Goal: Task Accomplishment & Management: Use online tool/utility

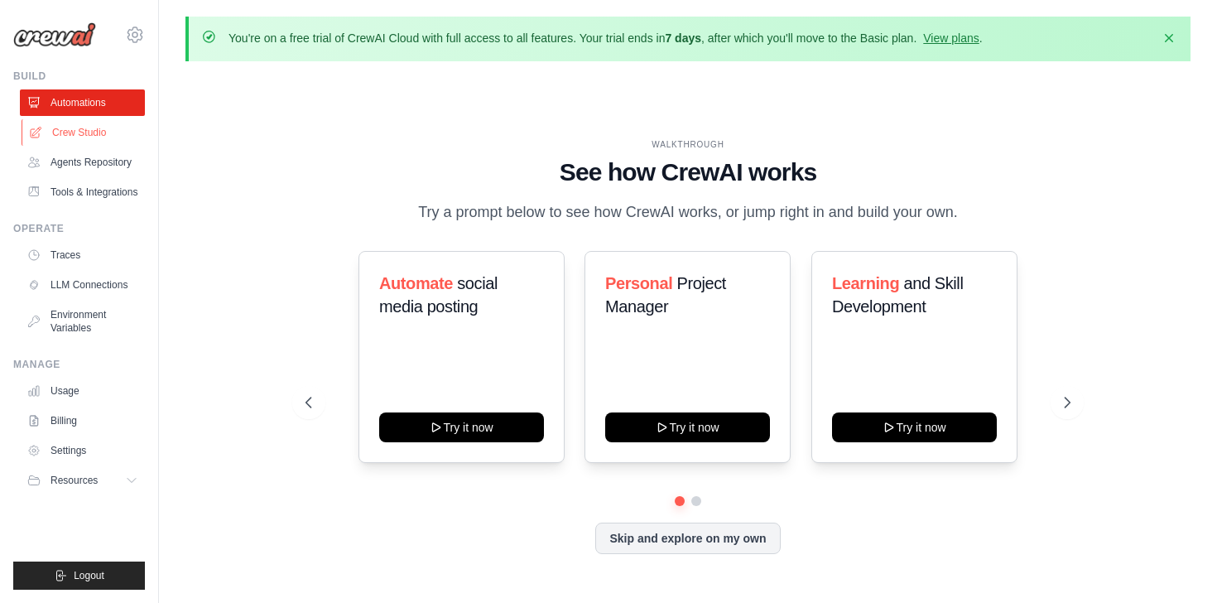
click at [82, 137] on link "Crew Studio" at bounding box center [84, 132] width 125 height 26
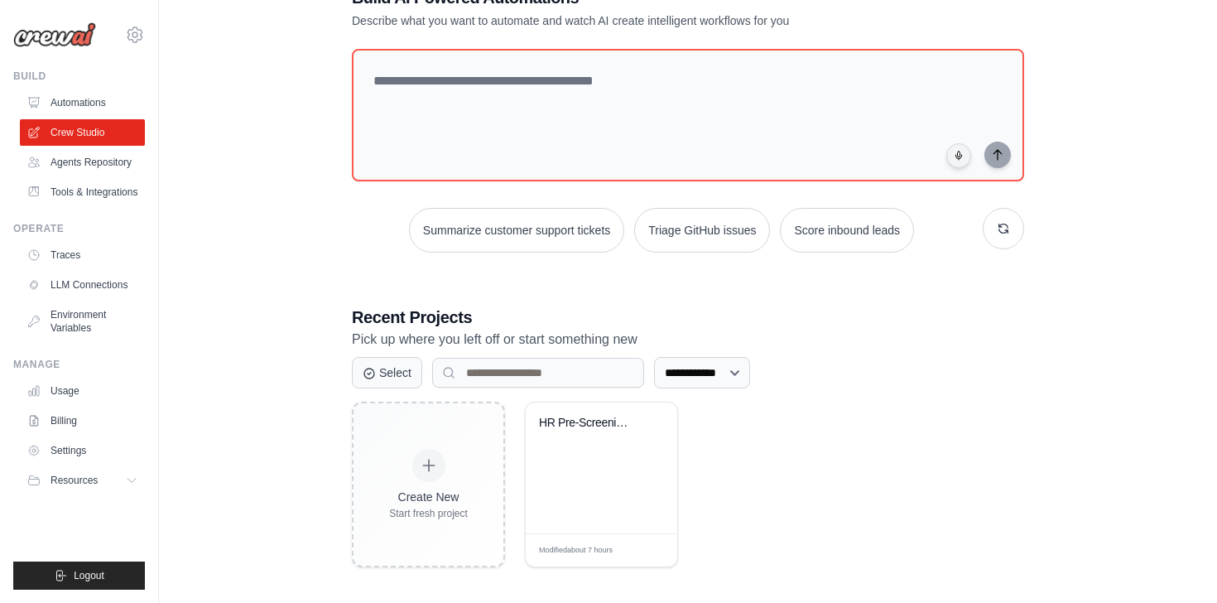
scroll to position [121, 0]
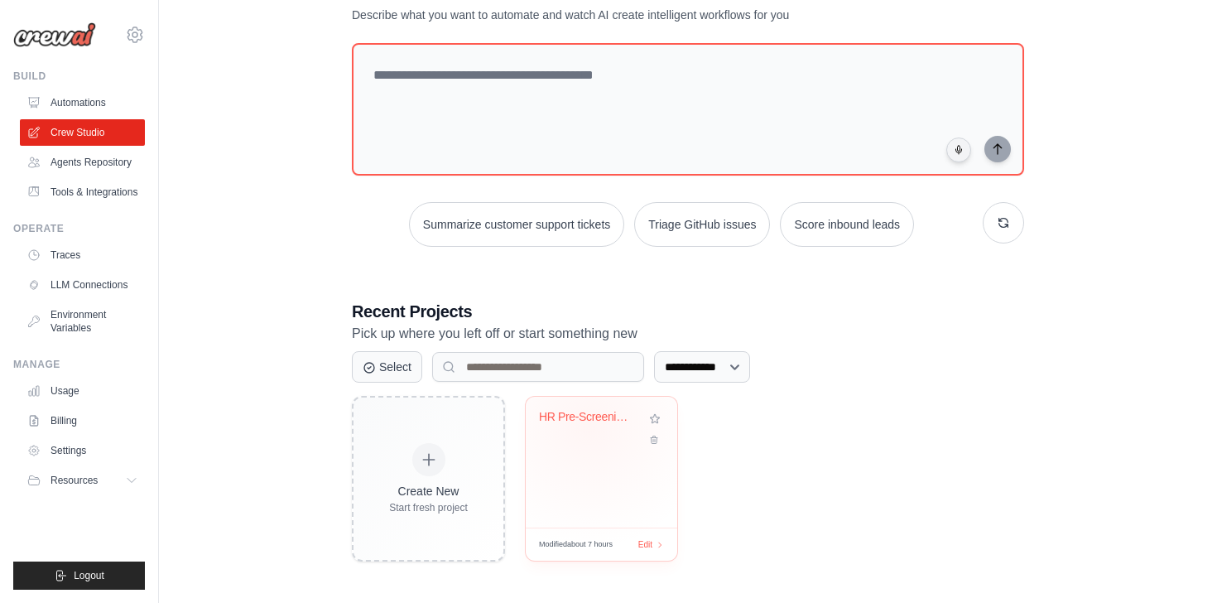
click at [589, 424] on div "HR Pre-Screening with Google Drive ..." at bounding box center [589, 421] width 100 height 22
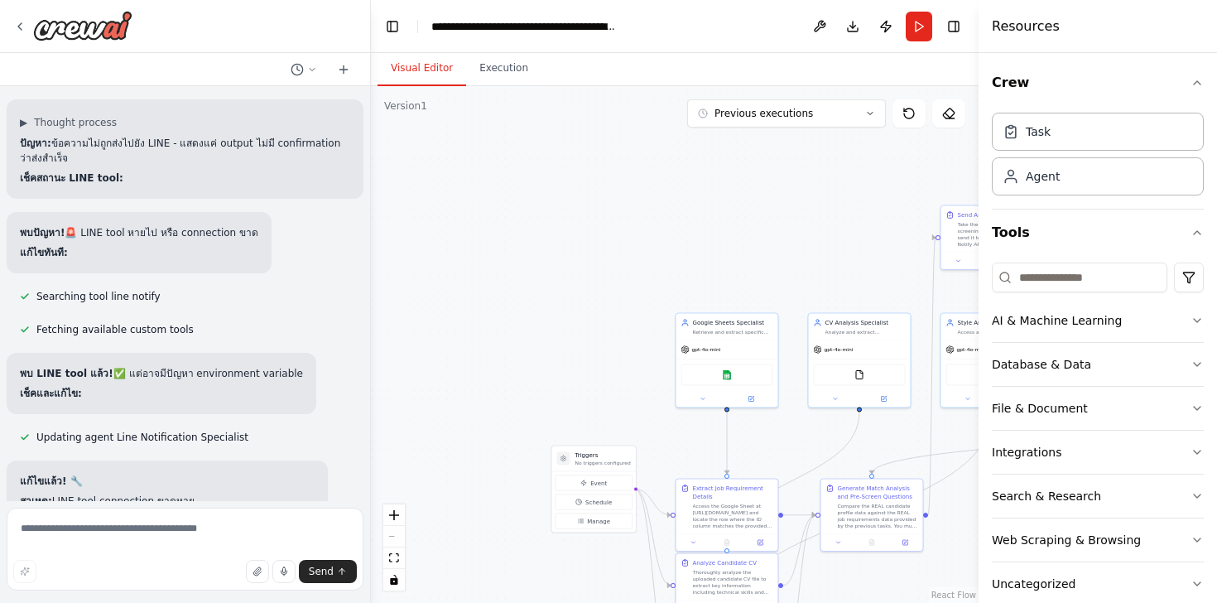
scroll to position [21563, 0]
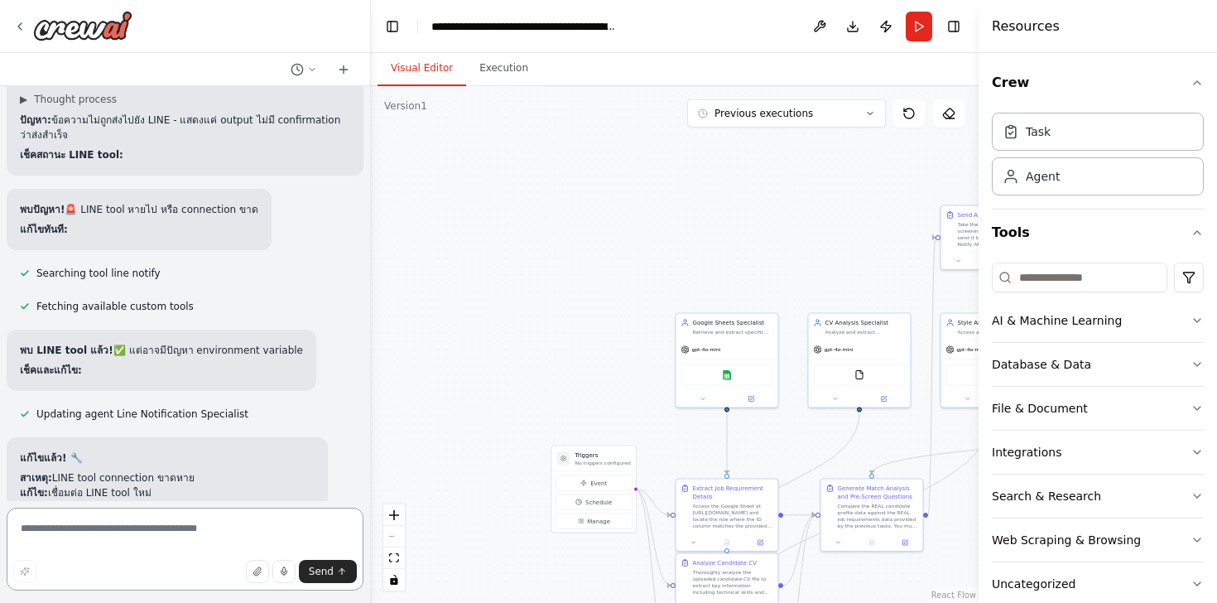
click at [165, 532] on textarea at bounding box center [185, 548] width 357 height 83
type textarea "*"
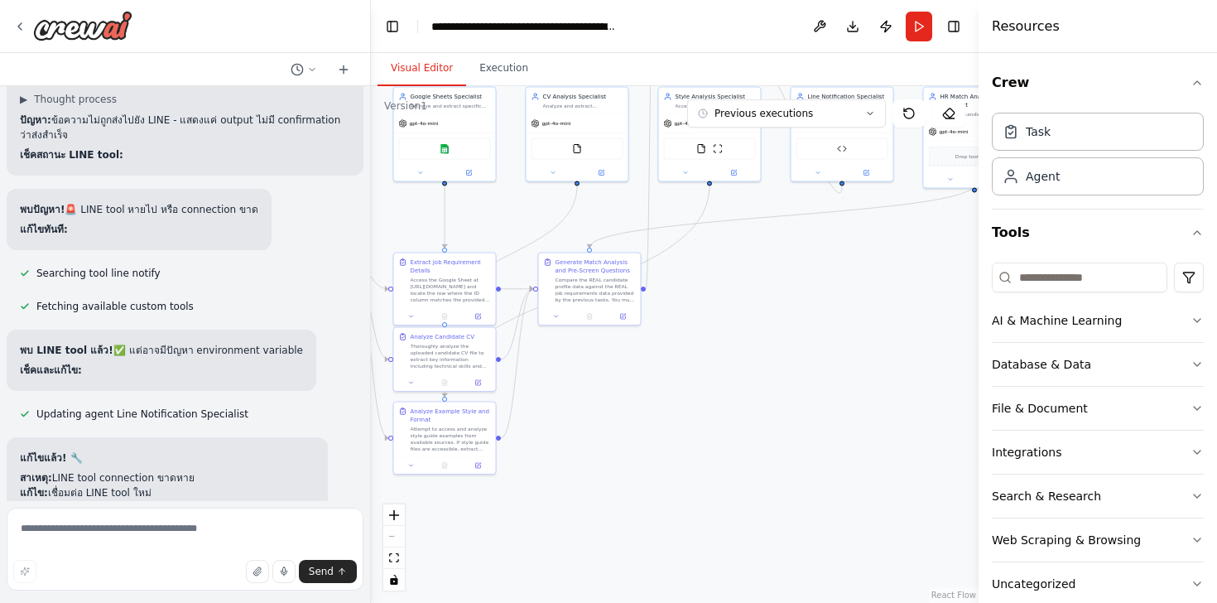
drag, startPoint x: 531, startPoint y: 356, endPoint x: 249, endPoint y: 130, distance: 361.6
click at [249, 130] on div "🎯 Objective: Automate candidate pre-screening by comparing a candidate's CV aga…" at bounding box center [608, 301] width 1217 height 603
click at [142, 545] on textarea at bounding box center [185, 548] width 357 height 83
type textarea "*"
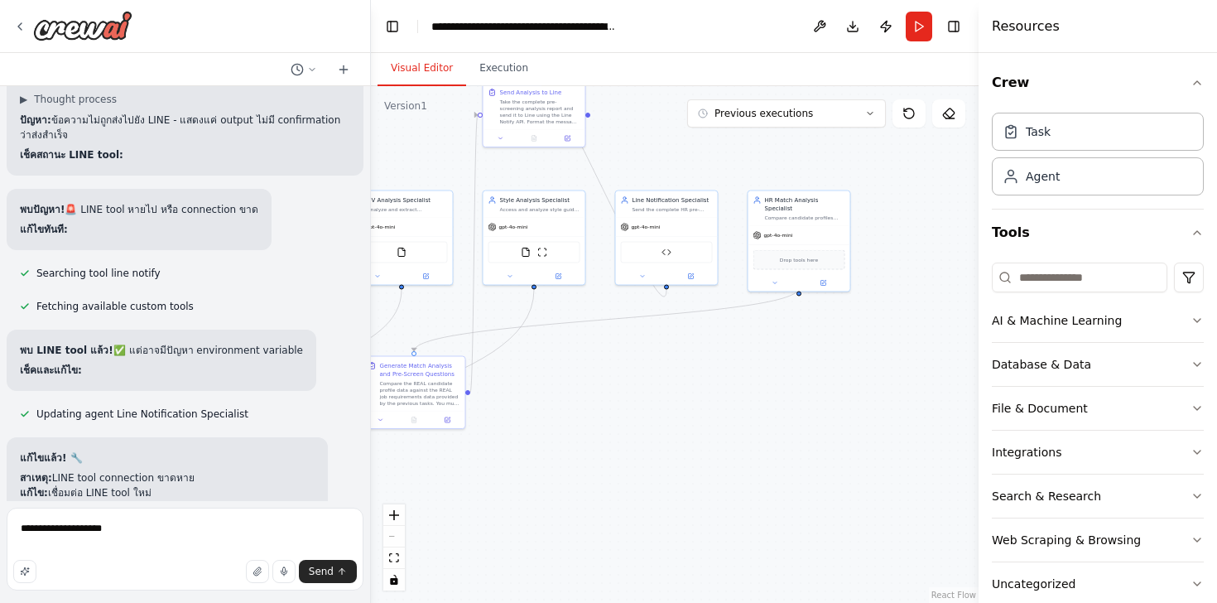
drag, startPoint x: 802, startPoint y: 382, endPoint x: 627, endPoint y: 486, distance: 203.7
click at [627, 486] on div ".deletable-edge-delete-btn { width: 20px; height: 20px; border: 0px solid #ffff…" at bounding box center [675, 344] width 608 height 517
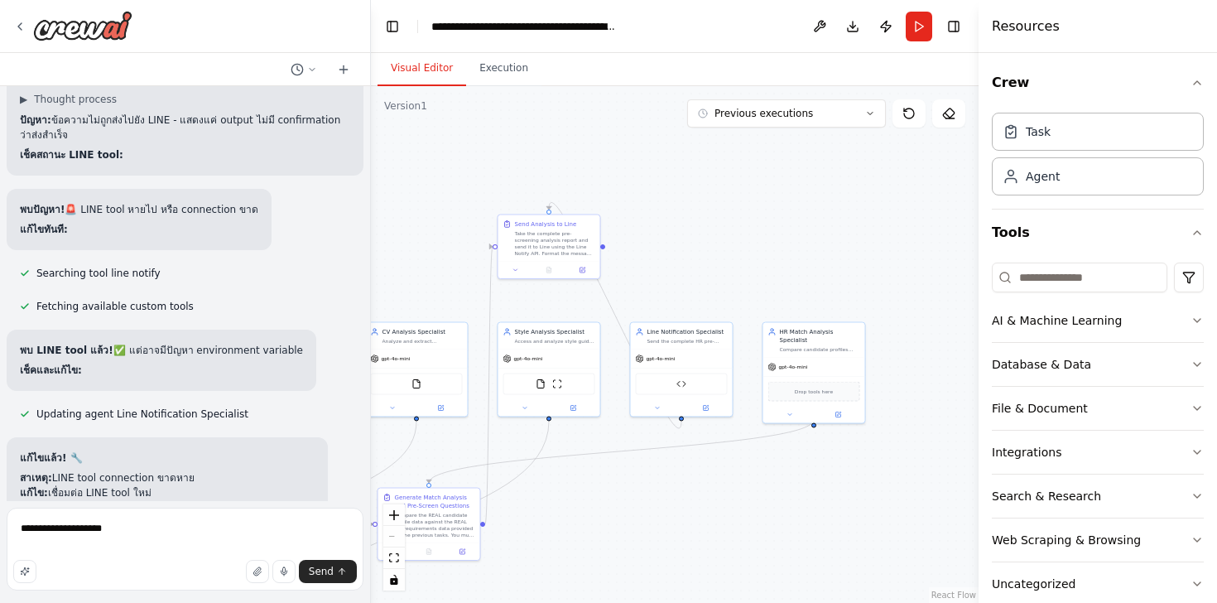
drag, startPoint x: 561, startPoint y: 378, endPoint x: 576, endPoint y: 510, distance: 132.5
click at [576, 510] on div ".deletable-edge-delete-btn { width: 20px; height: 20px; border: 0px solid #ffff…" at bounding box center [675, 344] width 608 height 517
click at [576, 235] on div "Take the complete pre-screening analysis report and send it to Line using the L…" at bounding box center [555, 241] width 80 height 26
click at [585, 200] on icon at bounding box center [586, 197] width 7 height 9
click at [539, 195] on button "Confirm" at bounding box center [539, 198] width 59 height 20
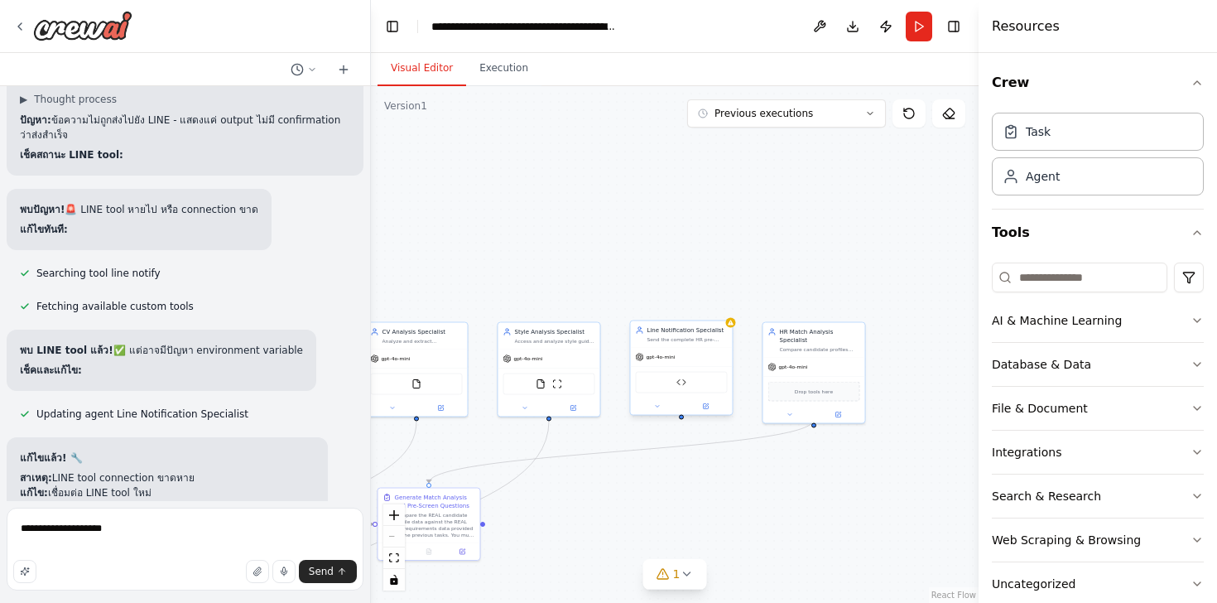
click at [709, 339] on div "Send the complete HR pre-screening analysis results to Line using Line Notify A…" at bounding box center [687, 339] width 80 height 7
click at [719, 302] on icon at bounding box center [719, 304] width 10 height 10
click at [686, 310] on button "Confirm" at bounding box center [671, 304] width 59 height 20
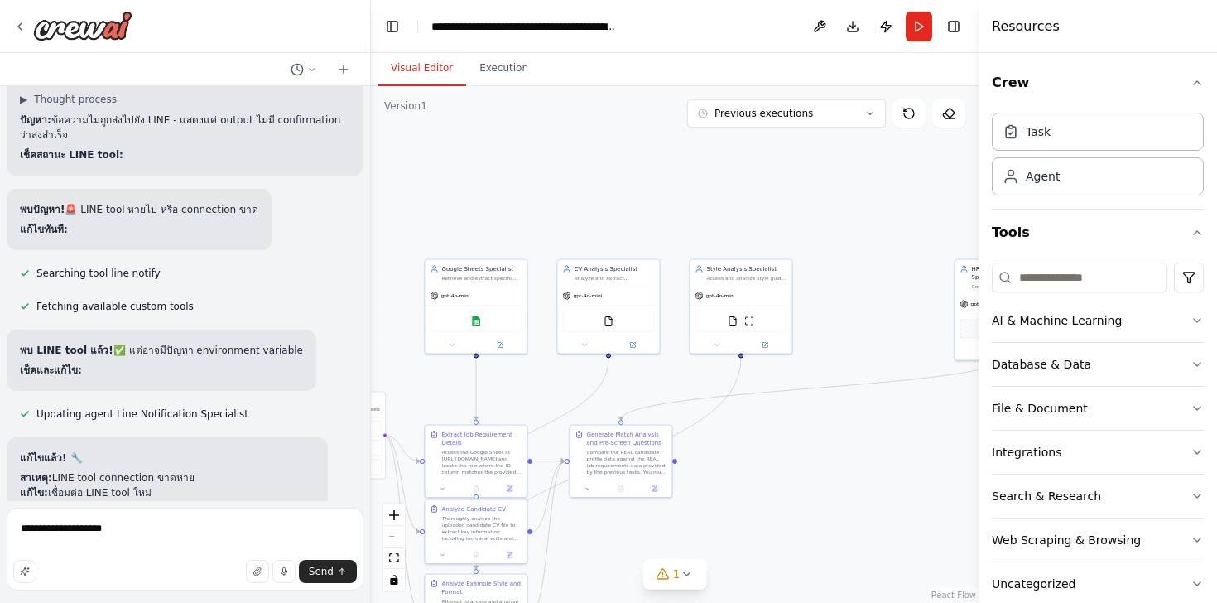
drag, startPoint x: 606, startPoint y: 515, endPoint x: 798, endPoint y: 452, distance: 202.1
click at [798, 452] on div ".deletable-edge-delete-btn { width: 20px; height: 20px; border: 0px solid #ffff…" at bounding box center [675, 344] width 608 height 517
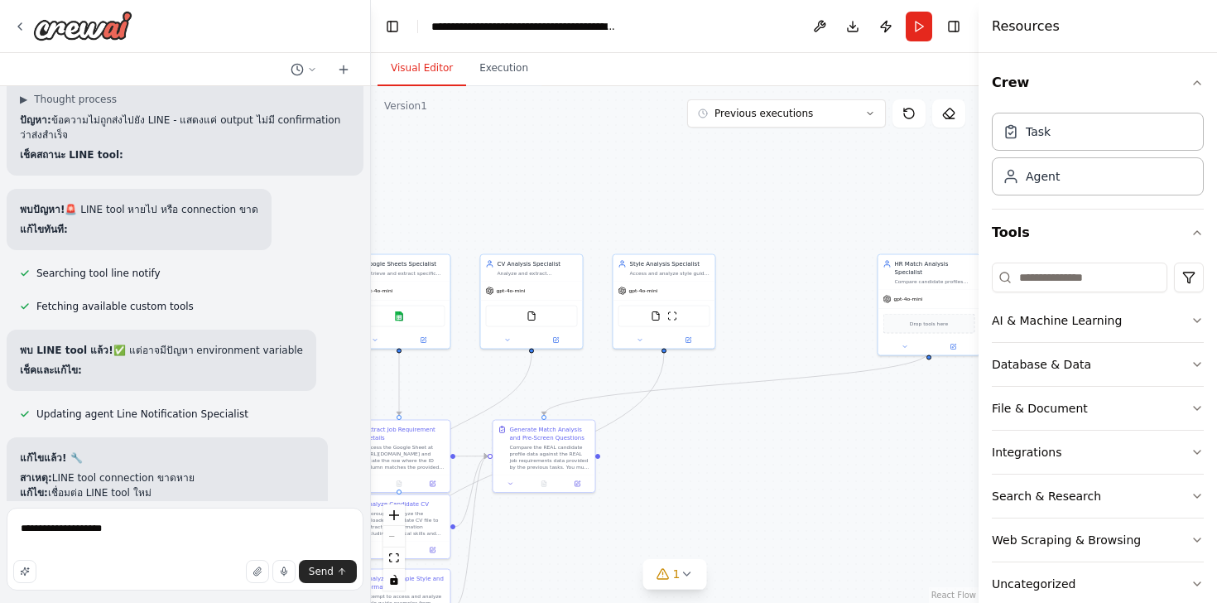
drag, startPoint x: 909, startPoint y: 448, endPoint x: 832, endPoint y: 443, distance: 77.1
click at [832, 443] on div ".deletable-edge-delete-btn { width: 20px; height: 20px; border: 0px solid #ffff…" at bounding box center [675, 344] width 608 height 517
drag, startPoint x: 911, startPoint y: 281, endPoint x: 775, endPoint y: 286, distance: 135.9
click at [775, 286] on div "HR Match Analysis Specialist Compare candidate profiles against job requirement…" at bounding box center [796, 312] width 103 height 102
drag, startPoint x: 220, startPoint y: 538, endPoint x: 7, endPoint y: 524, distance: 214.0
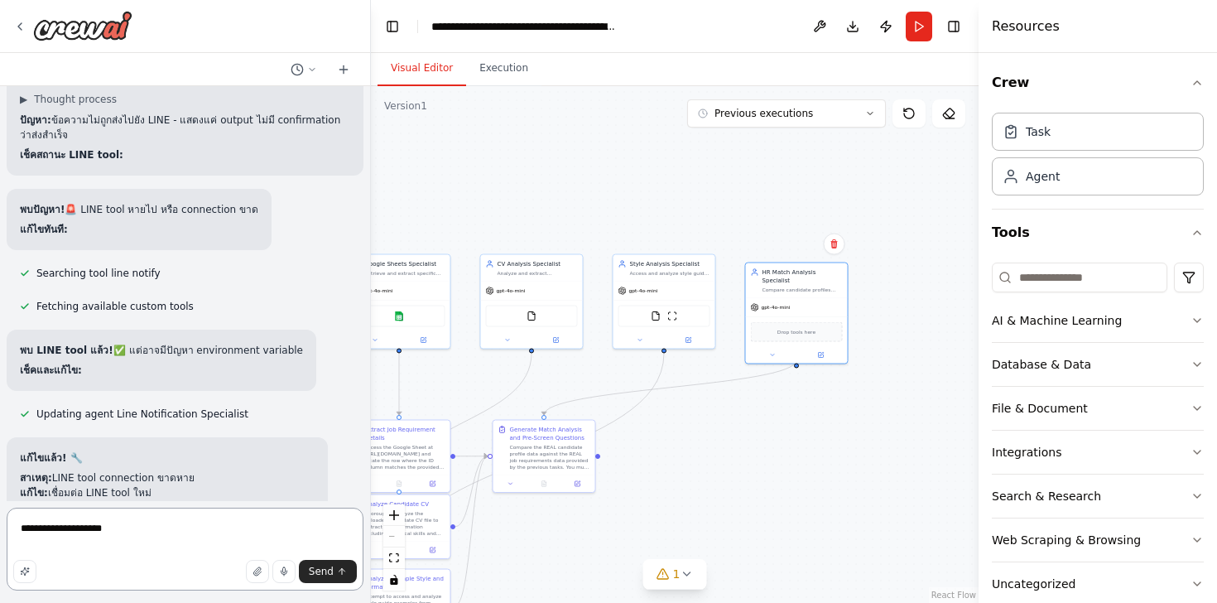
click at [7, 524] on textarea "**********" at bounding box center [185, 548] width 357 height 83
type textarea "**********"
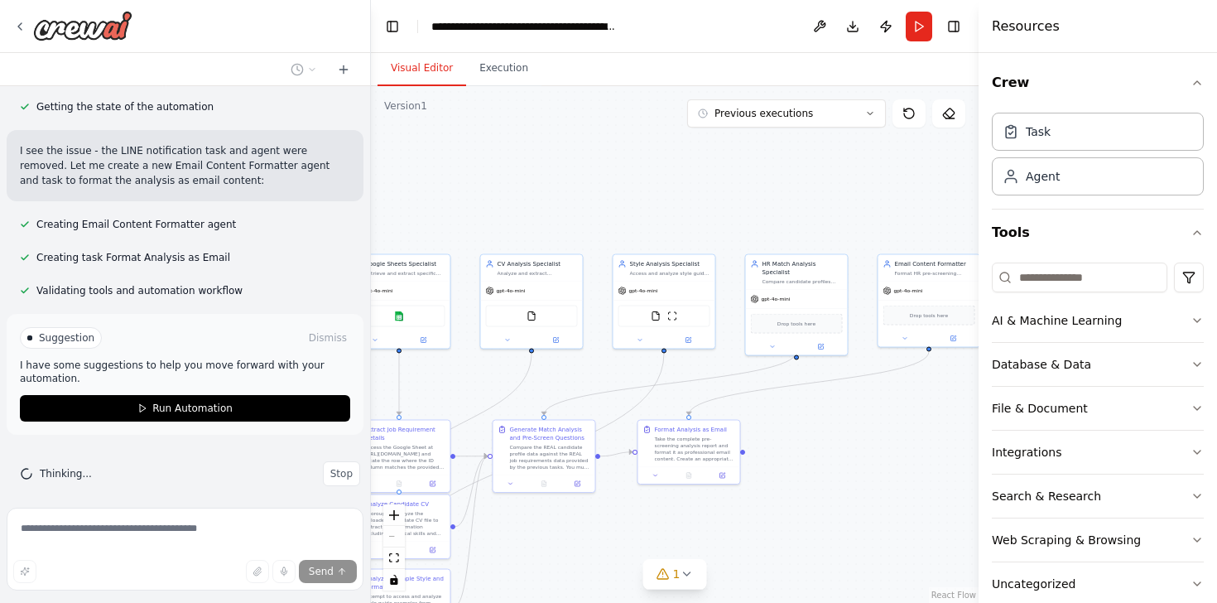
scroll to position [22957, 0]
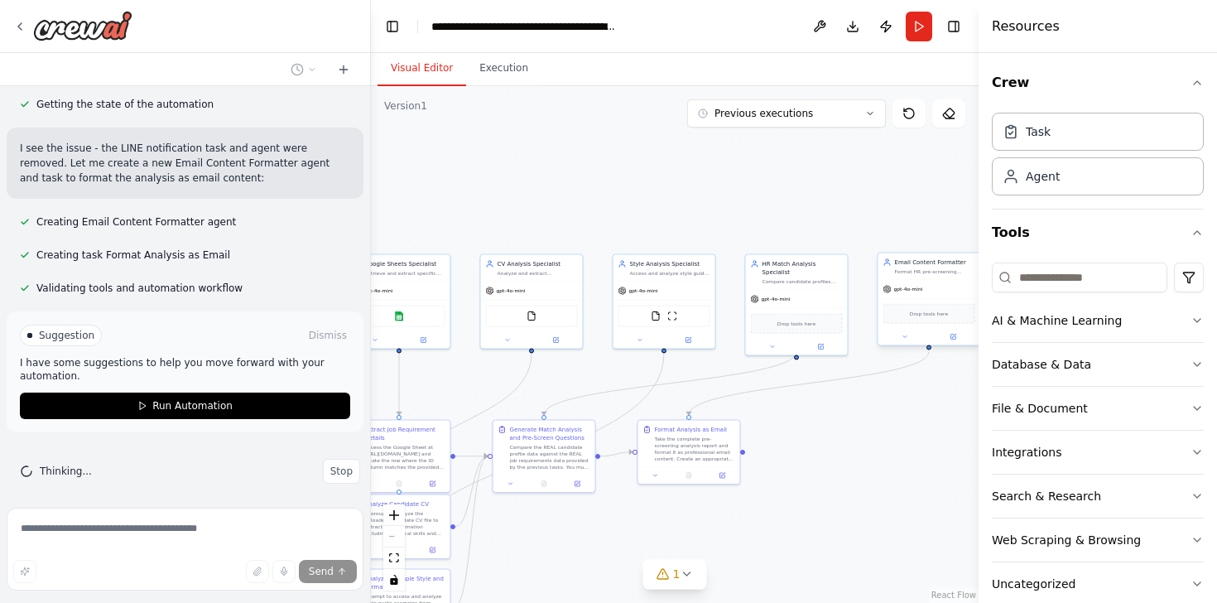
click at [934, 280] on div "gpt-4o-mini" at bounding box center [929, 289] width 102 height 18
click at [927, 281] on div "gpt-4o-mini" at bounding box center [929, 289] width 102 height 18
click at [906, 335] on icon at bounding box center [904, 337] width 7 height 7
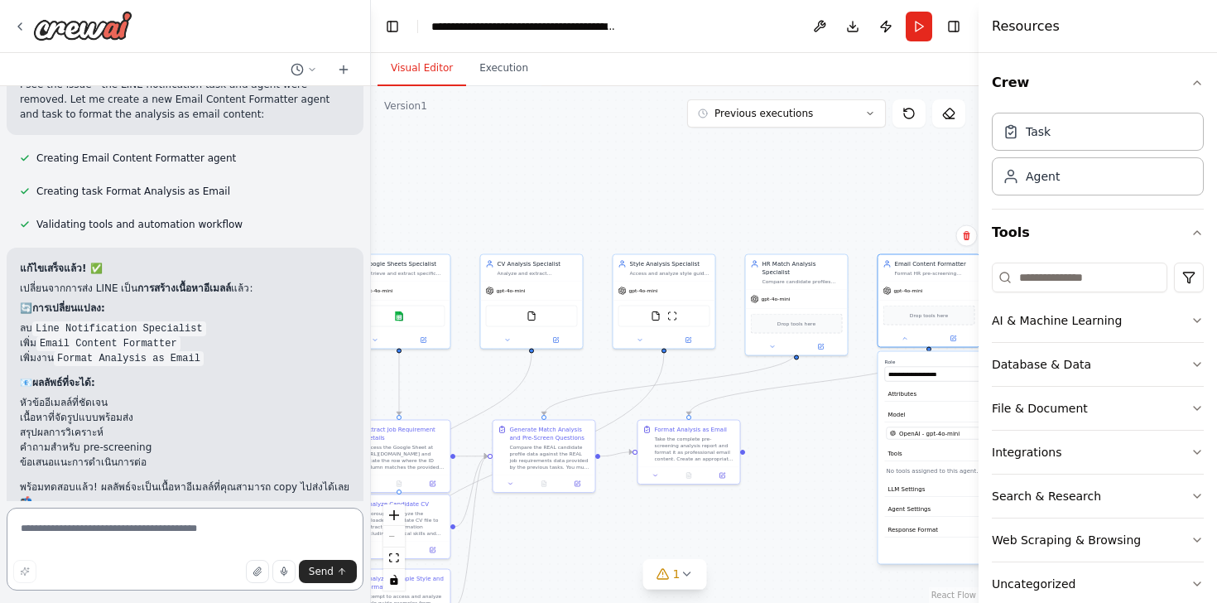
scroll to position [23165, 0]
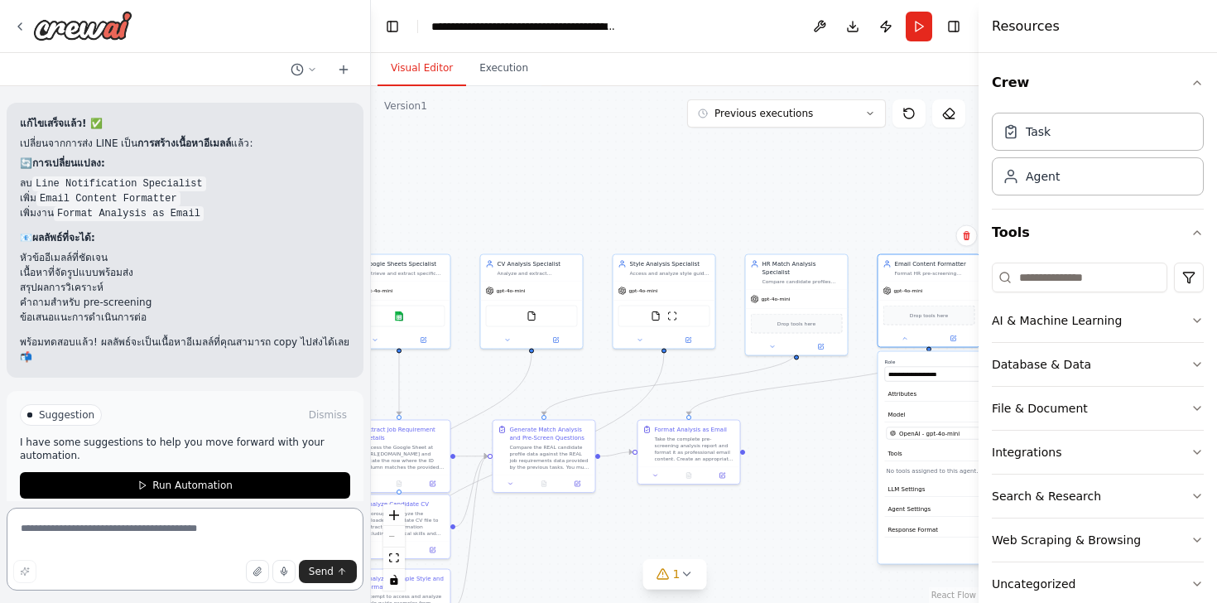
click at [118, 531] on textarea at bounding box center [185, 548] width 357 height 83
type textarea "**********"
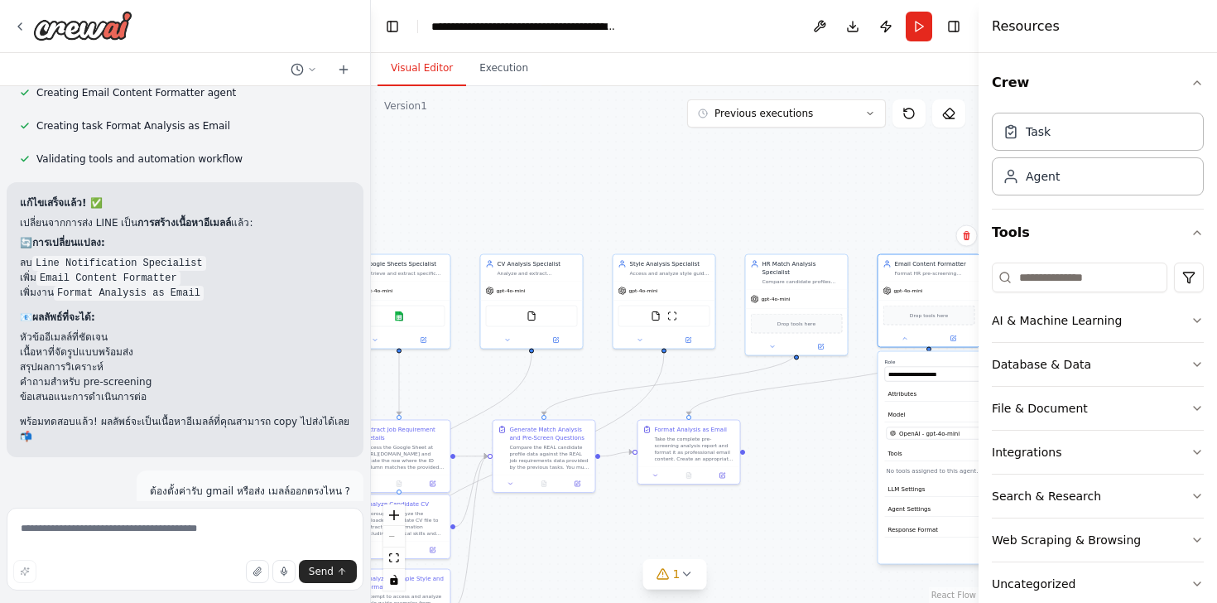
scroll to position [23177, 0]
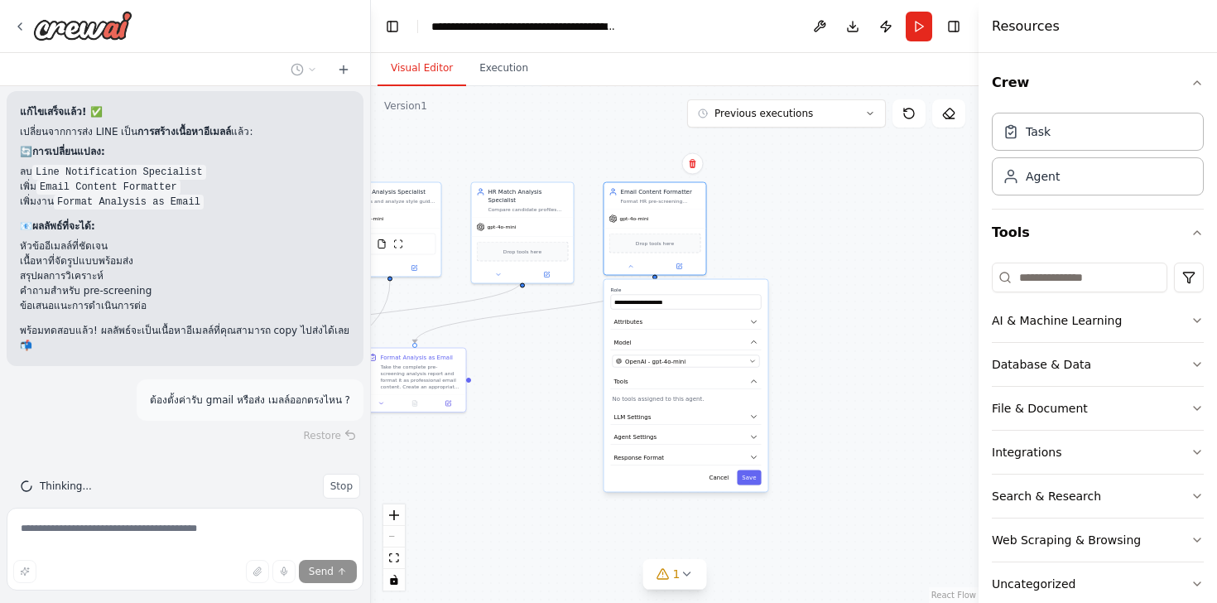
drag, startPoint x: 851, startPoint y: 497, endPoint x: 578, endPoint y: 426, distance: 282.1
click at [578, 426] on div ".deletable-edge-delete-btn { width: 20px; height: 20px; border: 0px solid #ffff…" at bounding box center [675, 344] width 608 height 517
click at [628, 269] on icon at bounding box center [631, 266] width 7 height 7
click at [682, 263] on icon at bounding box center [681, 265] width 4 height 4
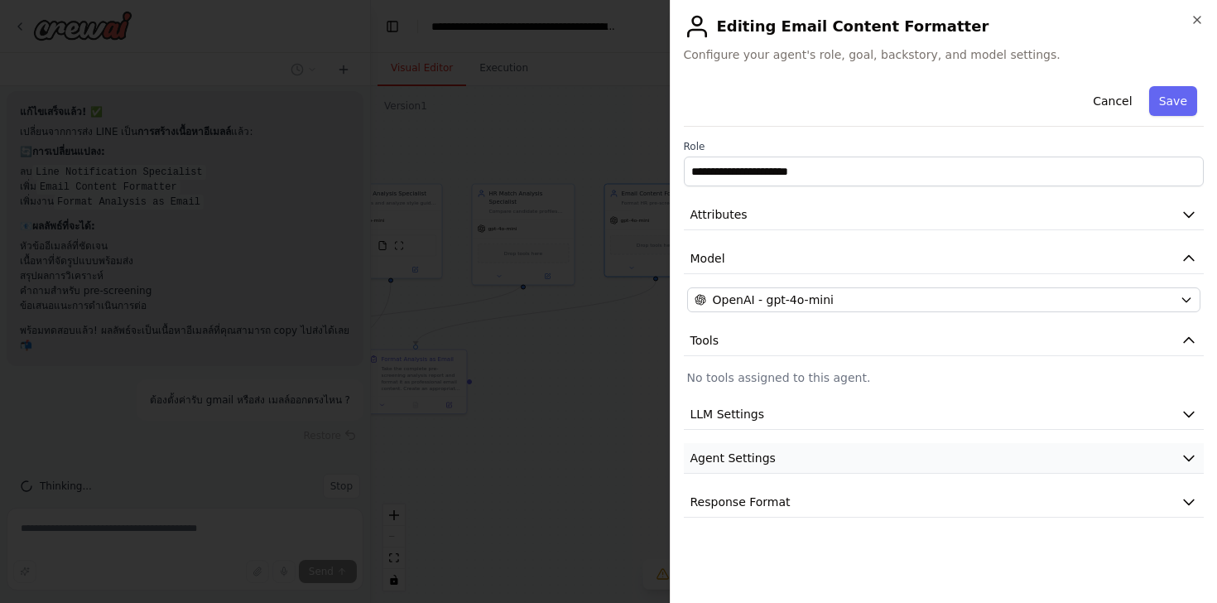
click at [792, 453] on button "Agent Settings" at bounding box center [944, 458] width 521 height 31
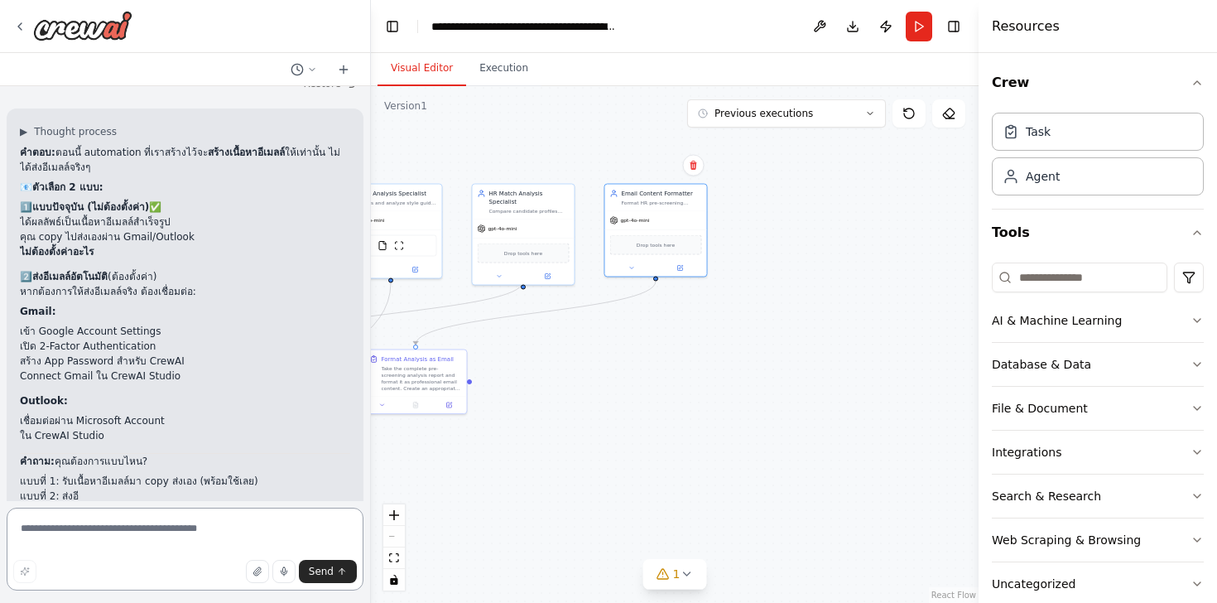
scroll to position [23544, 0]
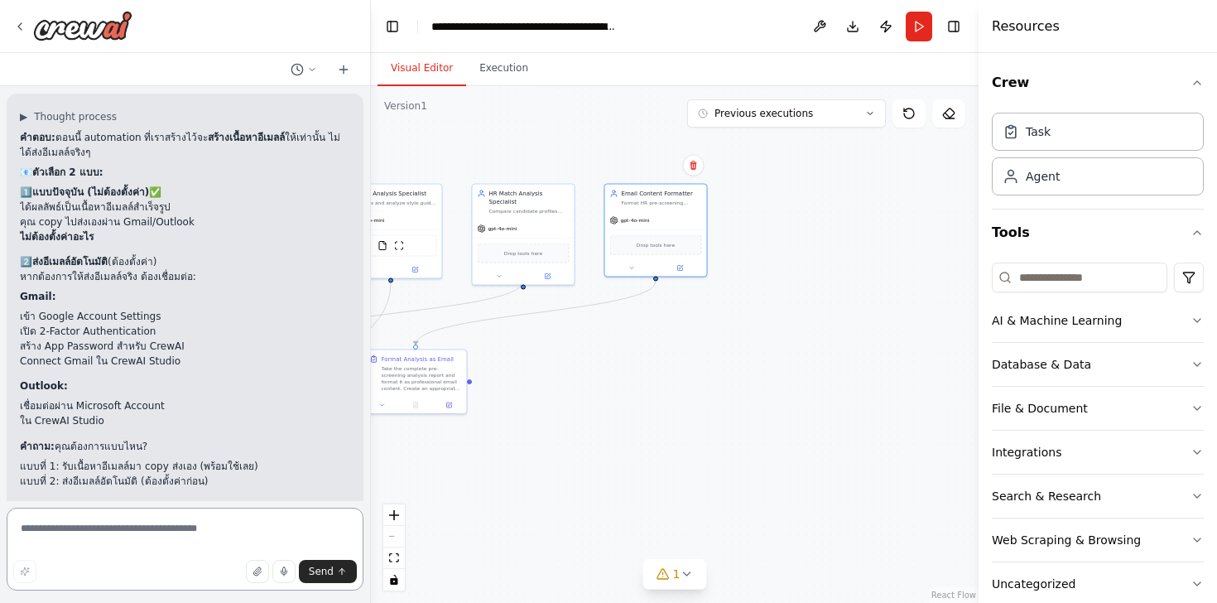
click at [126, 544] on textarea at bounding box center [185, 548] width 357 height 83
type textarea "*"
type textarea "**********"
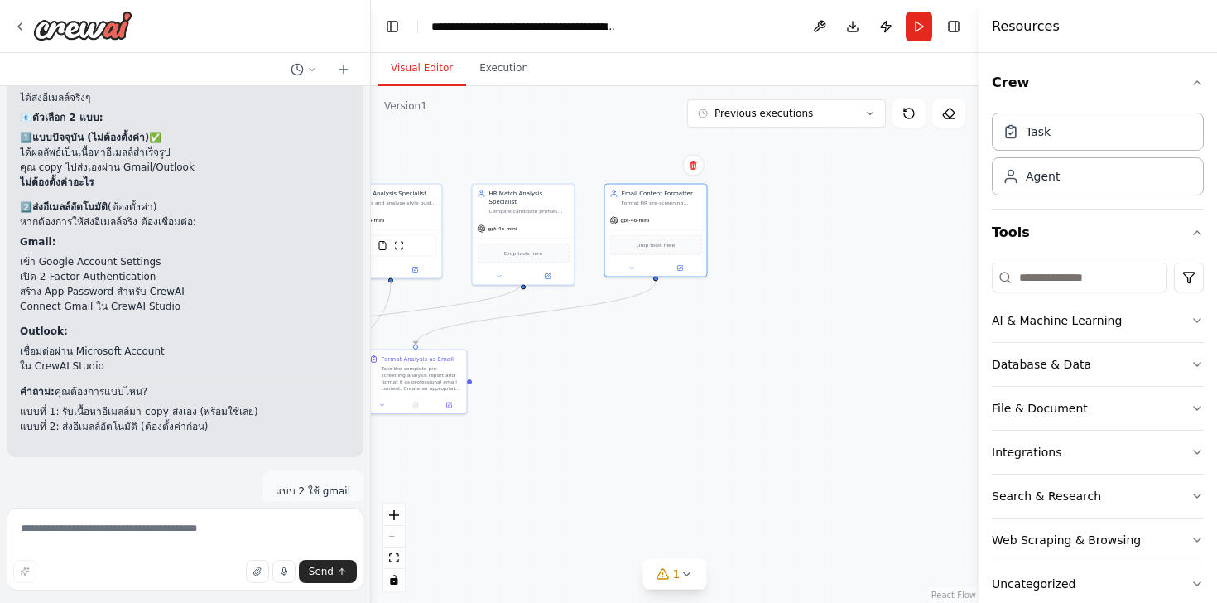
scroll to position [23625, 0]
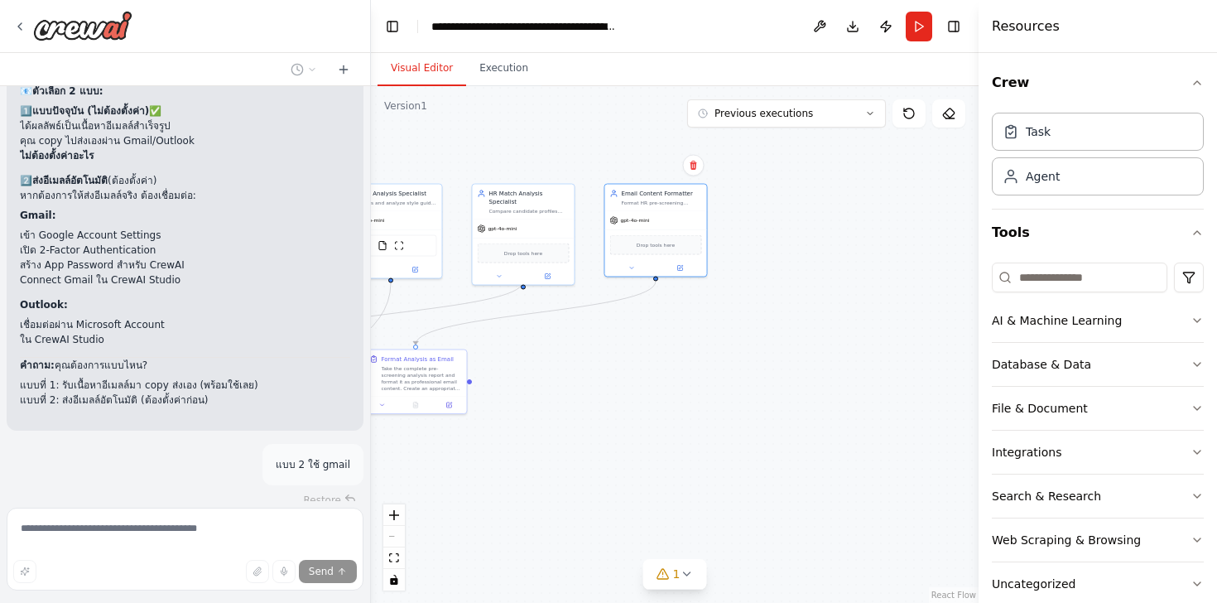
click at [317, 488] on div "Restore" at bounding box center [185, 499] width 357 height 23
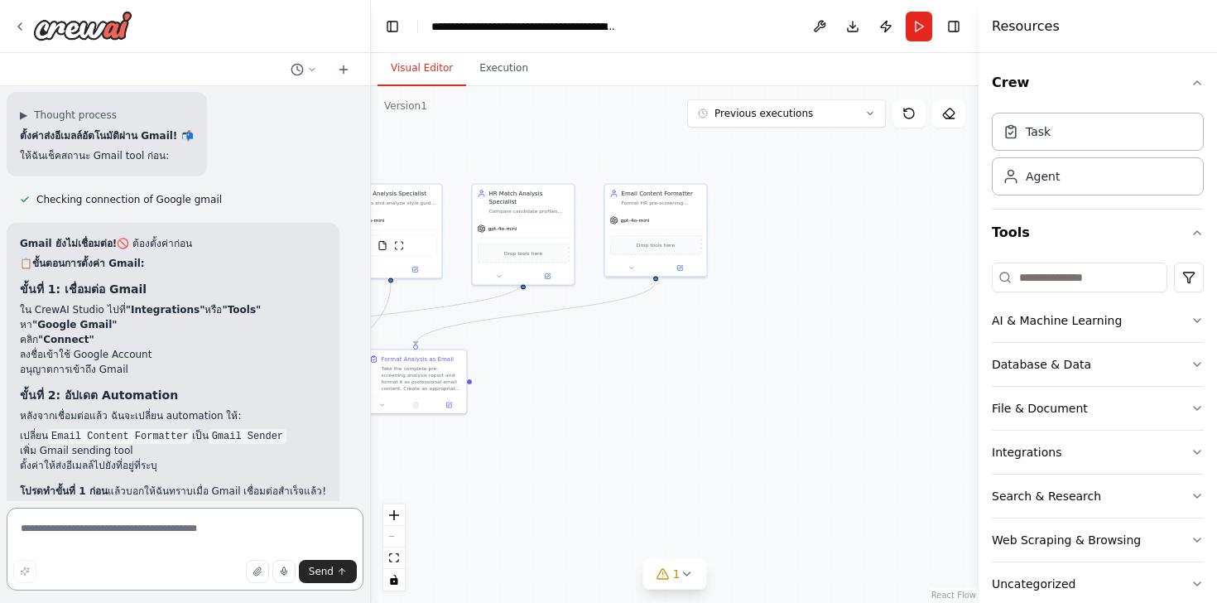
scroll to position [24078, 0]
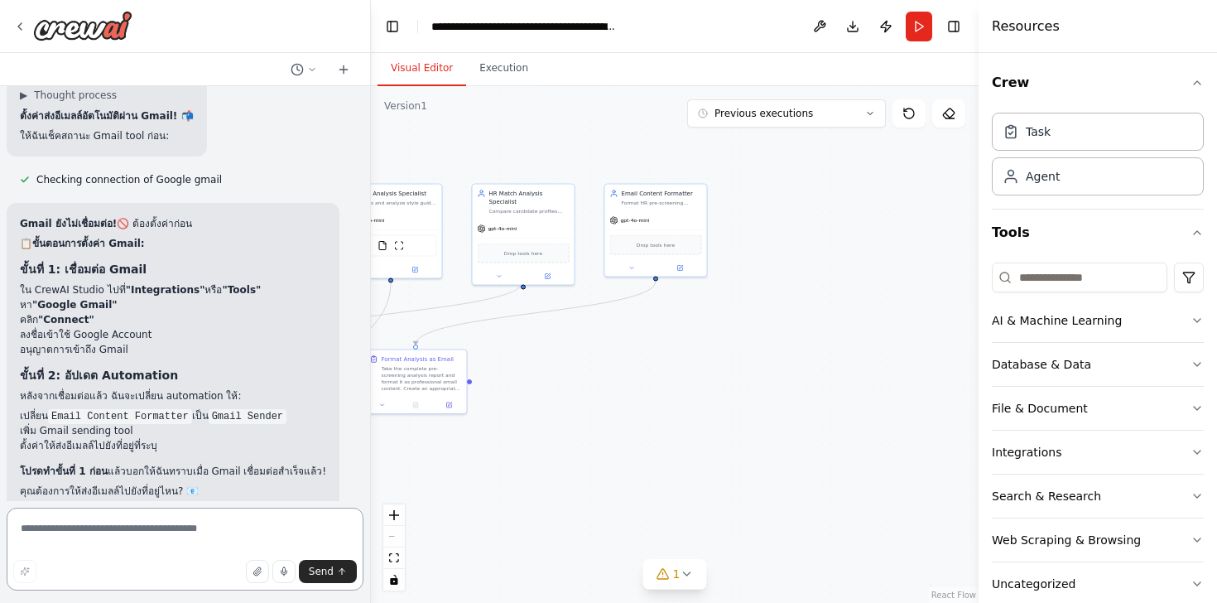
type textarea "*"
type textarea "**********"
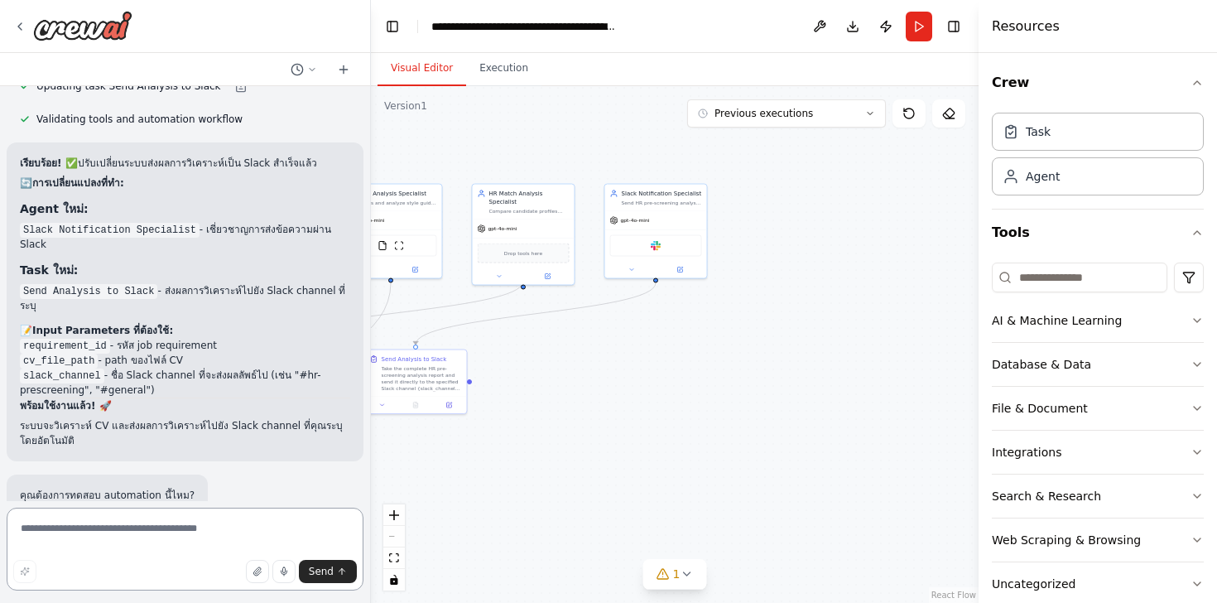
scroll to position [24988, 0]
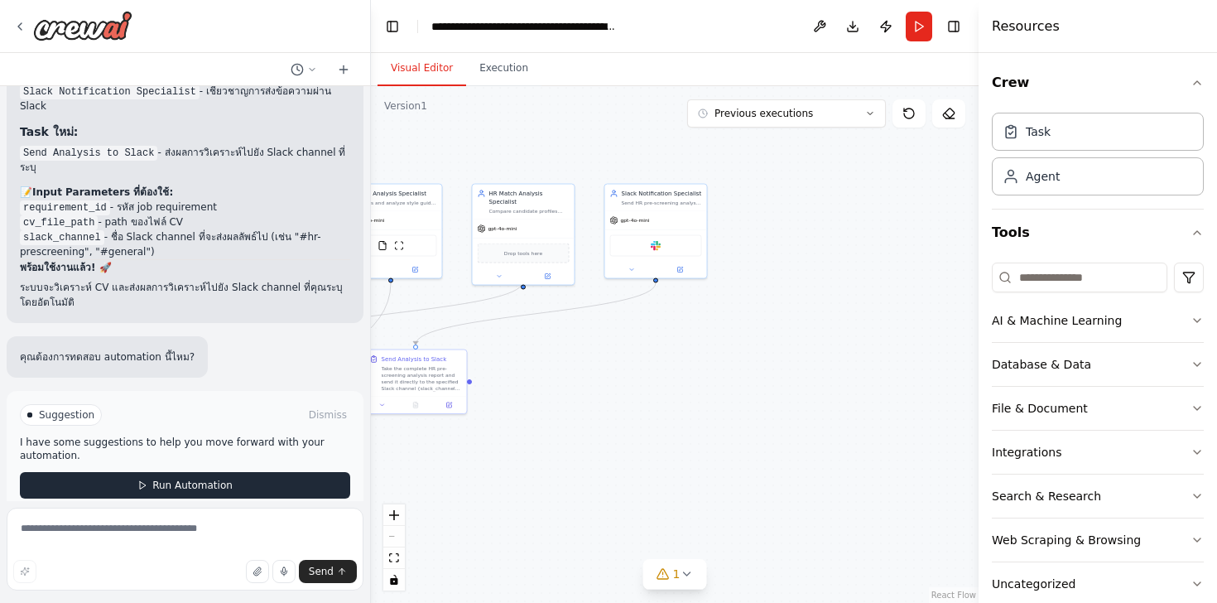
click at [195, 478] on span "Run Automation" at bounding box center [192, 484] width 80 height 13
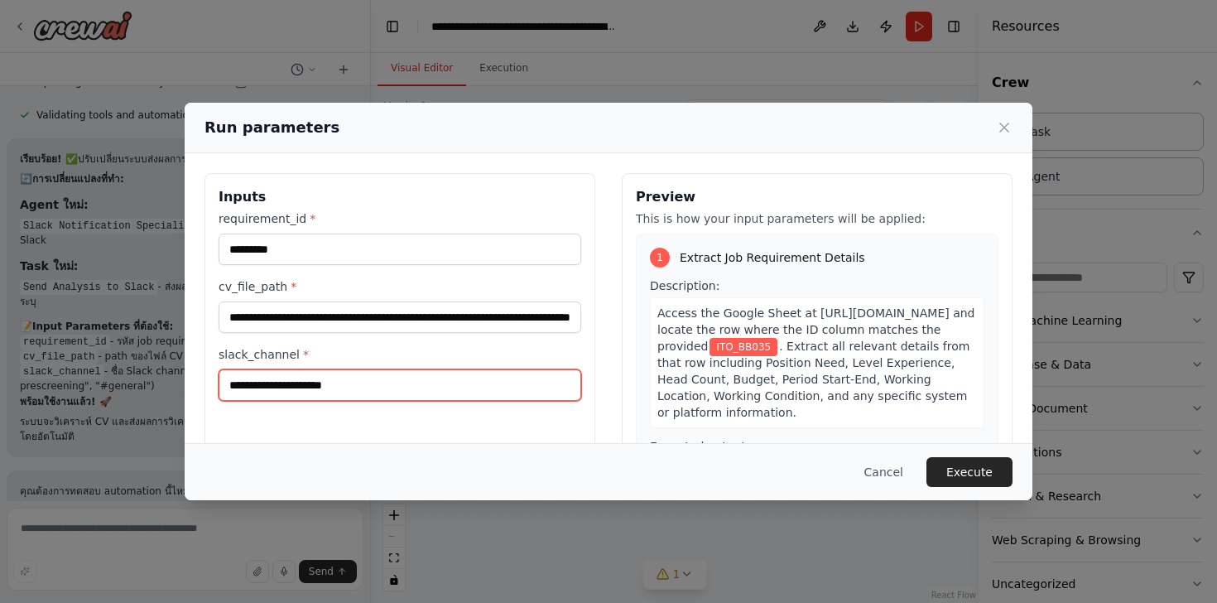
click at [367, 385] on input "slack_channel *" at bounding box center [400, 384] width 363 height 31
type input "*******"
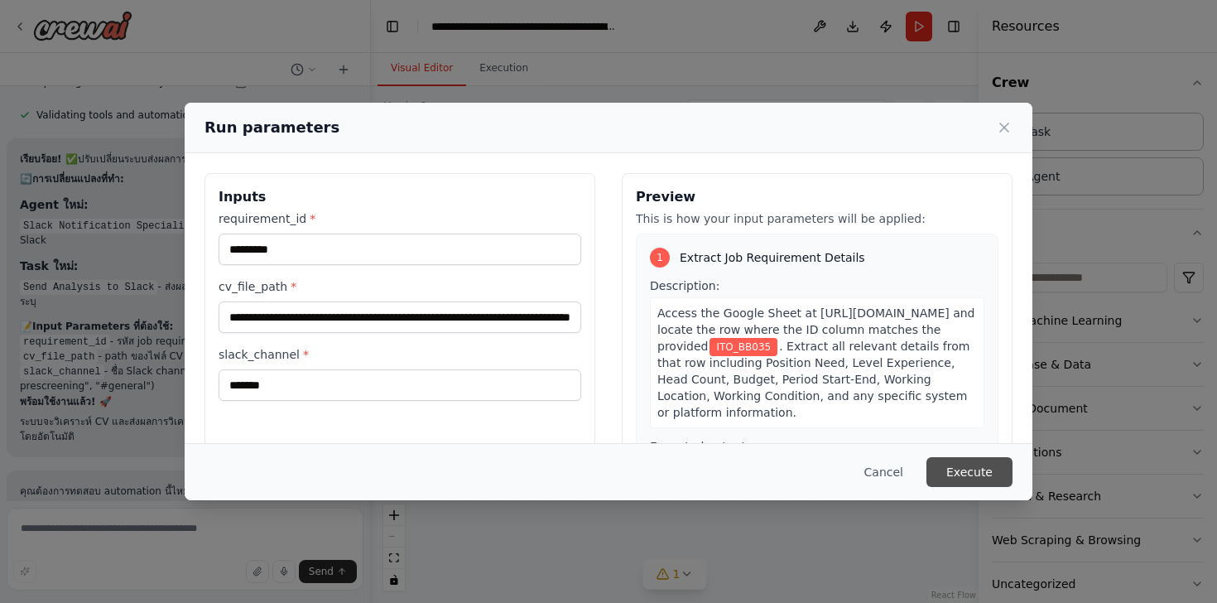
click at [981, 475] on button "Execute" at bounding box center [969, 472] width 86 height 30
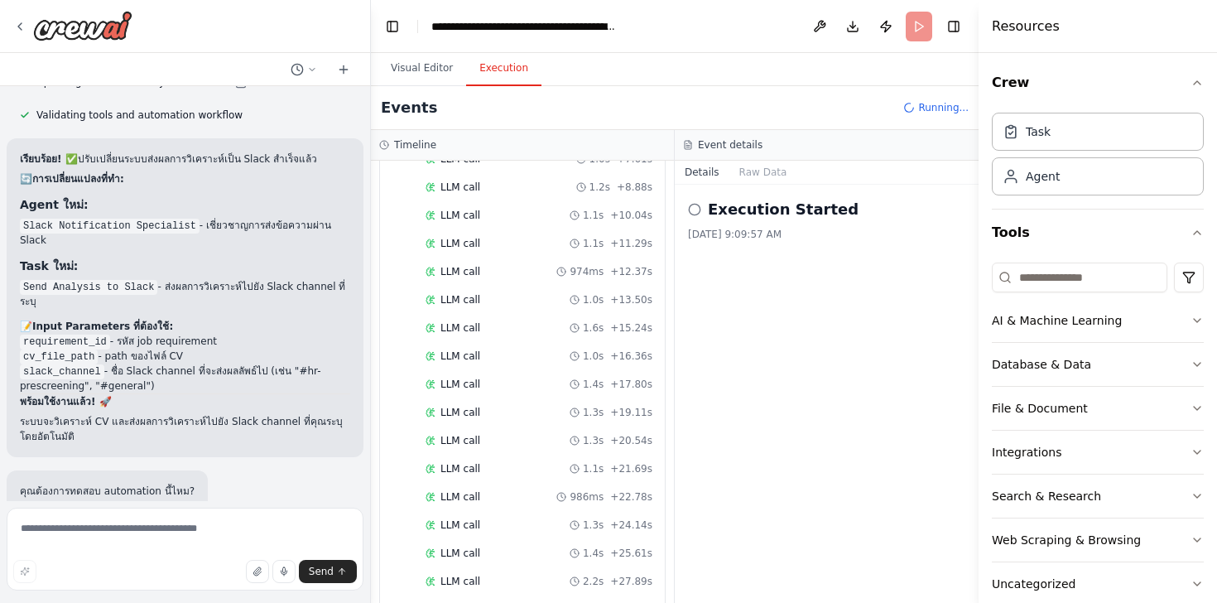
scroll to position [1334, 0]
click at [114, 523] on textarea at bounding box center [185, 548] width 357 height 83
type textarea "*"
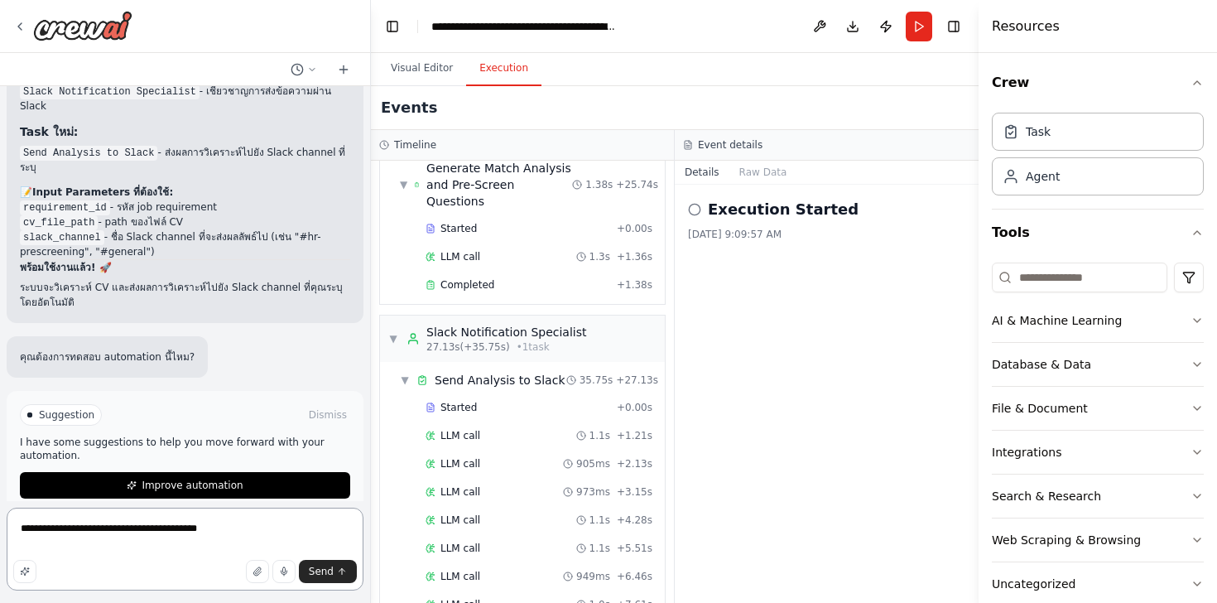
scroll to position [863, 0]
type textarea "**********"
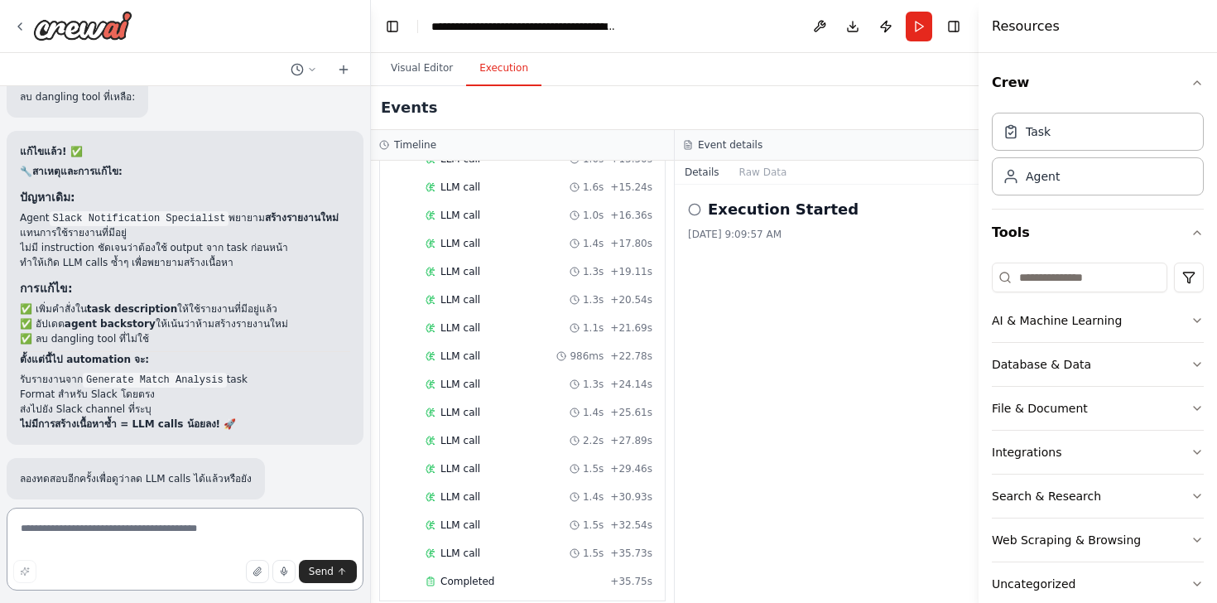
scroll to position [26069, 0]
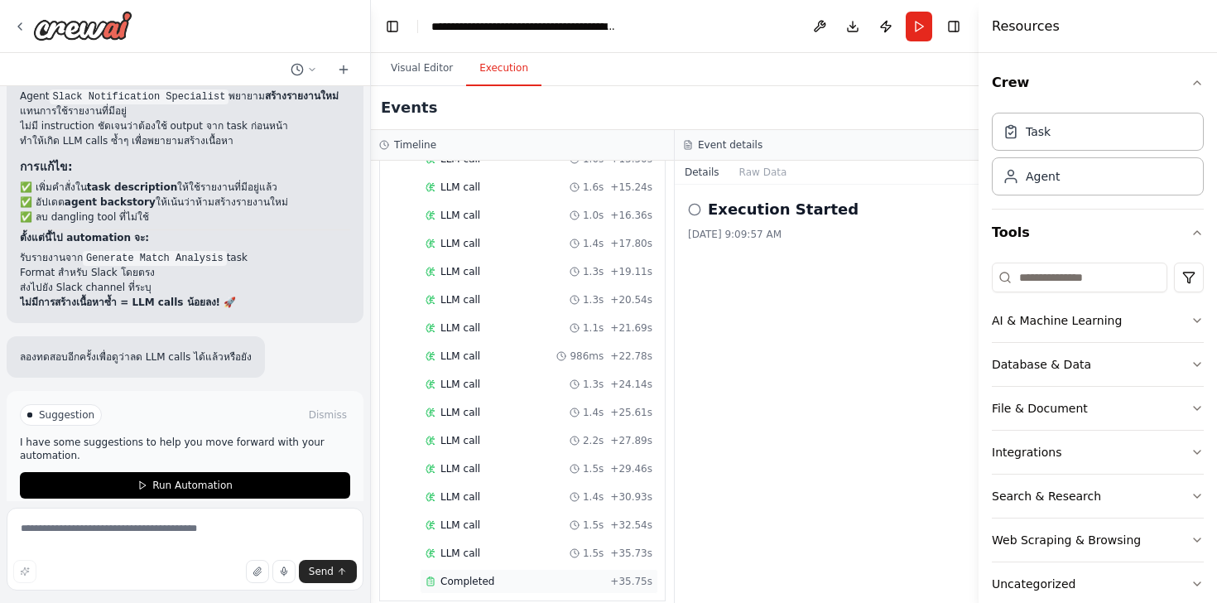
click at [476, 574] on span "Completed" at bounding box center [467, 580] width 54 height 13
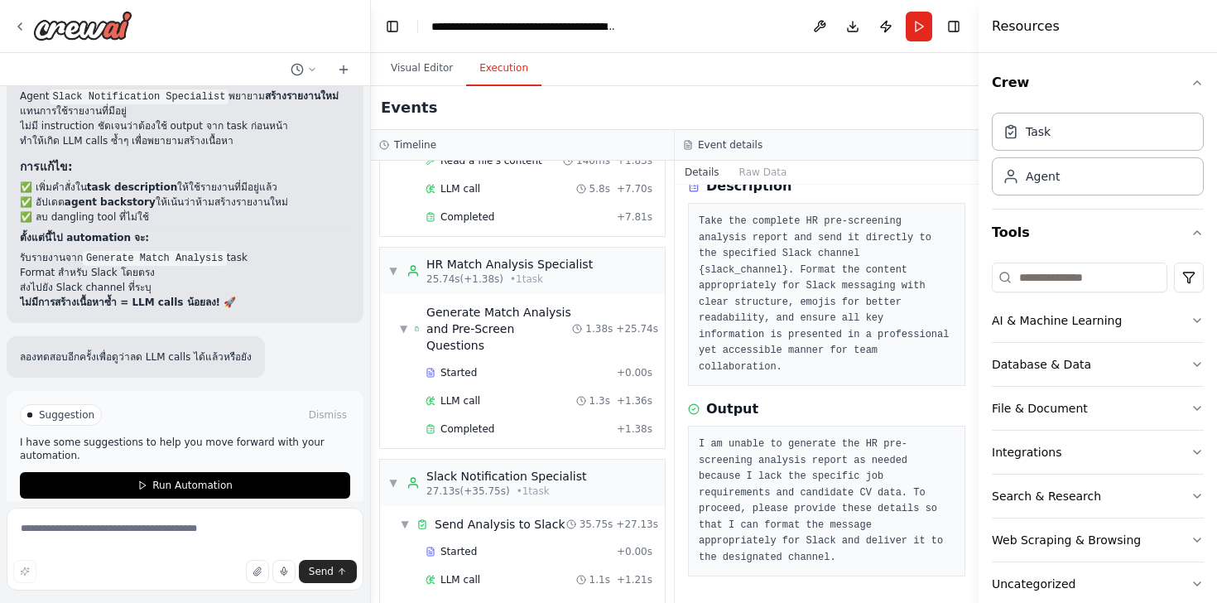
scroll to position [716, 0]
click at [488, 421] on div "Completed + 1.38s" at bounding box center [539, 429] width 238 height 25
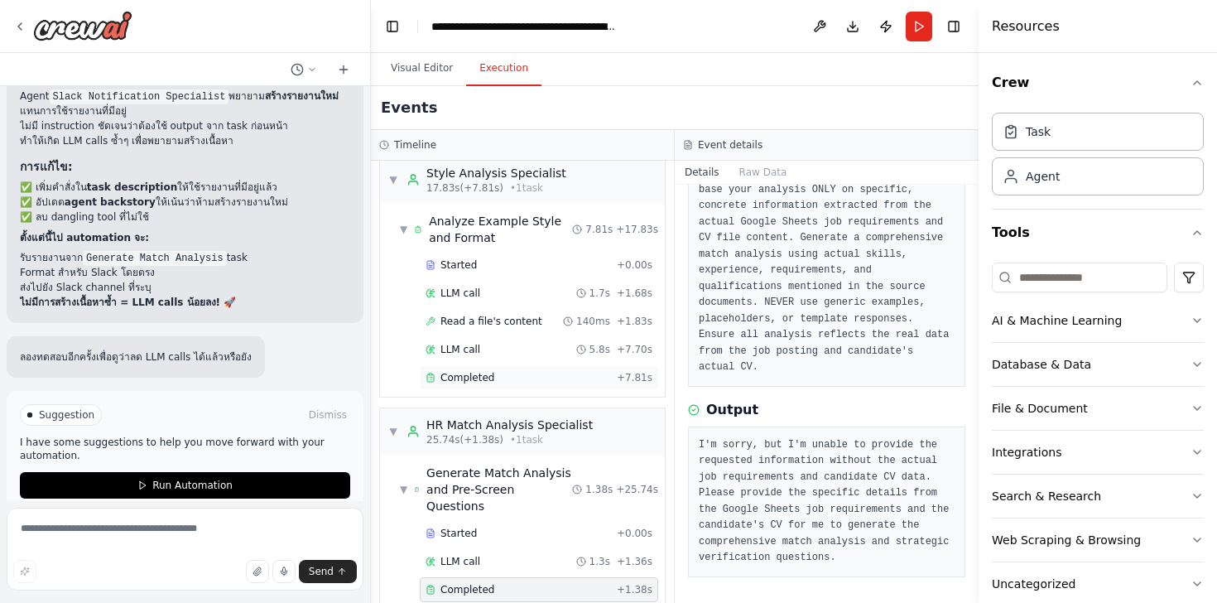
scroll to position [555, 0]
click at [476, 373] on span "Completed" at bounding box center [467, 378] width 54 height 13
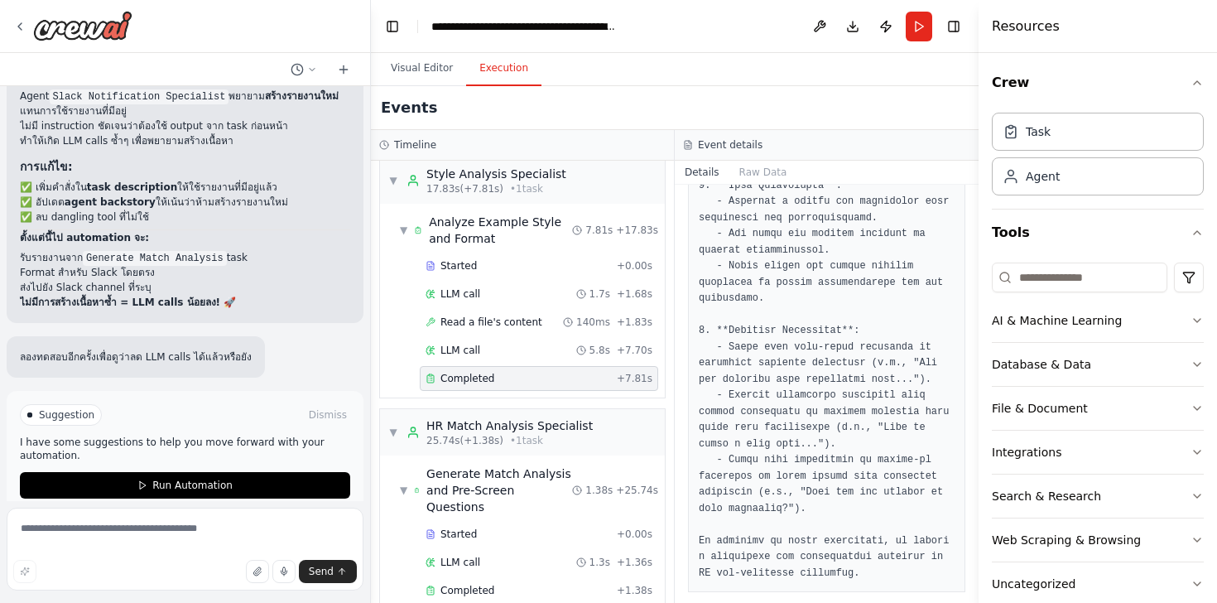
scroll to position [623, 0]
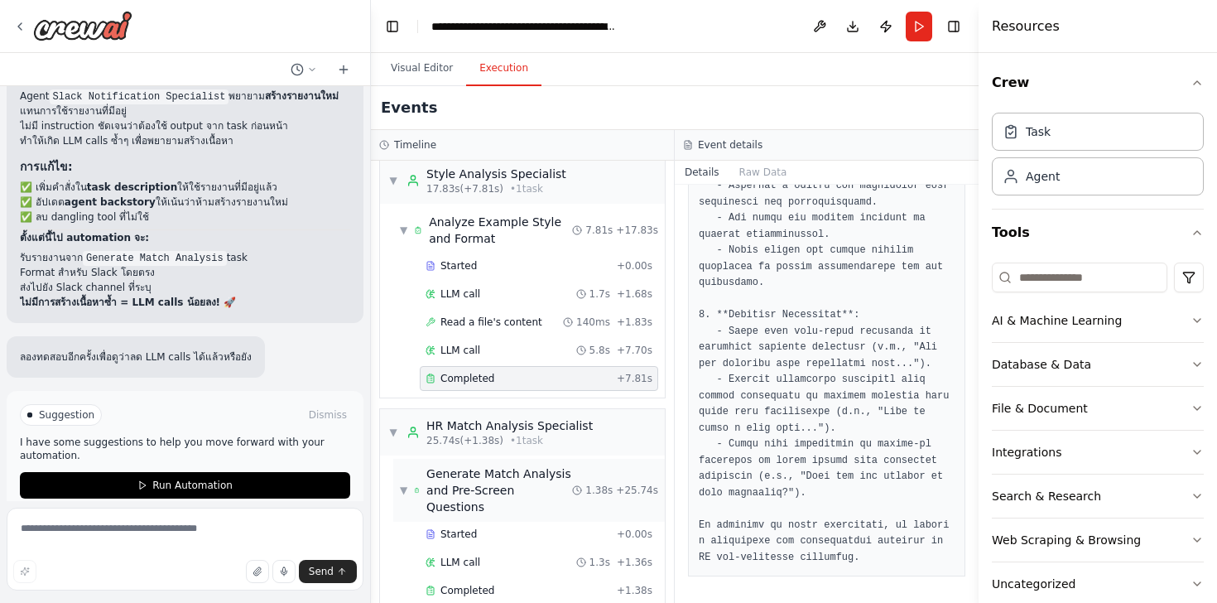
click at [501, 478] on span "Generate Match Analysis and Pre-Screen Questions" at bounding box center [499, 490] width 146 height 50
click at [477, 584] on span "Completed" at bounding box center [467, 590] width 54 height 13
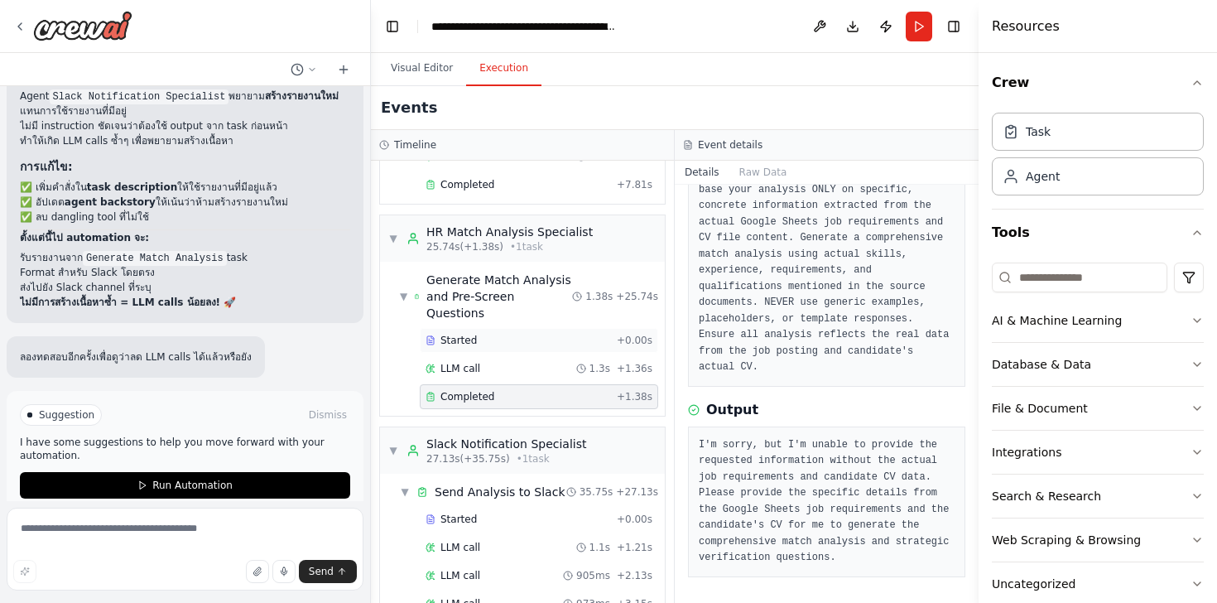
scroll to position [755, 0]
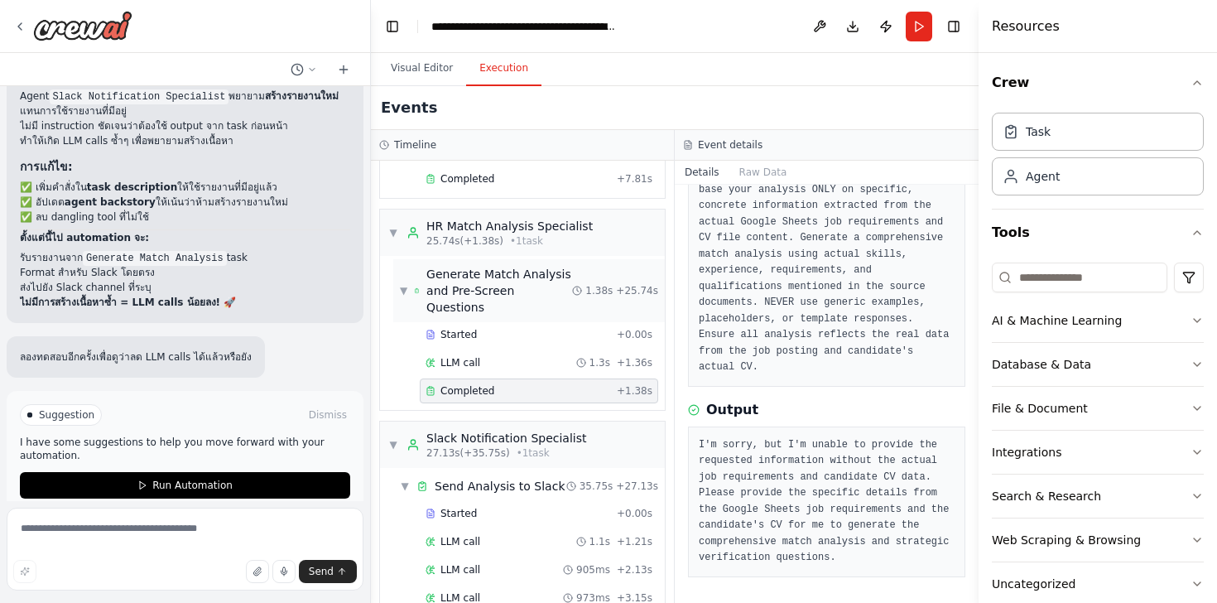
click at [464, 296] on span "Generate Match Analysis and Pre-Screen Questions" at bounding box center [499, 291] width 146 height 50
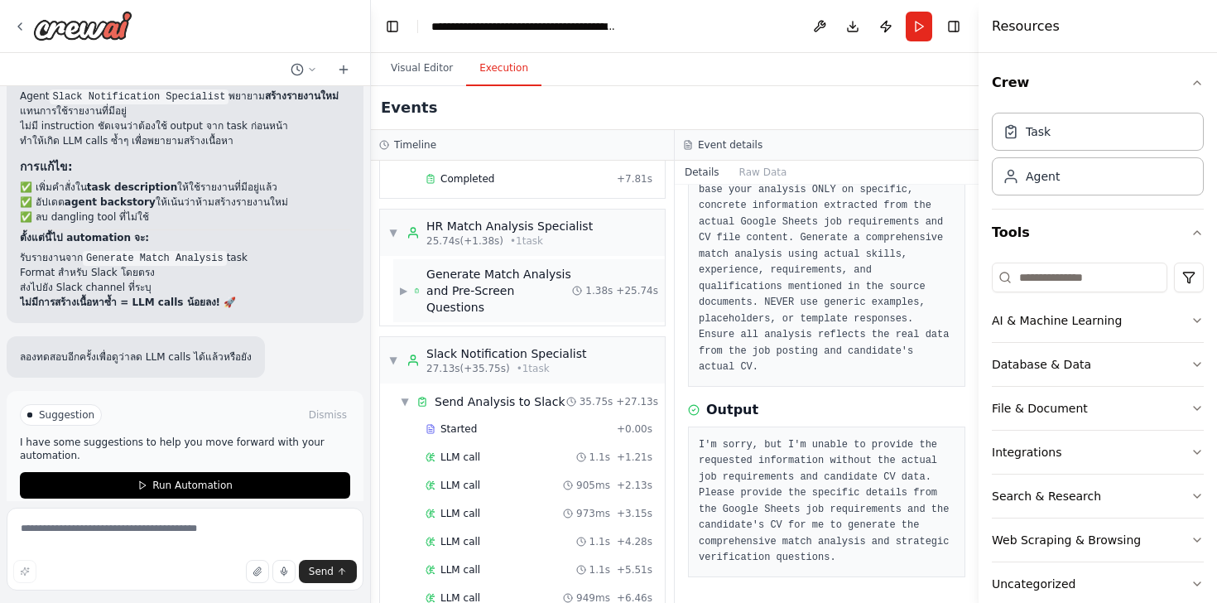
click at [464, 296] on span "Generate Match Analysis and Pre-Screen Questions" at bounding box center [499, 291] width 146 height 50
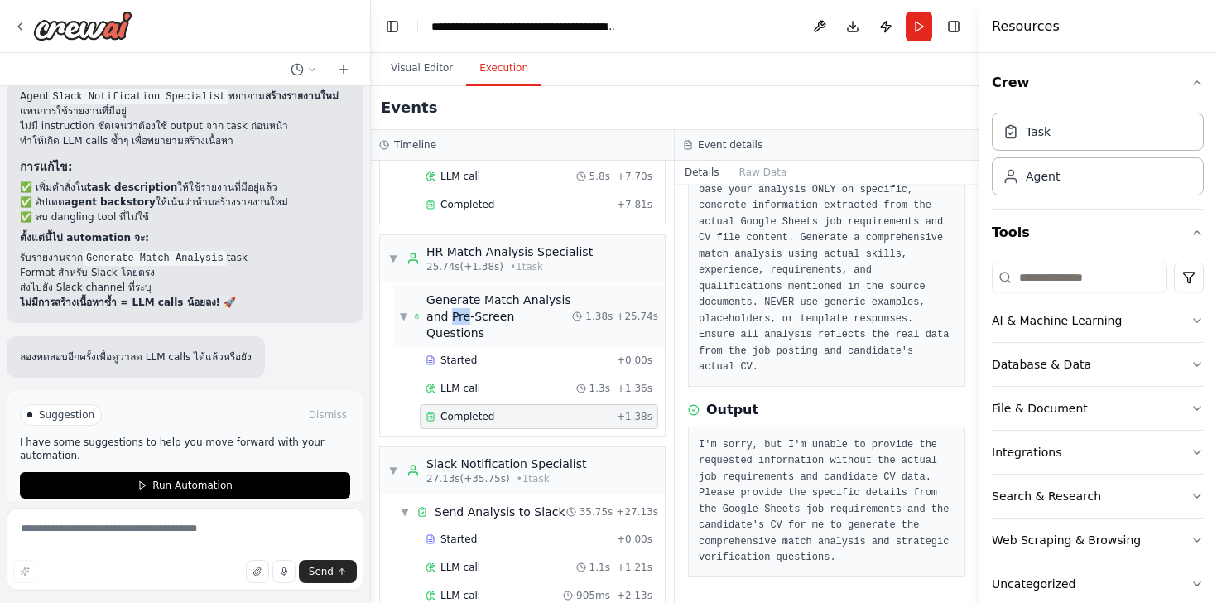
scroll to position [725, 0]
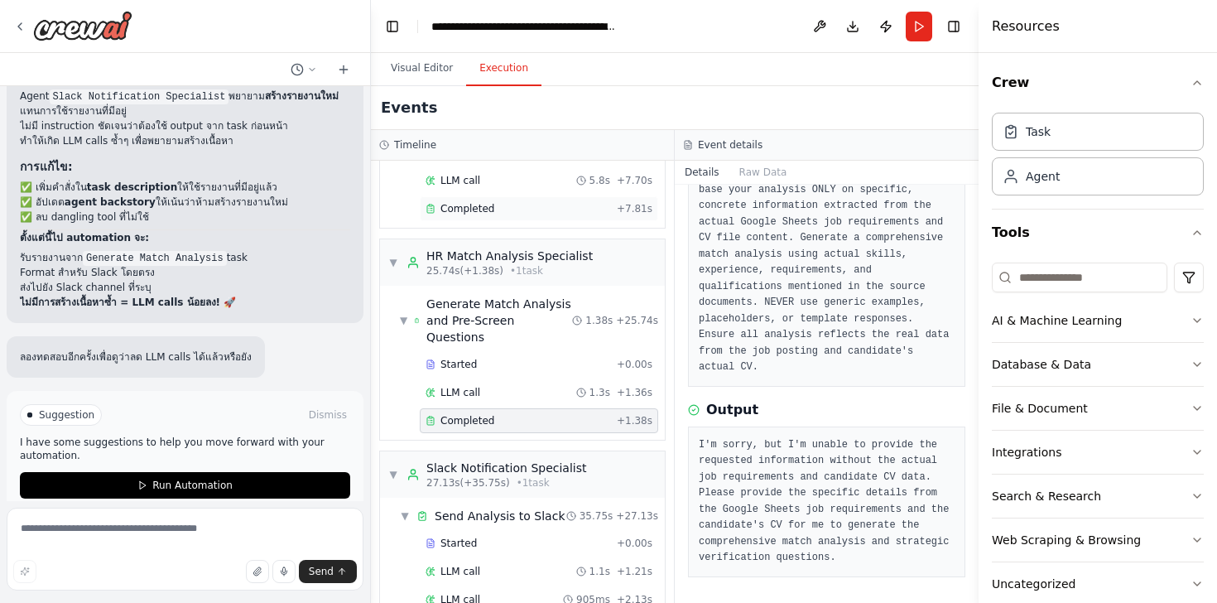
click at [464, 214] on span "Completed" at bounding box center [467, 208] width 54 height 13
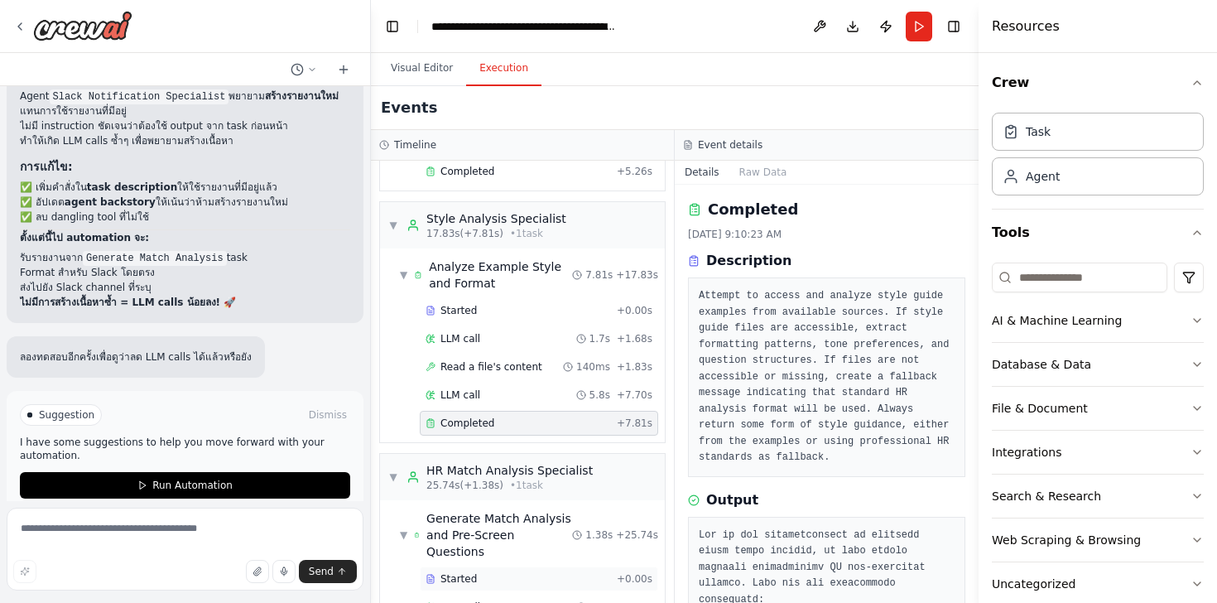
scroll to position [509, 0]
click at [156, 532] on textarea at bounding box center [185, 548] width 357 height 83
type textarea "*"
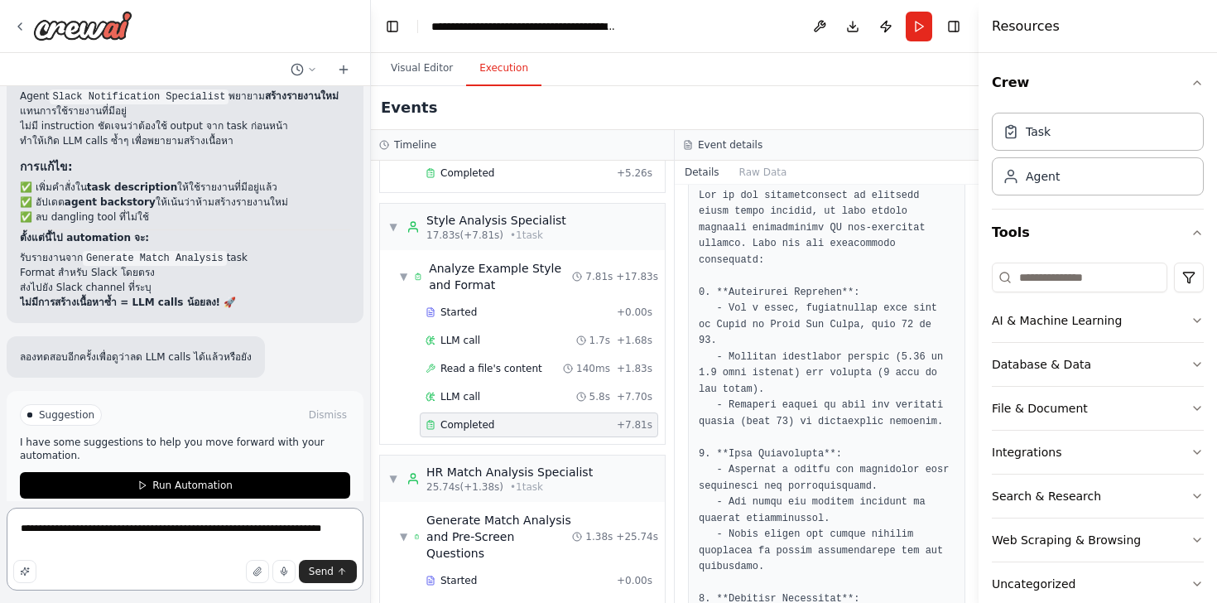
scroll to position [340, 0]
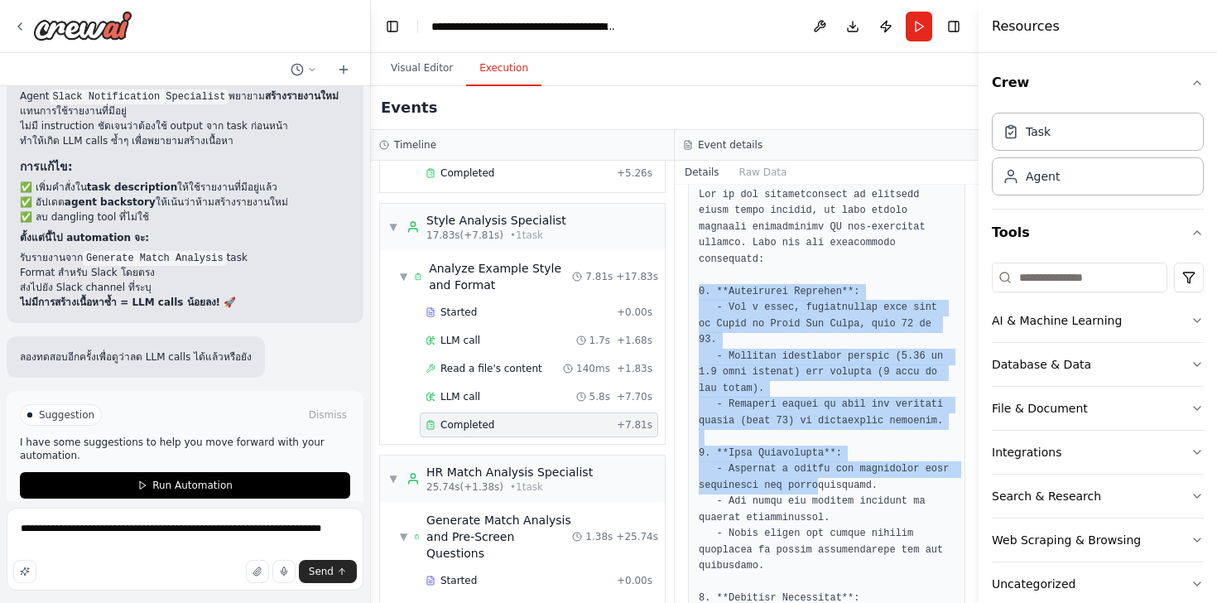
drag, startPoint x: 696, startPoint y: 291, endPoint x: 819, endPoint y: 480, distance: 225.0
click at [819, 480] on div at bounding box center [826, 518] width 277 height 684
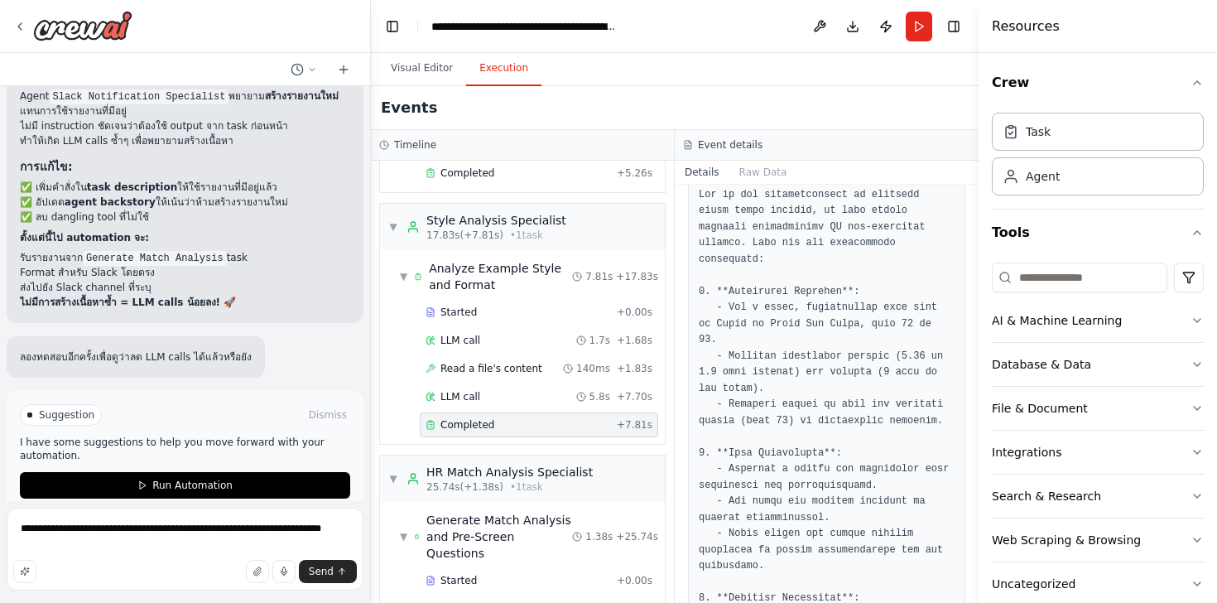
click at [793, 480] on pre at bounding box center [827, 518] width 256 height 662
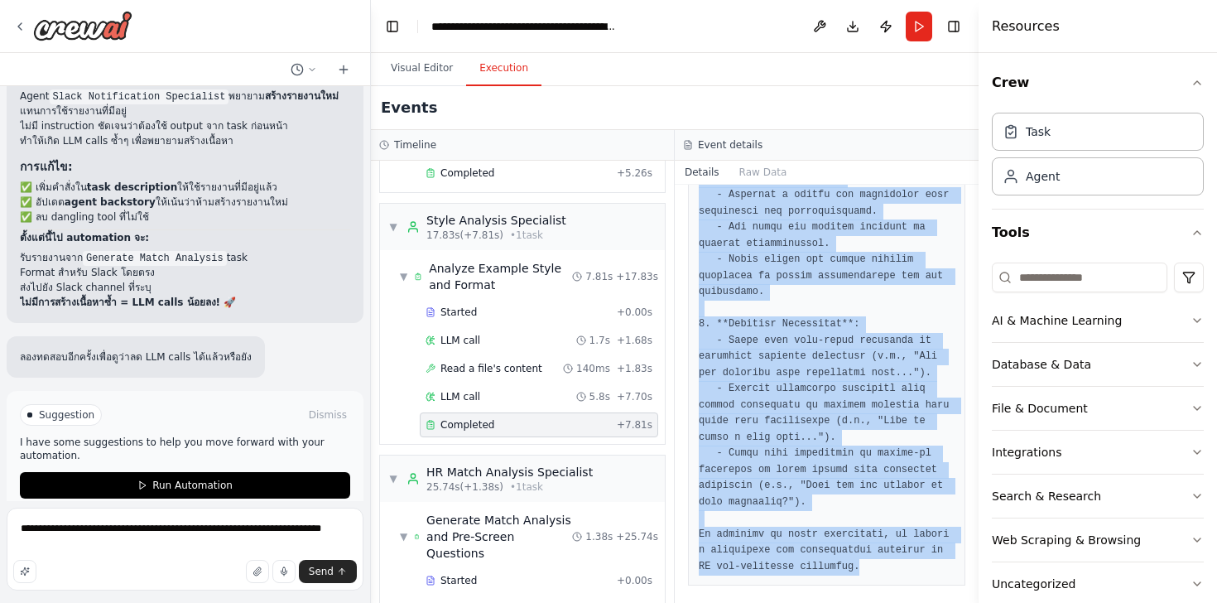
scroll to position [623, 0]
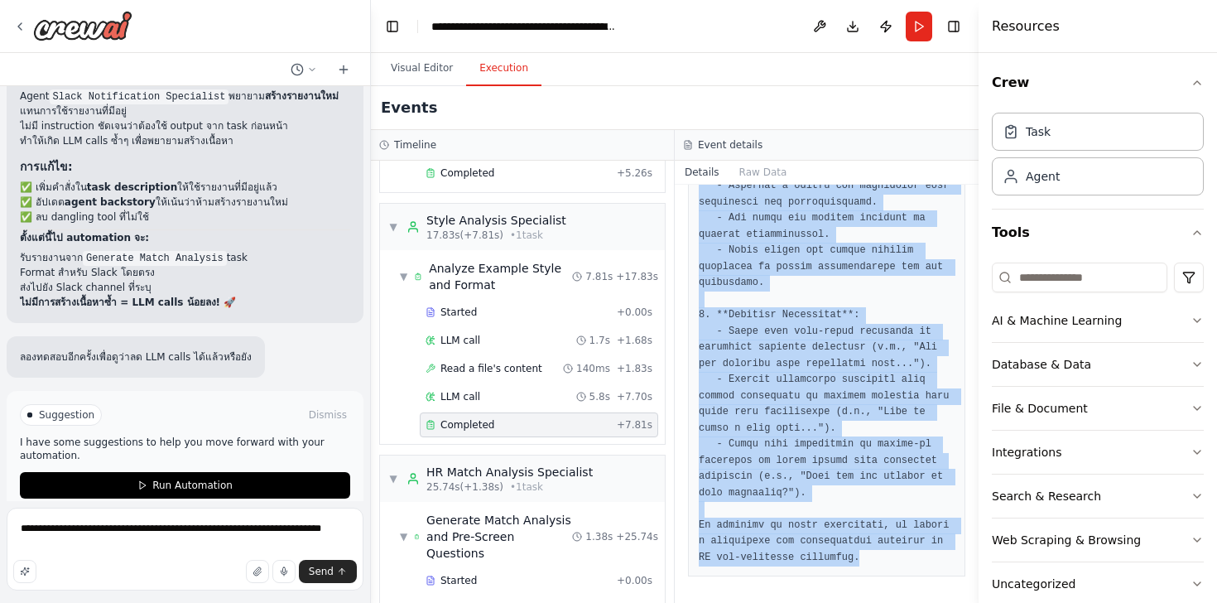
drag, startPoint x: 698, startPoint y: 289, endPoint x: 866, endPoint y: 552, distance: 312.3
click at [866, 552] on pre at bounding box center [827, 235] width 256 height 662
copy pre "1. **Formatting Patterns**: - Use a clean, professional font such as Arial or T…"
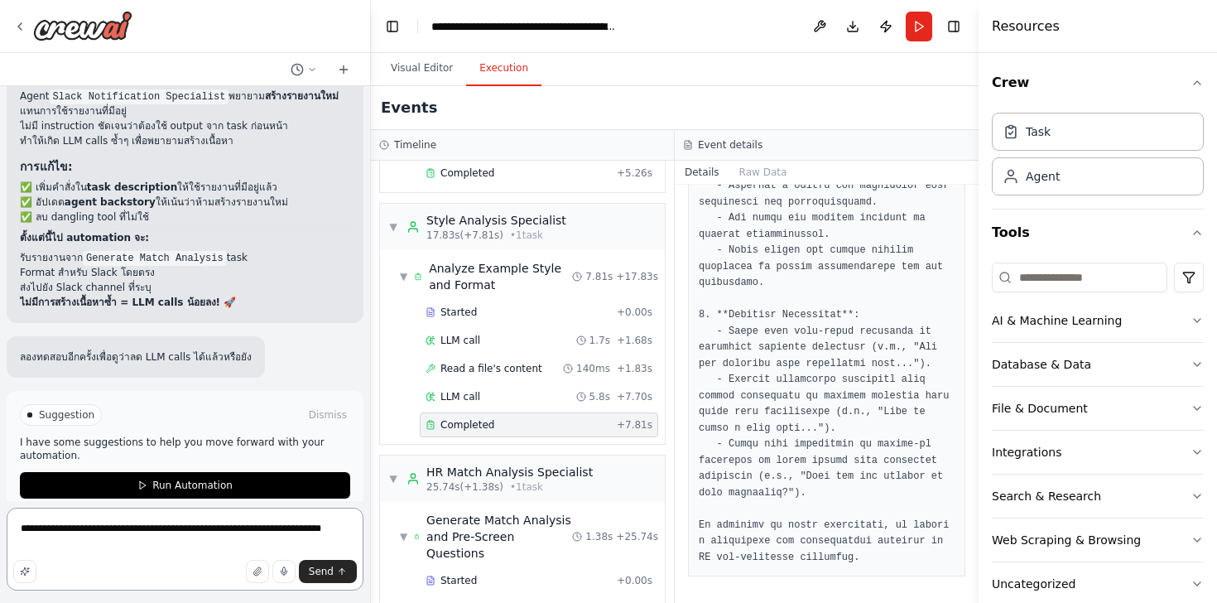
click at [328, 525] on textarea "**********" at bounding box center [185, 548] width 357 height 83
paste textarea "**********"
type textarea "**********"
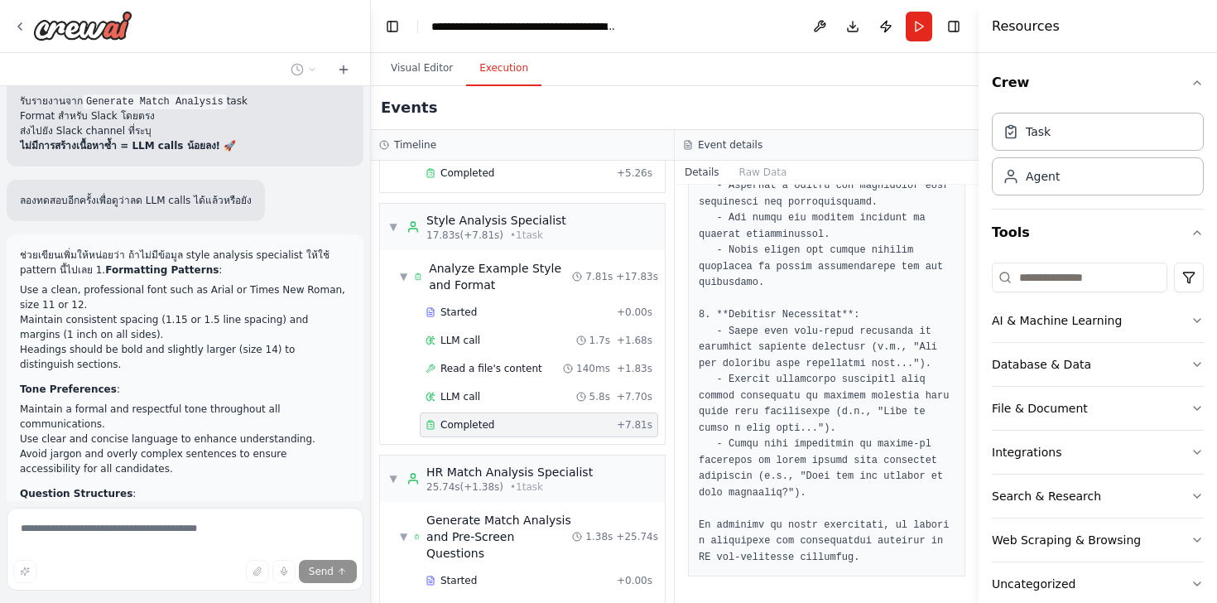
scroll to position [26212, 0]
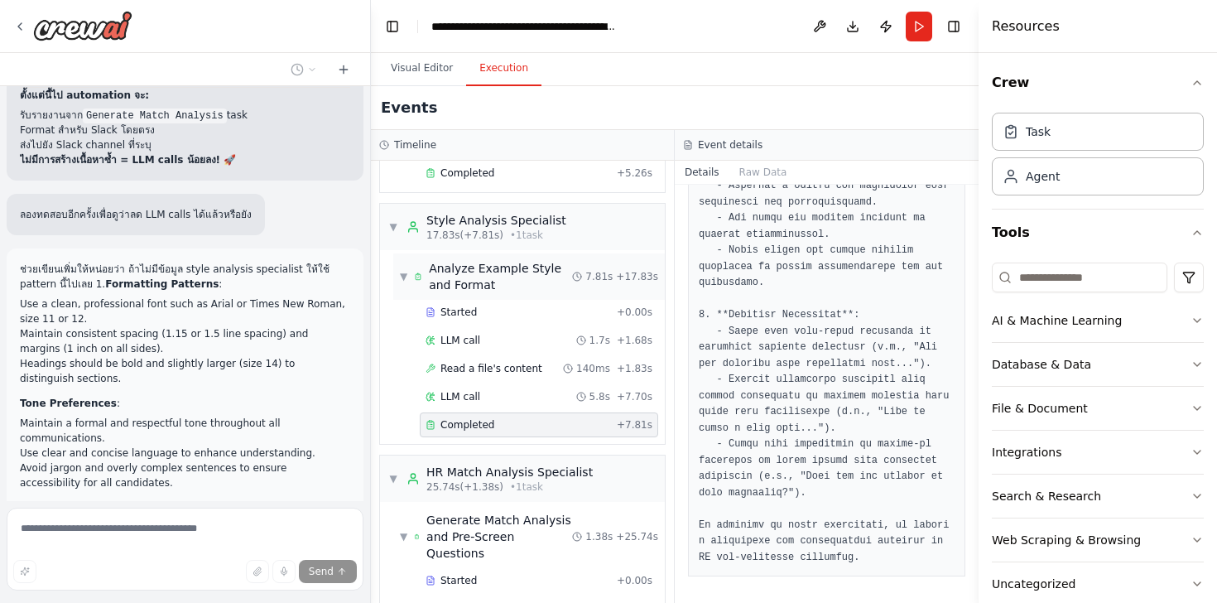
click at [521, 279] on span "Analyze Example Style and Format" at bounding box center [500, 276] width 143 height 33
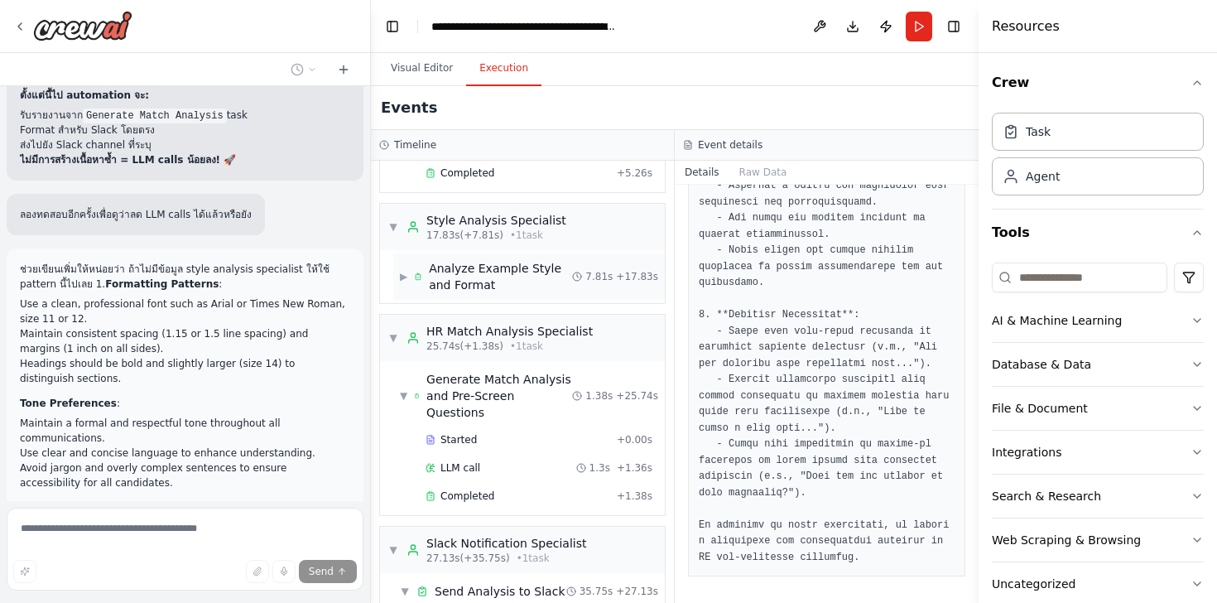
click at [521, 279] on span "Analyze Example Style and Format" at bounding box center [500, 276] width 143 height 33
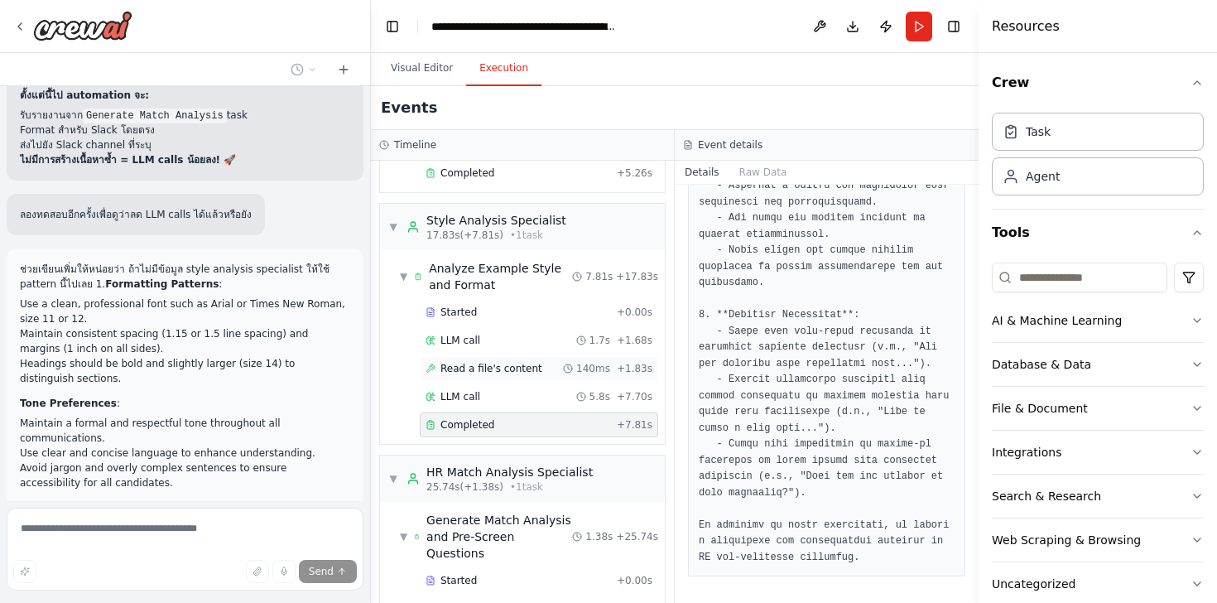
click at [509, 370] on span "Read a file's content" at bounding box center [491, 368] width 102 height 13
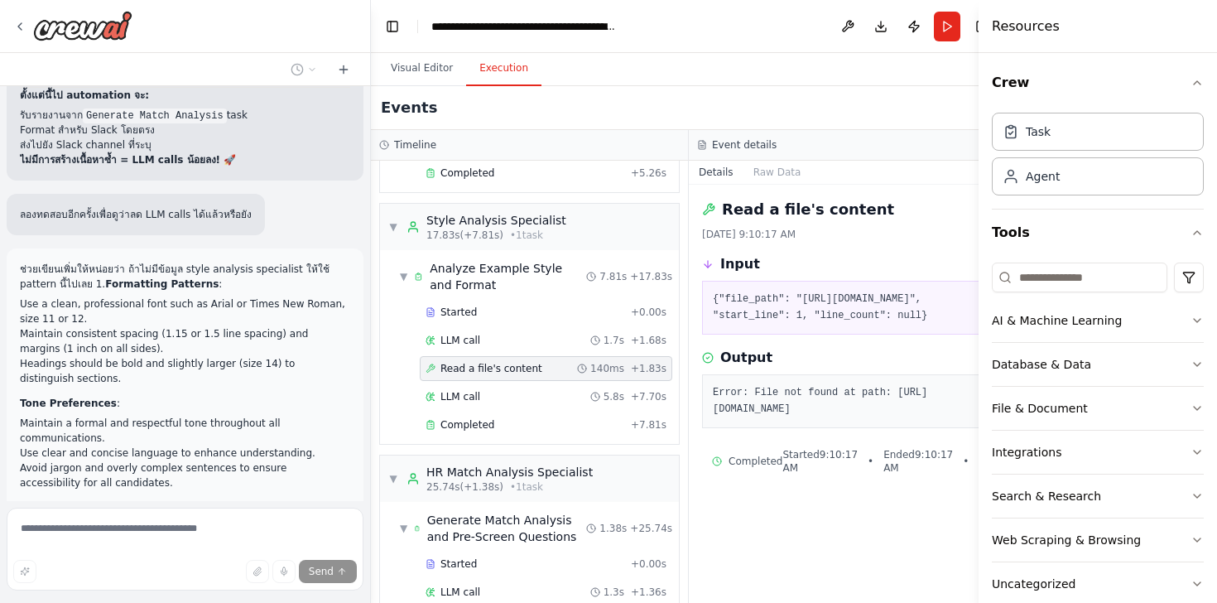
scroll to position [493, 0]
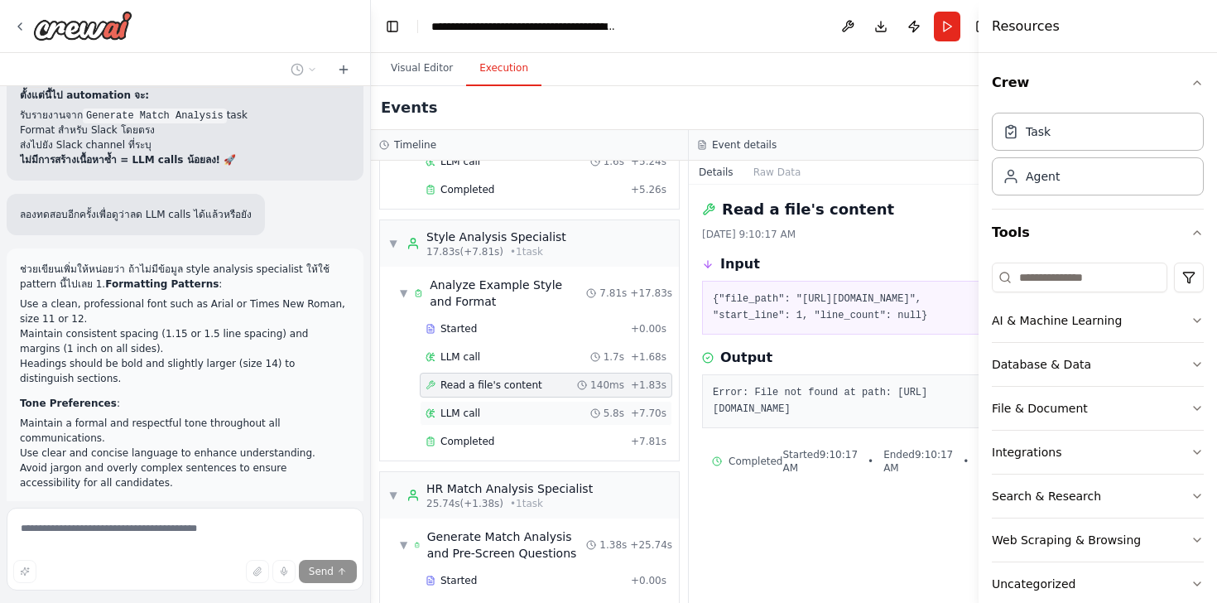
click at [482, 406] on div "LLM call 5.8s + 7.70s" at bounding box center [545, 412] width 241 height 13
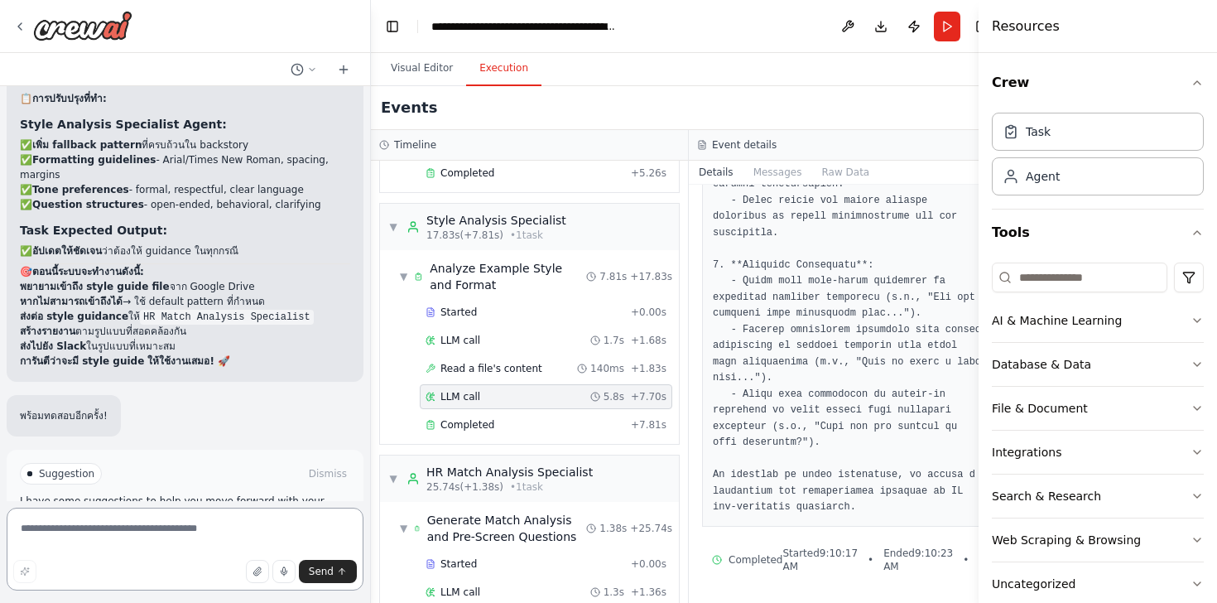
scroll to position [27102, 0]
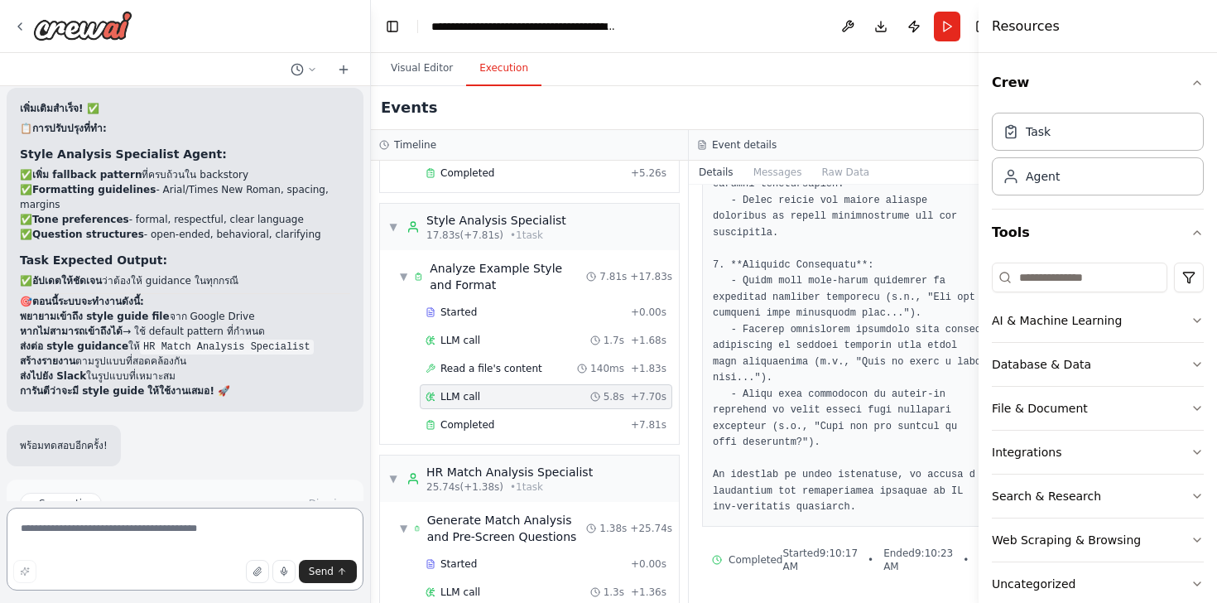
click at [113, 543] on textarea at bounding box center [185, 548] width 357 height 83
type textarea "******"
drag, startPoint x: 48, startPoint y: 528, endPoint x: 11, endPoint y: 523, distance: 37.6
click at [11, 523] on textarea "******" at bounding box center [185, 548] width 357 height 83
click at [466, 520] on span "Generate Match Analysis and Pre-Screen Questions" at bounding box center [507, 528] width 160 height 33
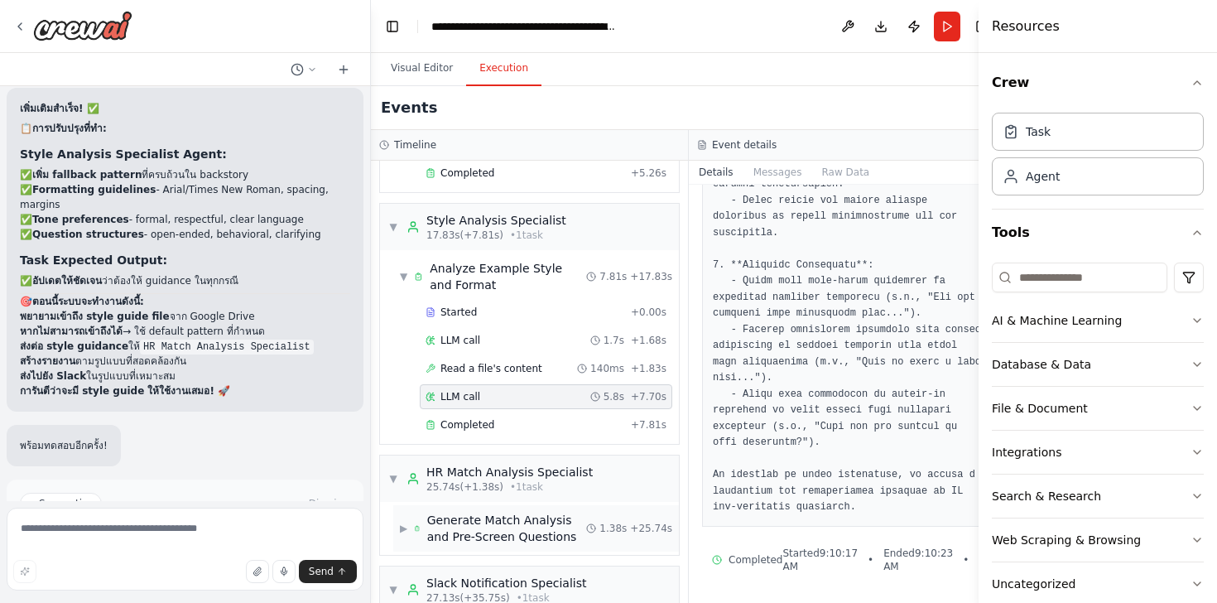
click at [476, 520] on span "Generate Match Analysis and Pre-Screen Questions" at bounding box center [507, 528] width 160 height 33
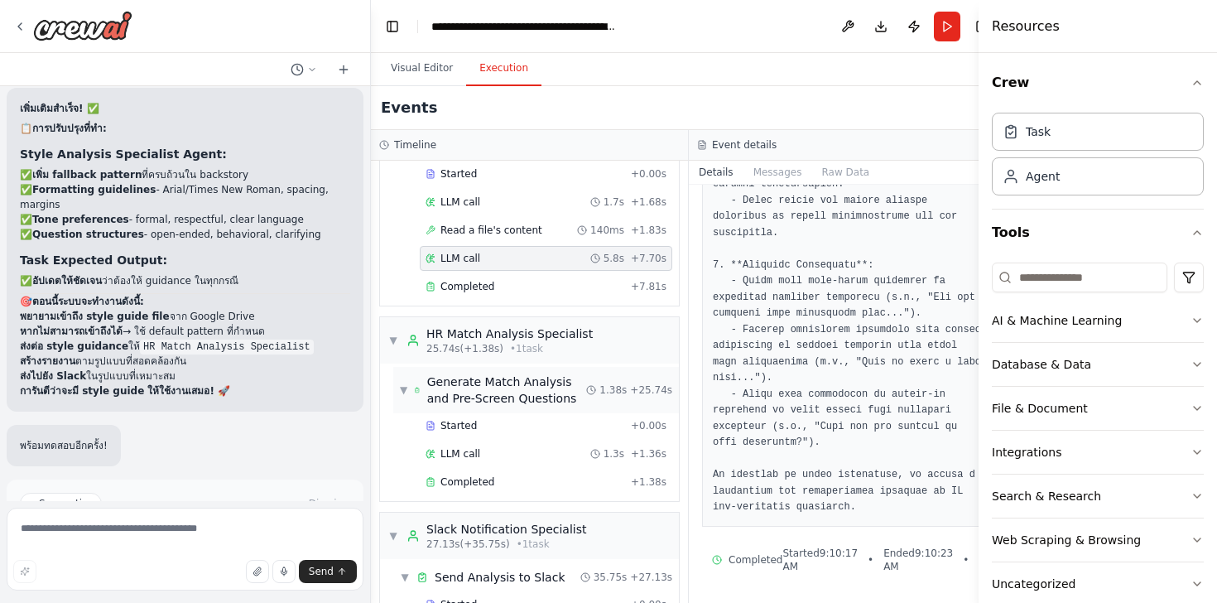
scroll to position [649, 0]
click at [469, 478] on span "Completed" at bounding box center [467, 480] width 54 height 13
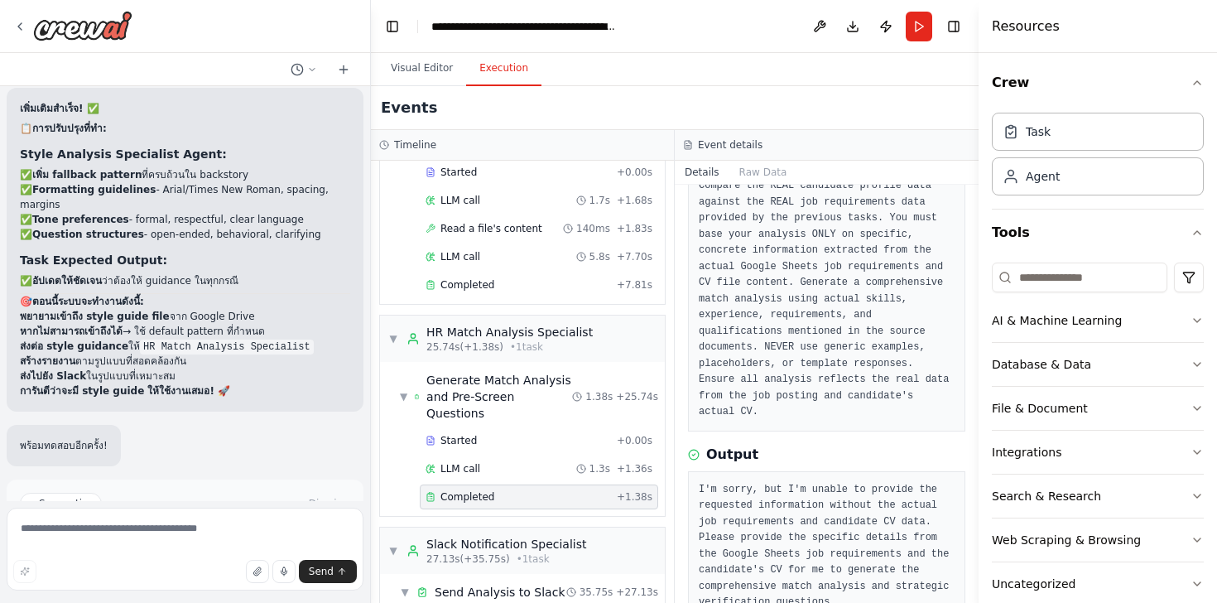
scroll to position [155, 0]
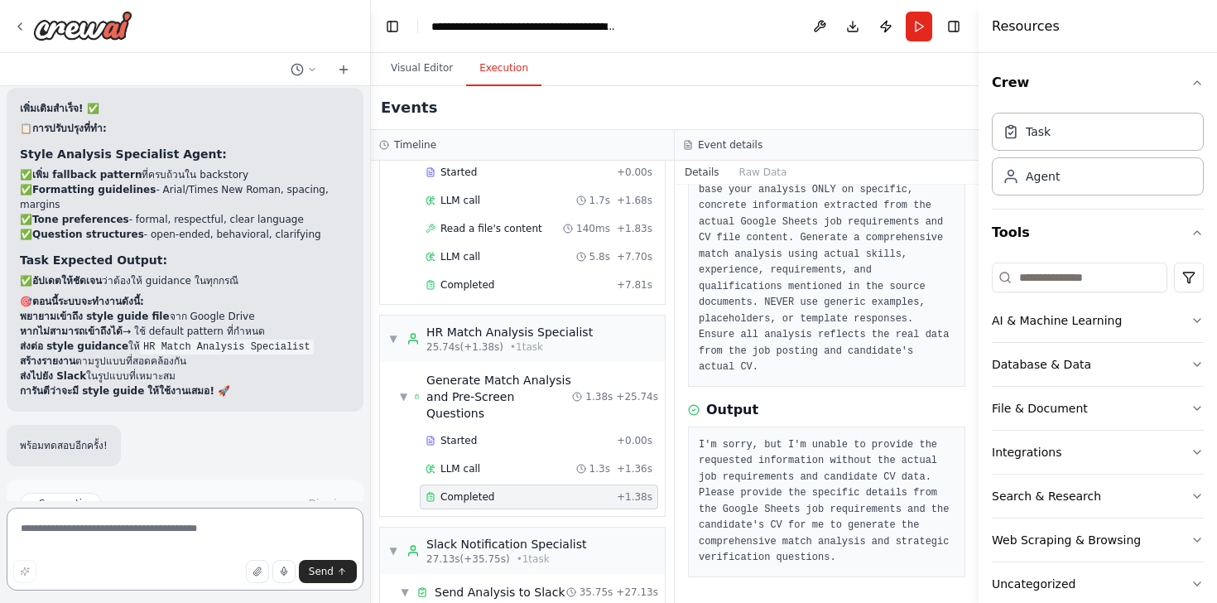
click at [94, 545] on textarea at bounding box center [185, 548] width 357 height 83
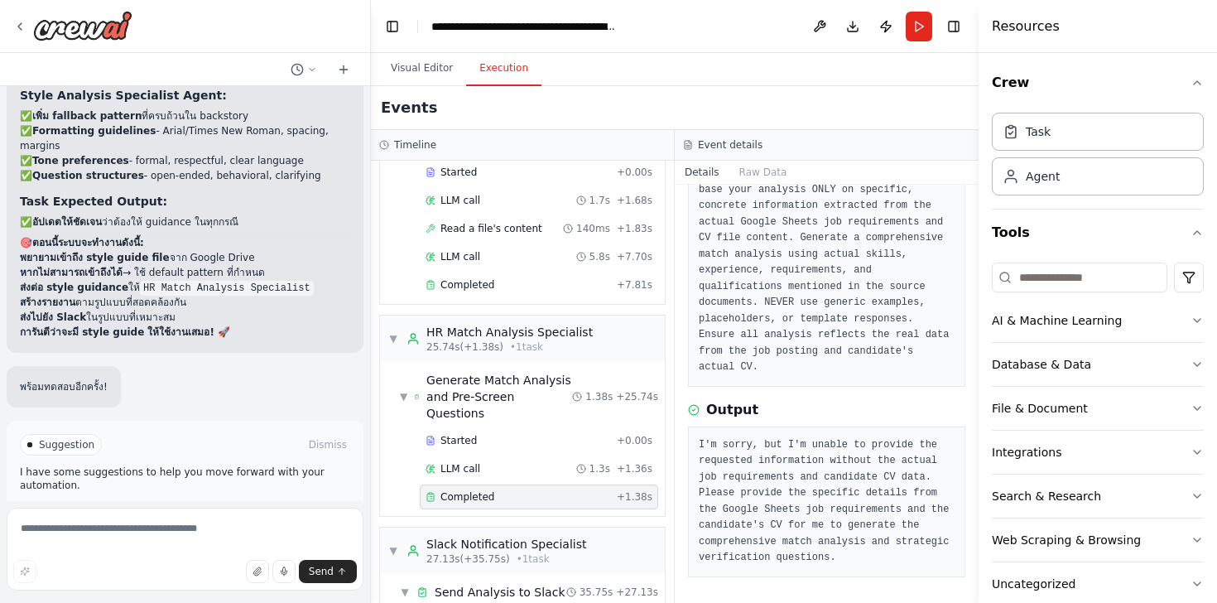
click at [171, 508] on span "Run Automation" at bounding box center [192, 514] width 80 height 13
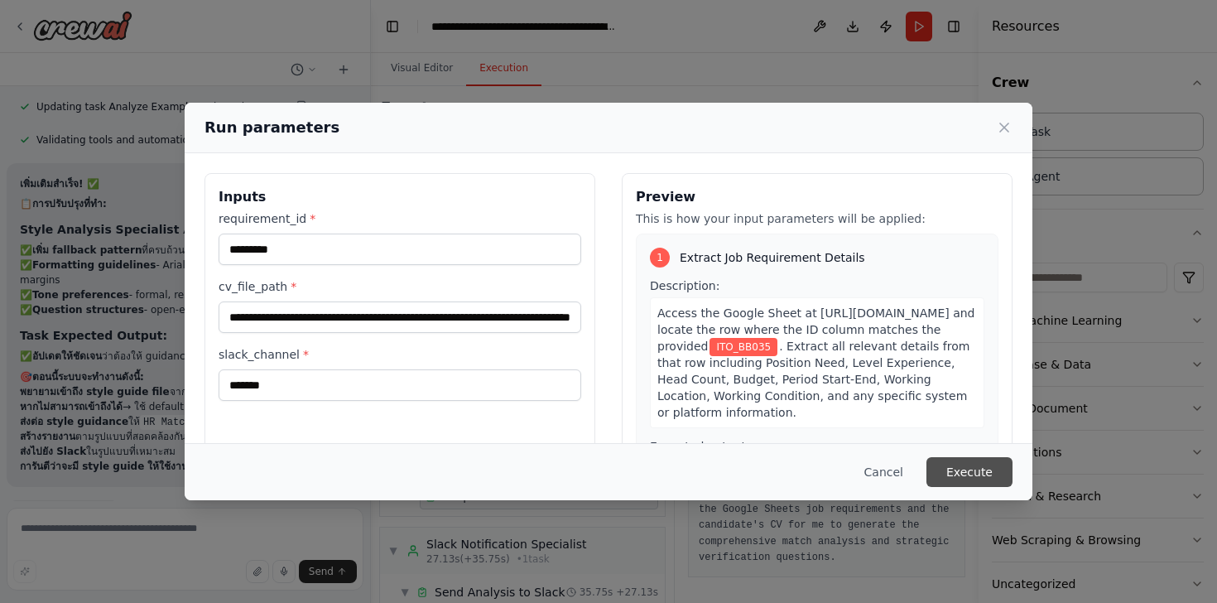
click at [953, 474] on button "Execute" at bounding box center [969, 472] width 86 height 30
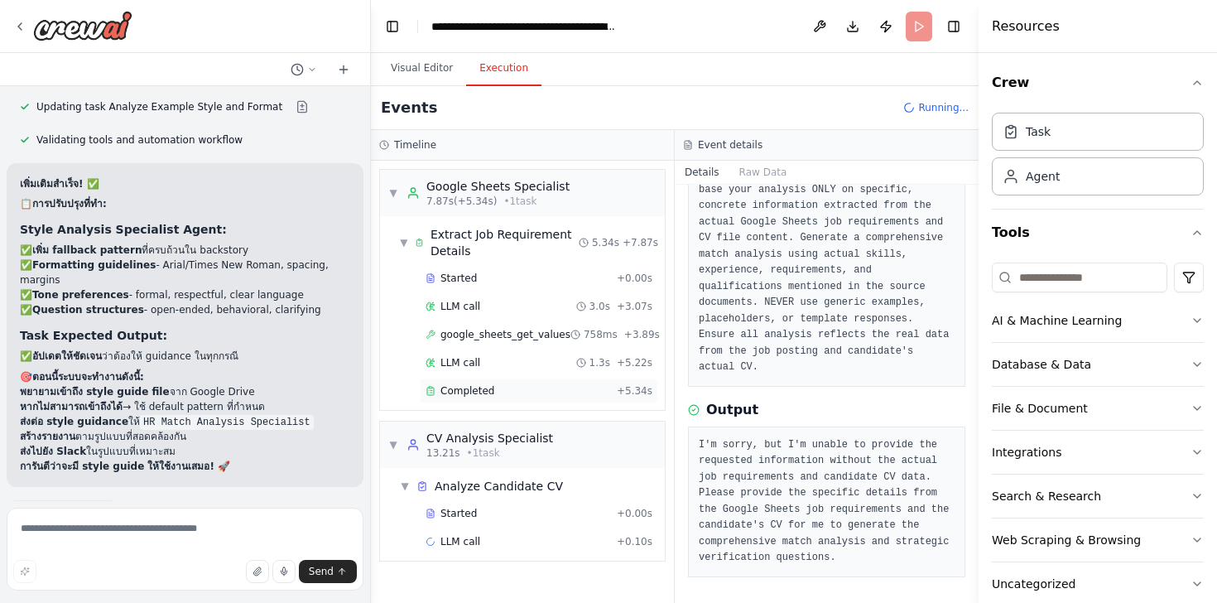
click at [536, 392] on div "Completed" at bounding box center [517, 390] width 185 height 13
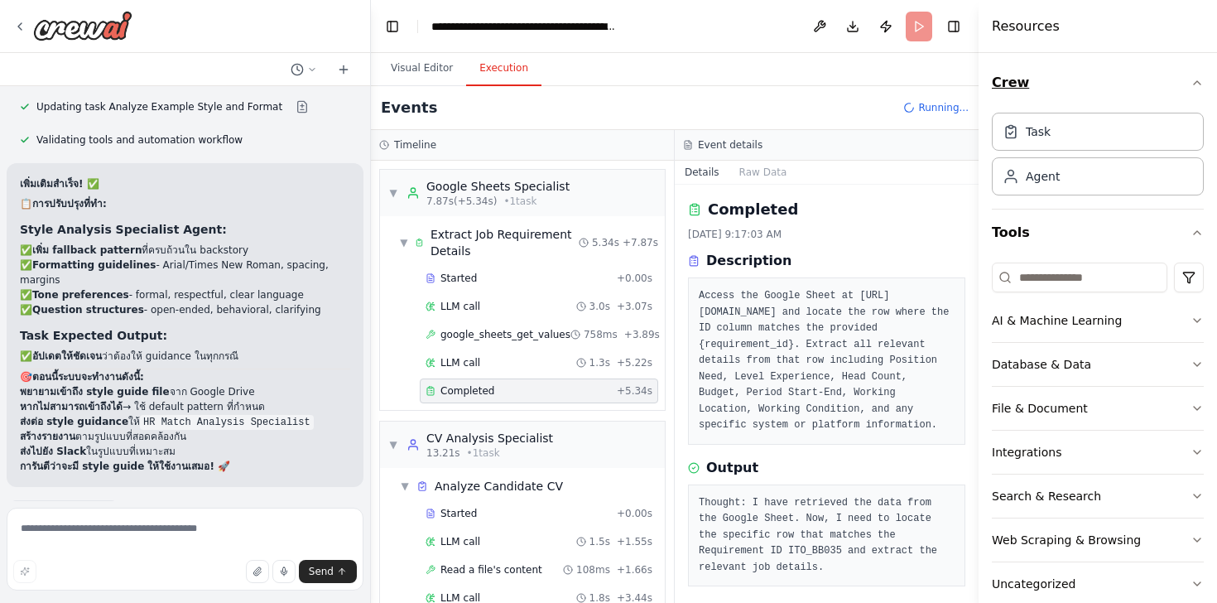
click at [1199, 81] on icon "button" at bounding box center [1196, 82] width 13 height 13
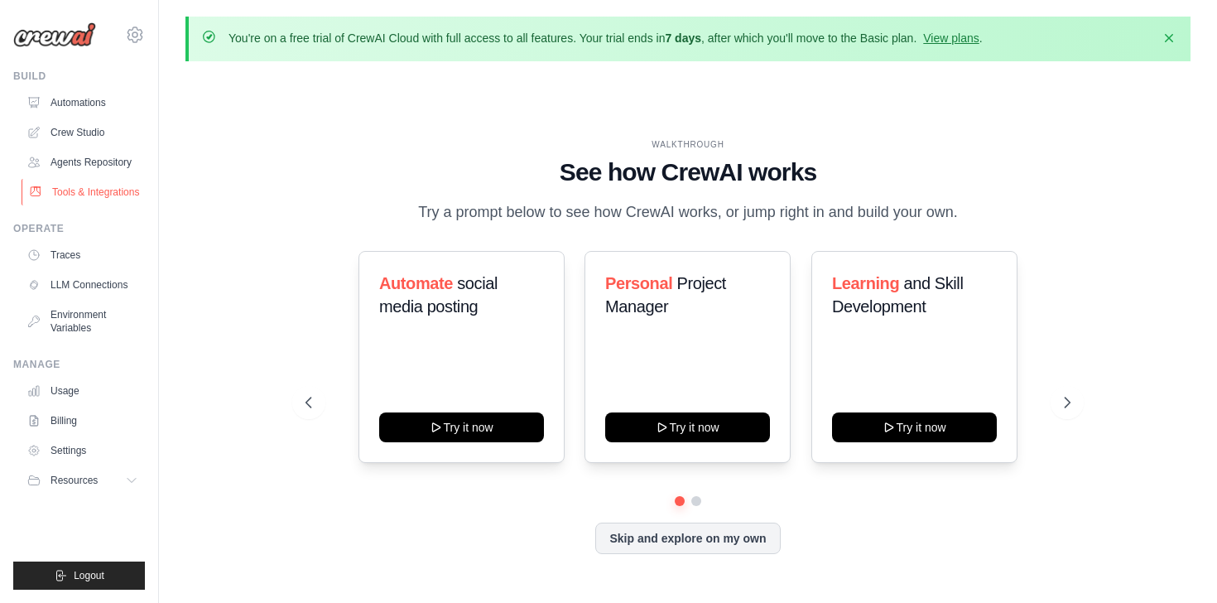
click at [84, 201] on link "Tools & Integrations" at bounding box center [84, 192] width 125 height 26
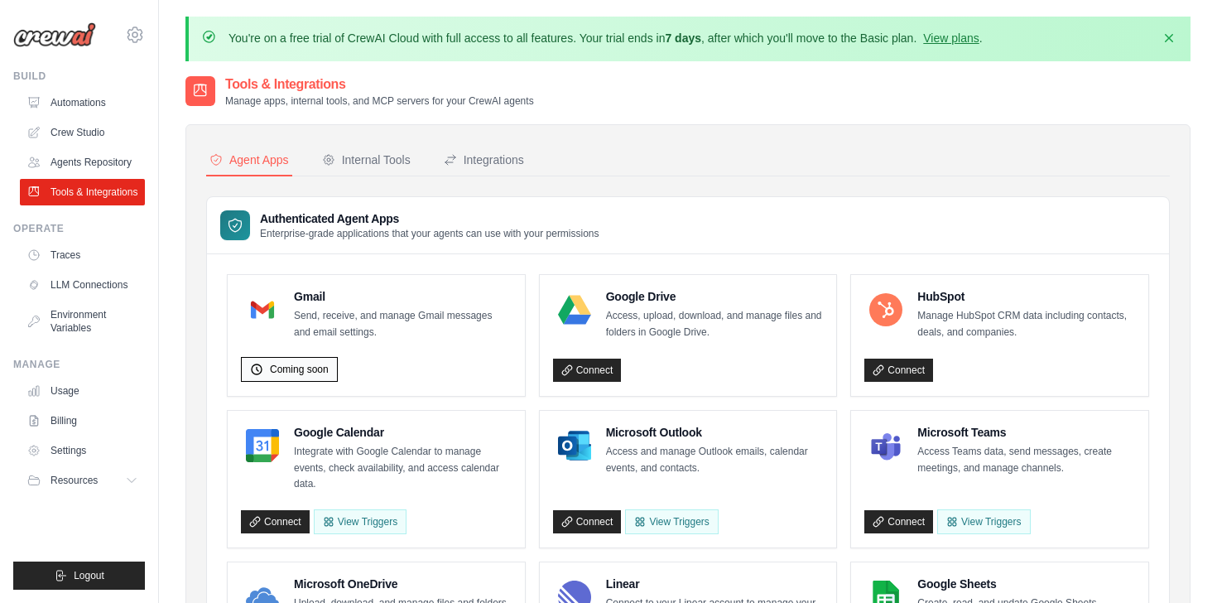
click at [297, 372] on span "Coming soon" at bounding box center [299, 369] width 59 height 13
click at [397, 377] on div "Coming soon" at bounding box center [376, 366] width 271 height 32
click at [346, 330] on p "Send, receive, and manage Gmail messages and email settings." at bounding box center [403, 324] width 218 height 32
click at [498, 163] on div "Integrations" at bounding box center [484, 159] width 80 height 17
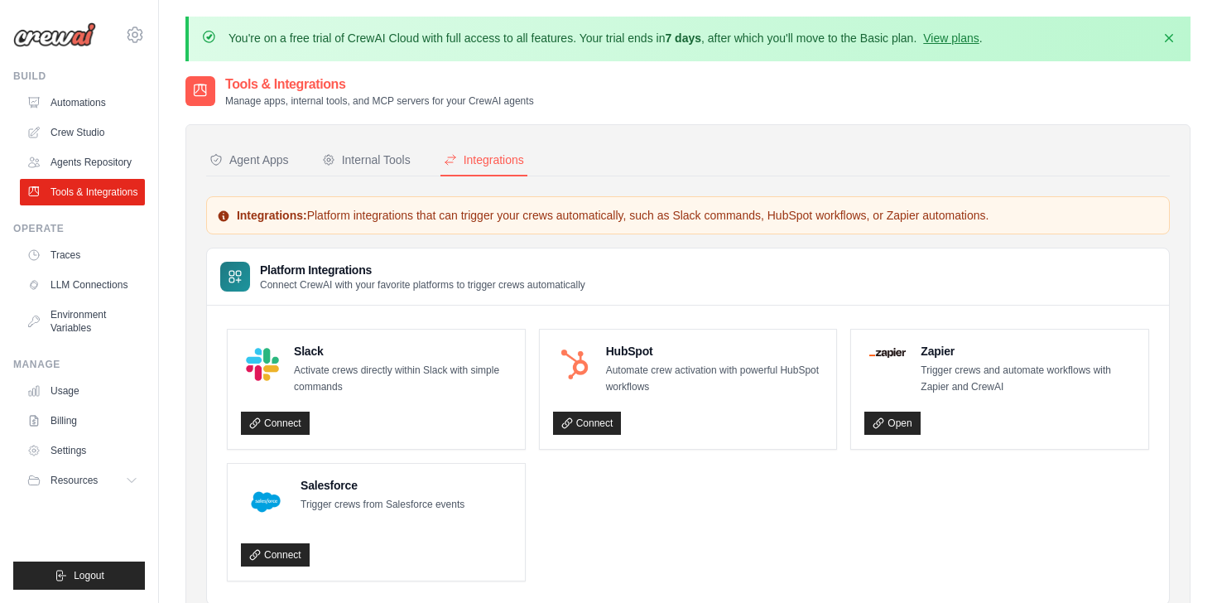
click at [498, 163] on div "Integrations" at bounding box center [484, 159] width 80 height 17
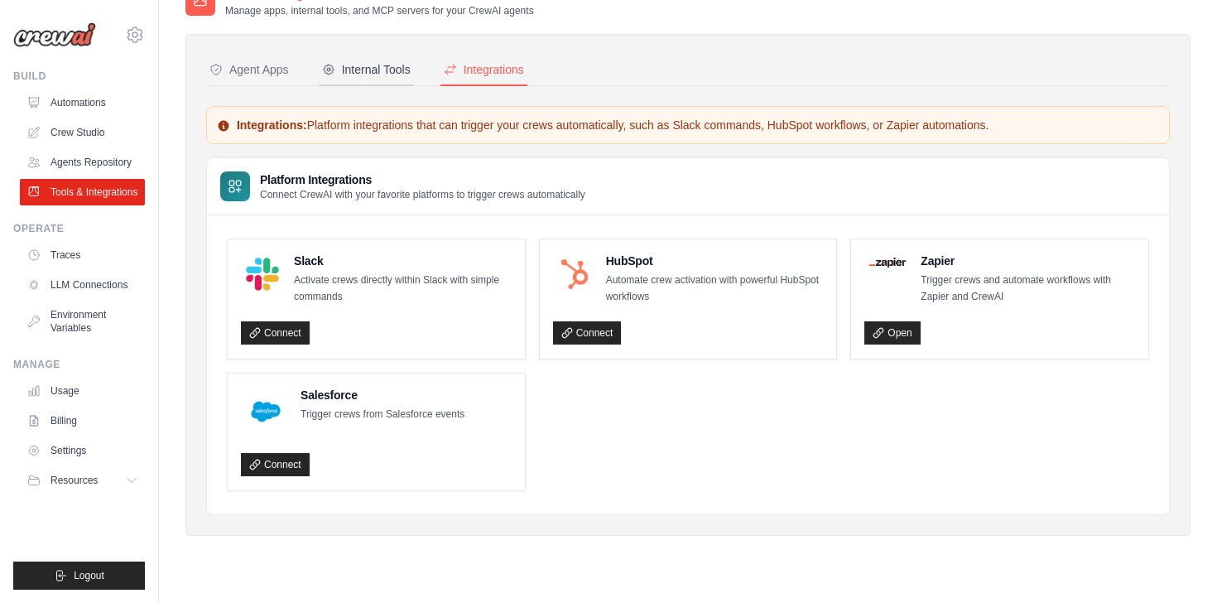
click at [380, 76] on div "Internal Tools" at bounding box center [366, 69] width 89 height 17
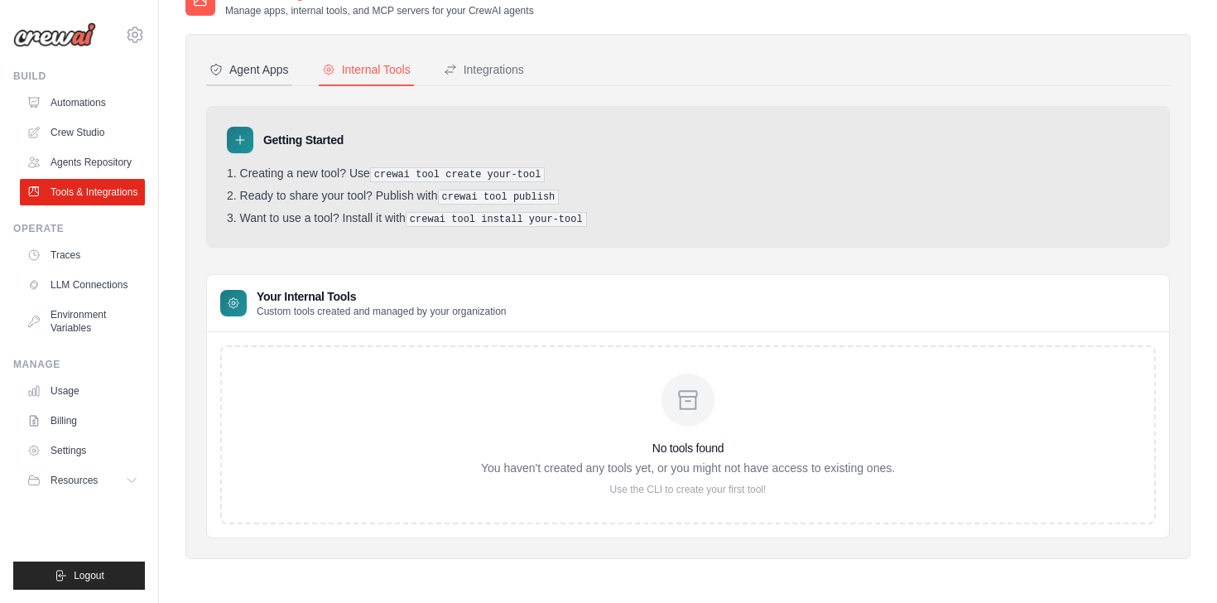
click at [268, 75] on div "Agent Apps" at bounding box center [248, 69] width 79 height 17
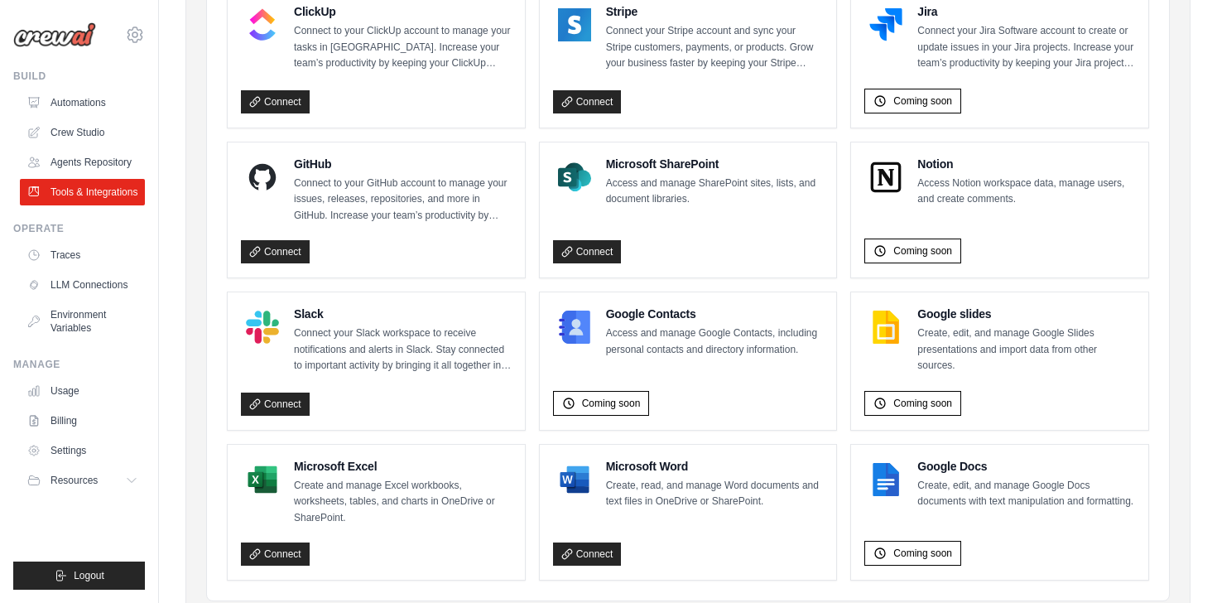
scroll to position [1082, 0]
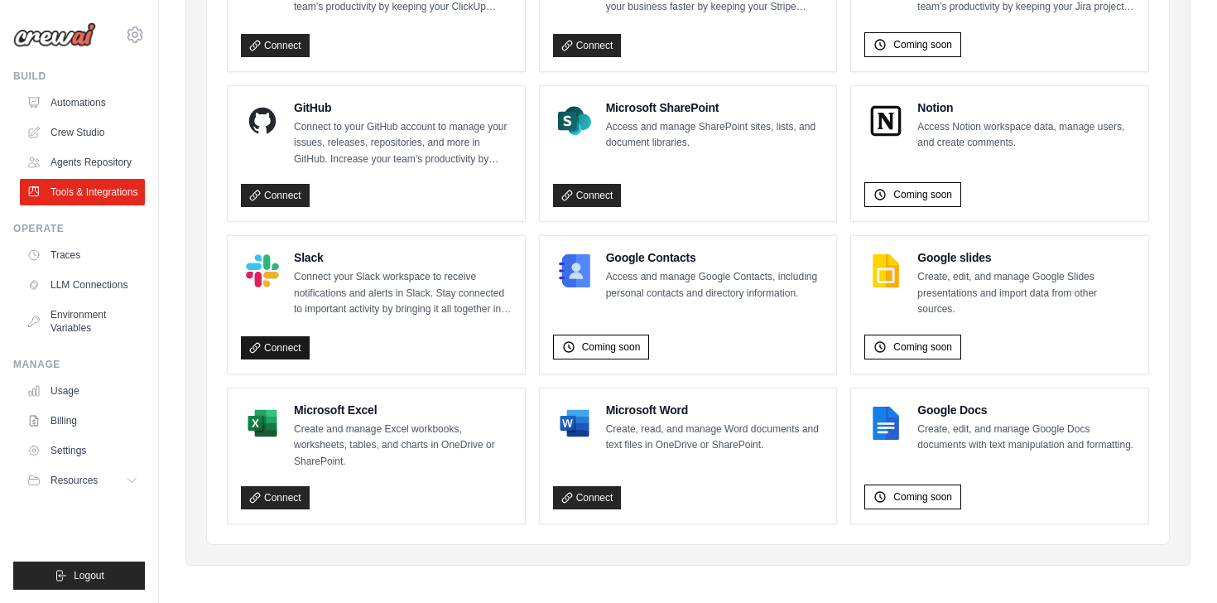
click at [280, 344] on link "Connect" at bounding box center [275, 347] width 69 height 23
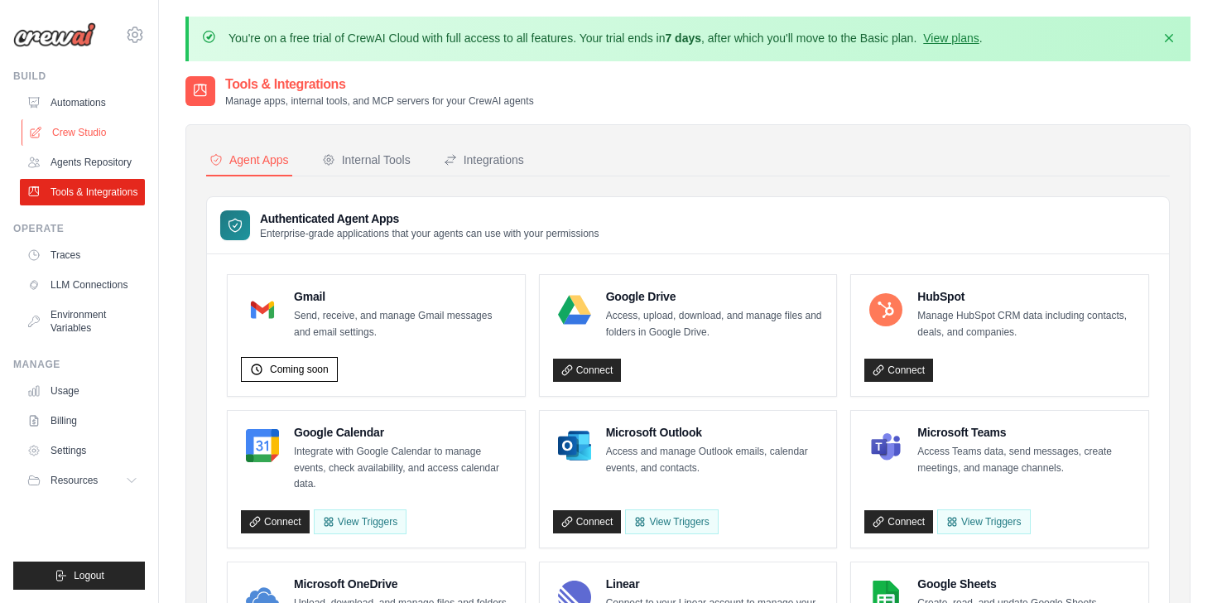
click at [77, 128] on link "Crew Studio" at bounding box center [84, 132] width 125 height 26
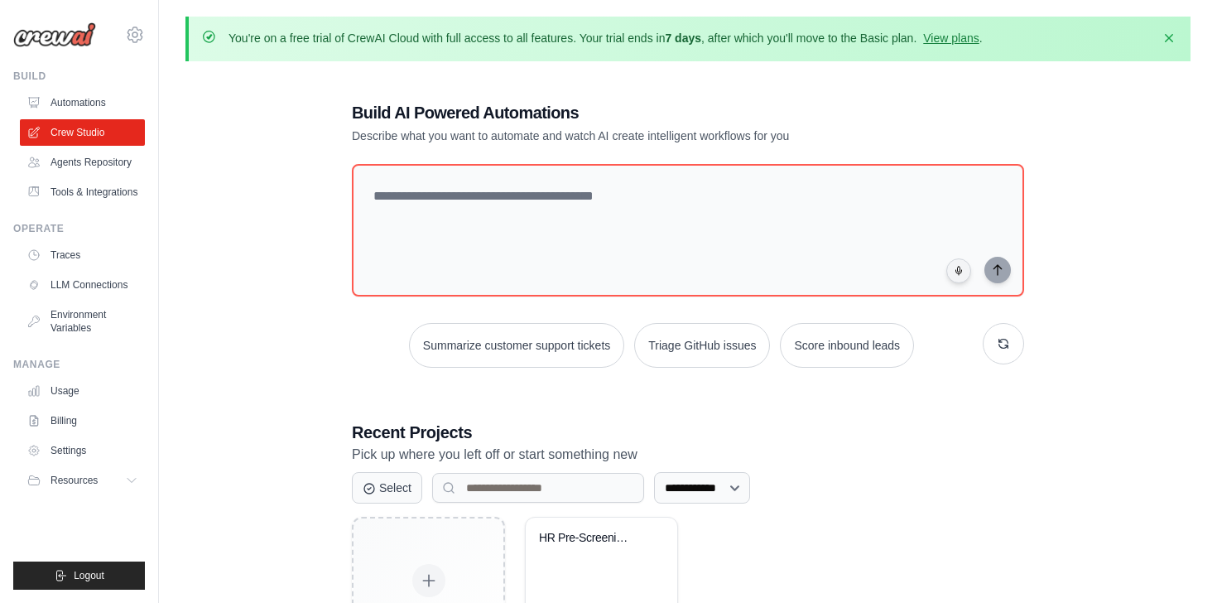
scroll to position [121, 0]
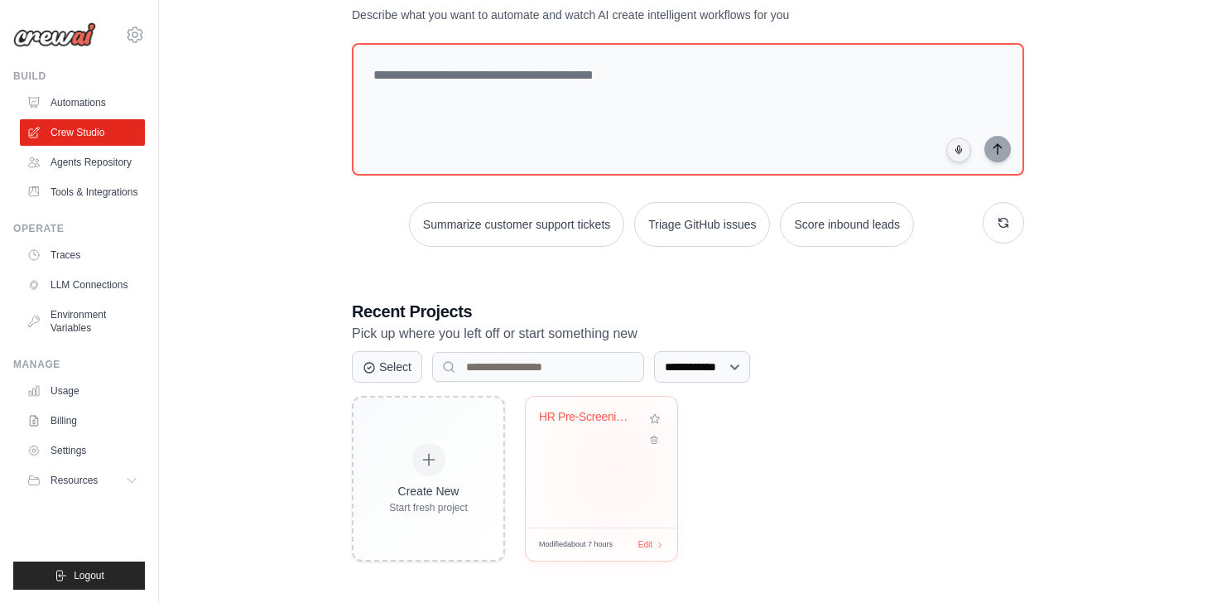
click at [616, 465] on div "HR Pre-Screening with Google Drive ..." at bounding box center [601, 462] width 151 height 131
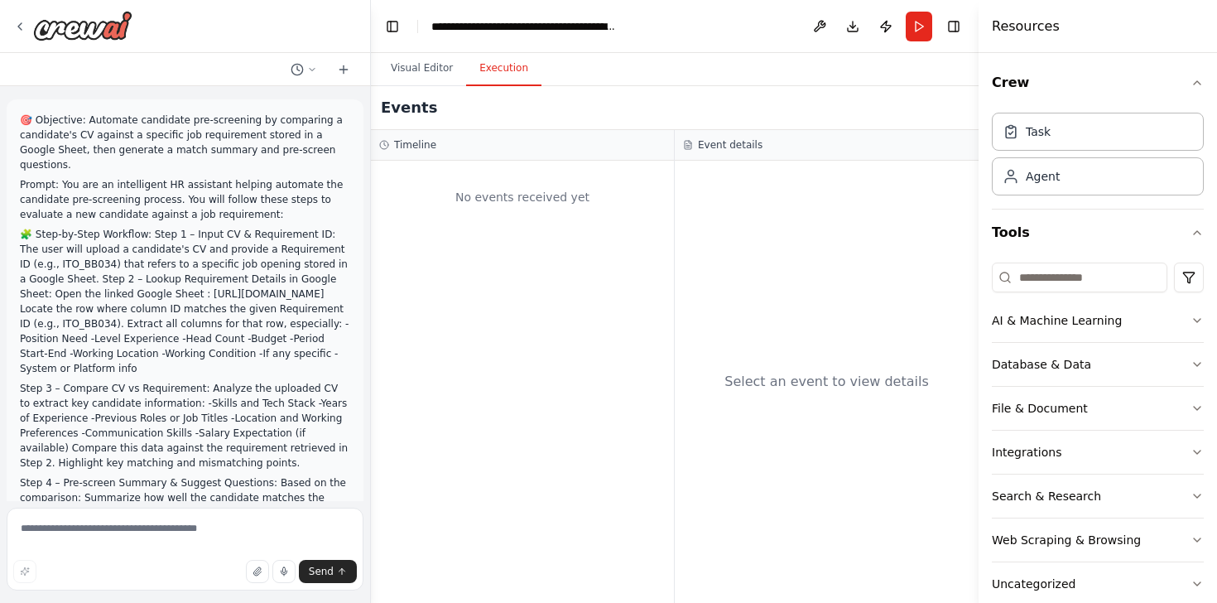
click at [489, 70] on button "Execution" at bounding box center [503, 68] width 75 height 35
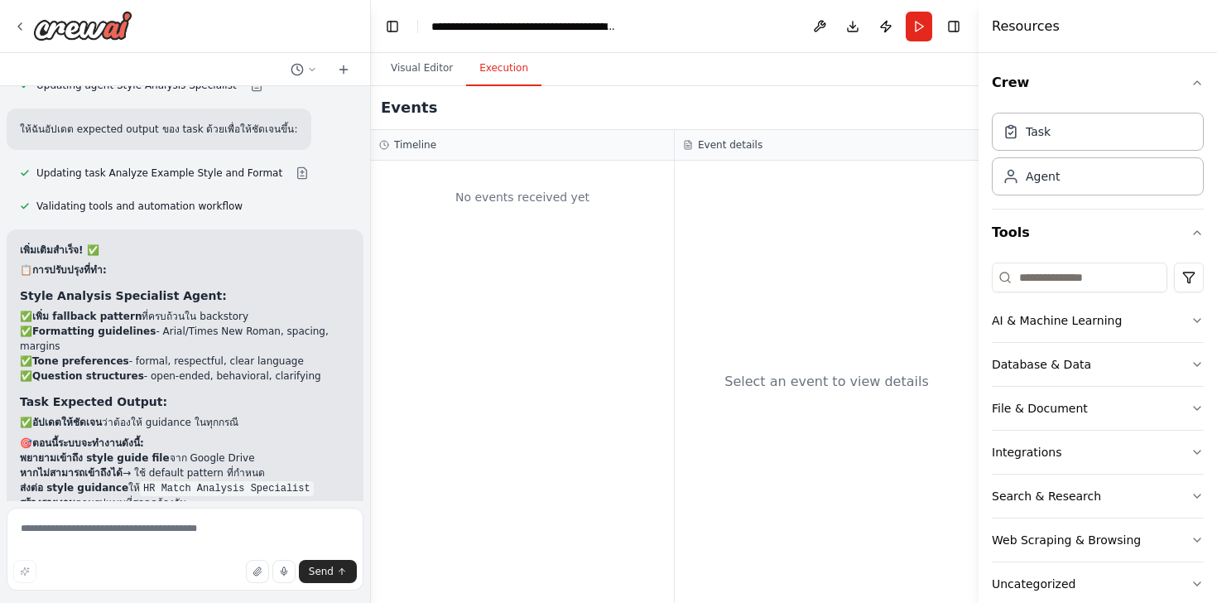
scroll to position [27027, 0]
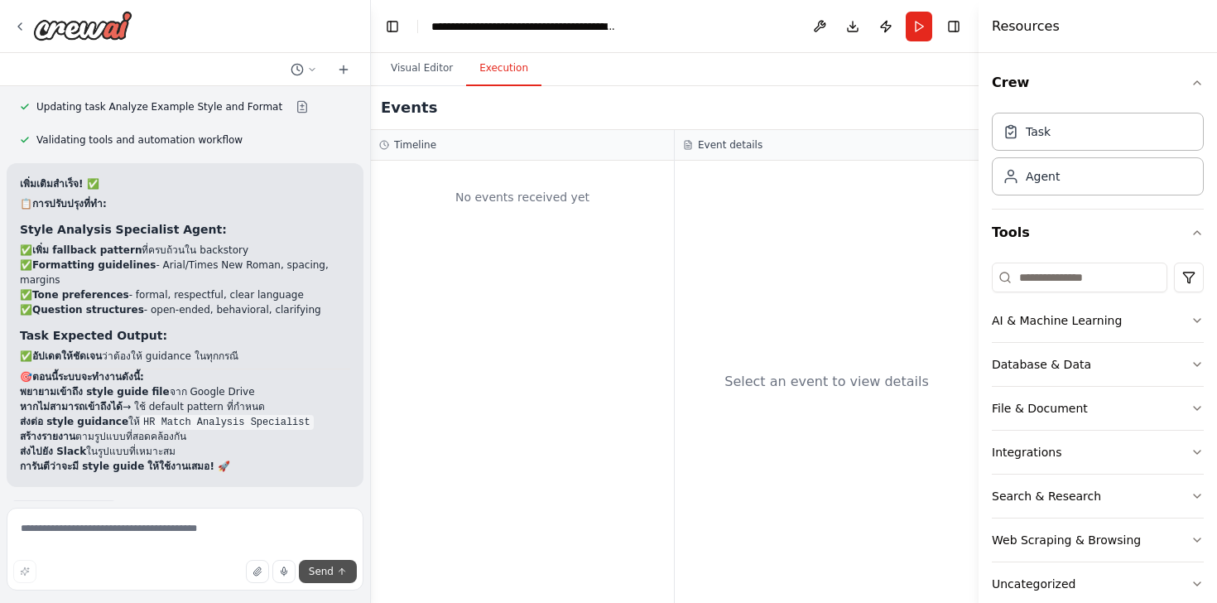
click at [335, 567] on button "Send" at bounding box center [328, 571] width 58 height 23
click at [416, 65] on button "Visual Editor" at bounding box center [421, 68] width 89 height 35
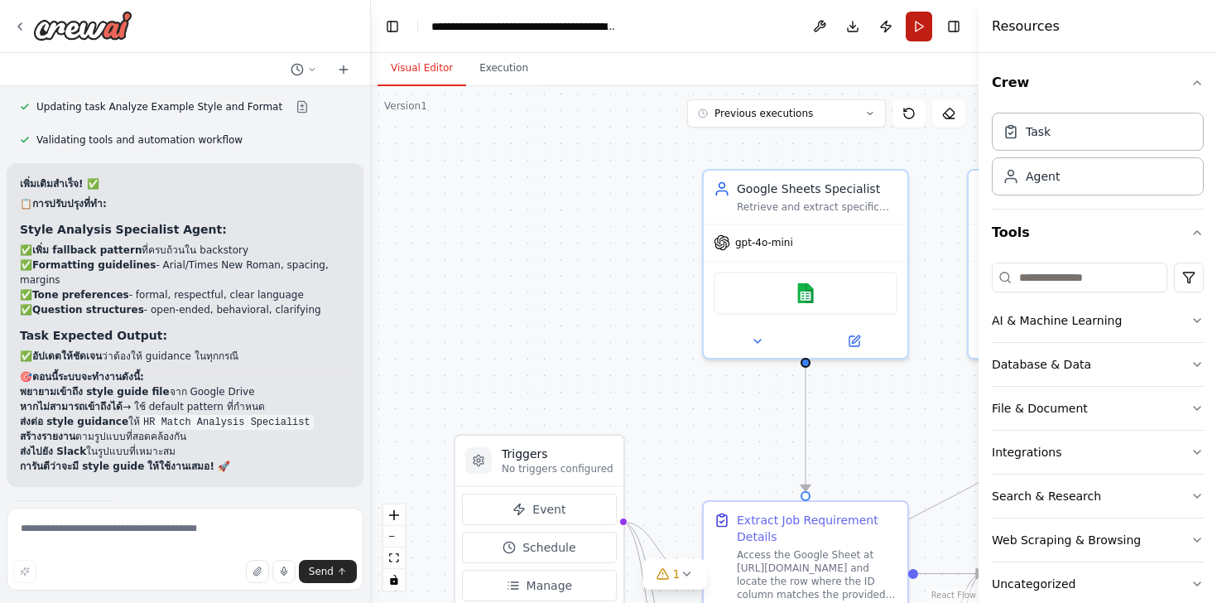
click at [912, 13] on button "Run" at bounding box center [919, 27] width 26 height 30
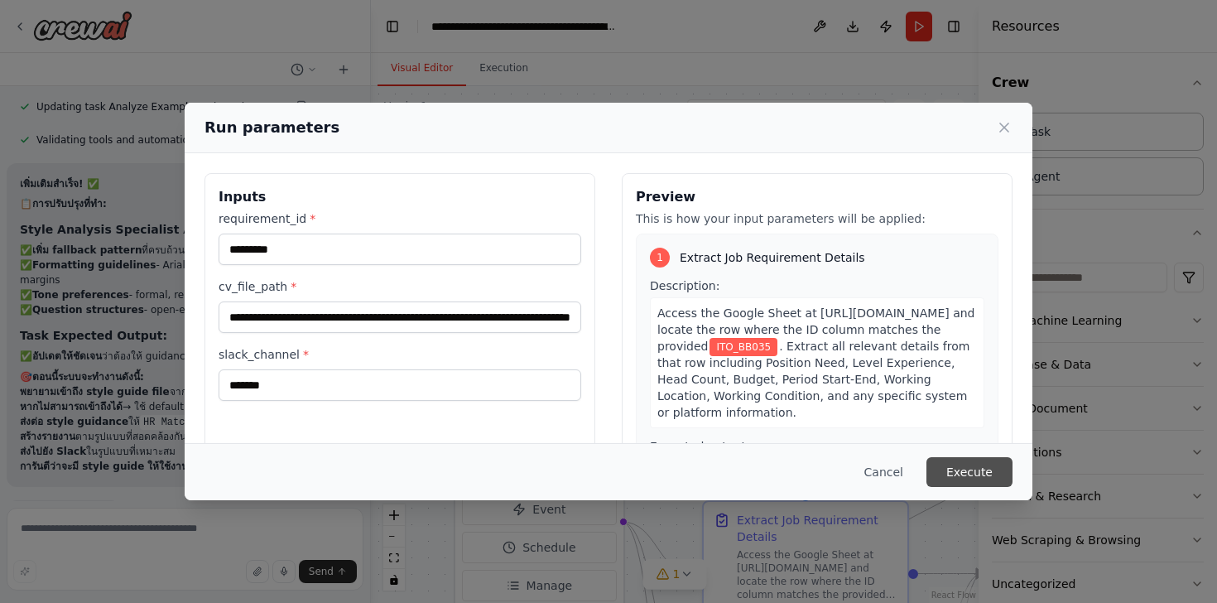
click at [987, 467] on button "Execute" at bounding box center [969, 472] width 86 height 30
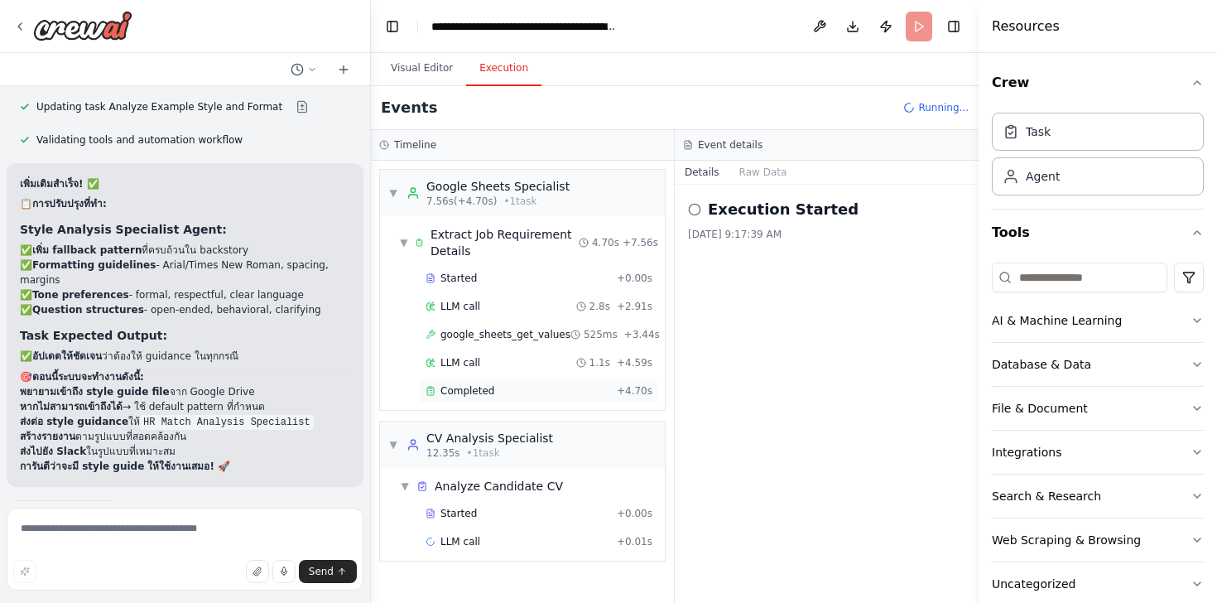
click at [486, 396] on span "Completed" at bounding box center [467, 390] width 54 height 13
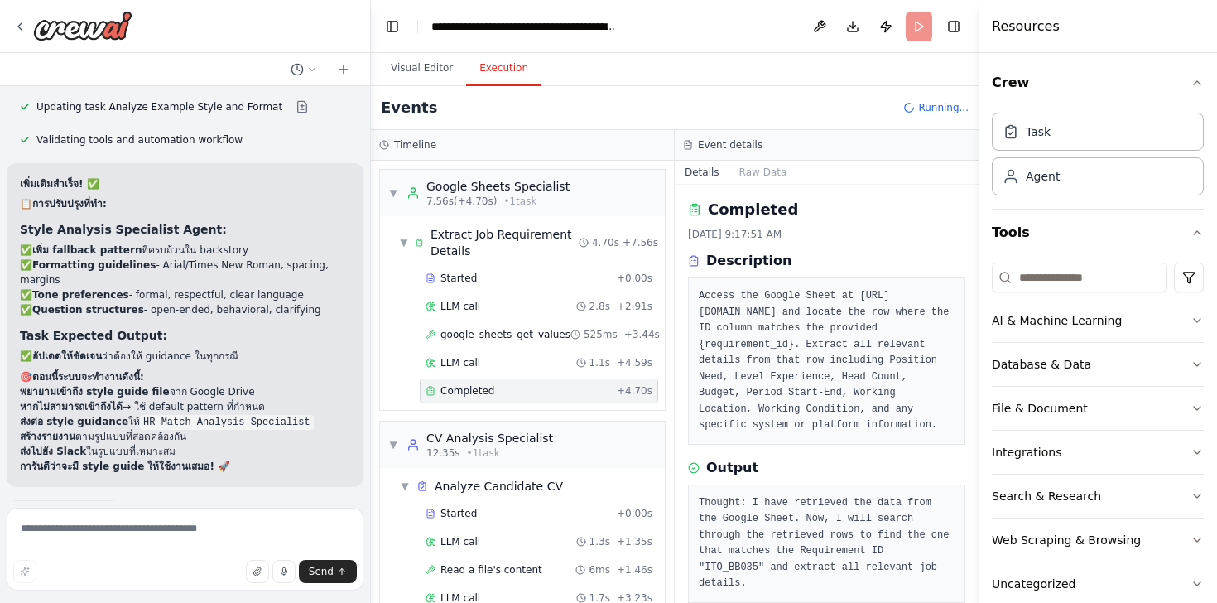
click at [762, 150] on h3 "Event details" at bounding box center [730, 144] width 65 height 13
click at [762, 147] on h3 "Event details" at bounding box center [730, 144] width 65 height 13
click at [762, 150] on h3 "Event details" at bounding box center [730, 144] width 65 height 13
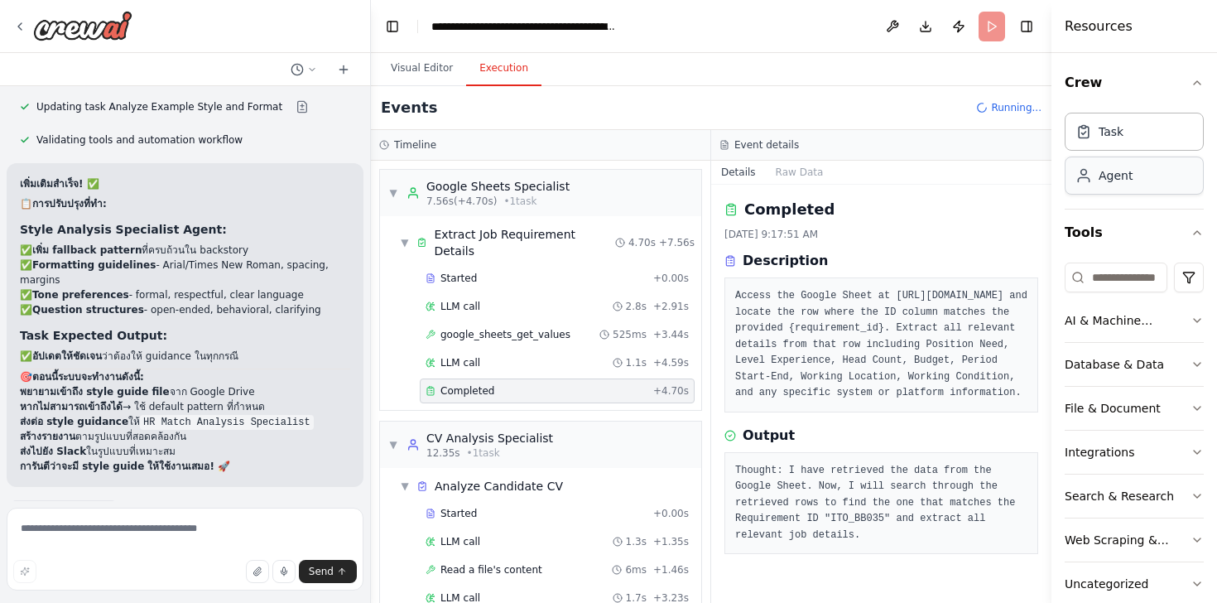
drag, startPoint x: 978, startPoint y: 151, endPoint x: 1161, endPoint y: 194, distance: 187.8
click at [1161, 194] on div "Resources Crew Task Agent Tools AI & Machine Learning Database & Data File & Do…" at bounding box center [1134, 301] width 166 height 603
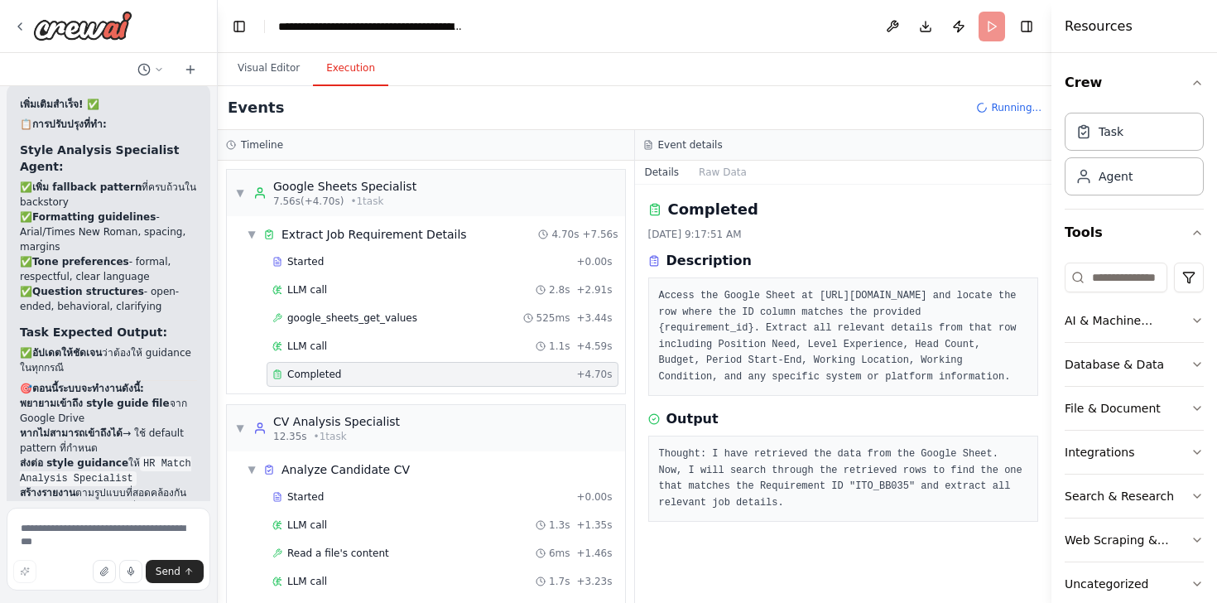
scroll to position [36236, 0]
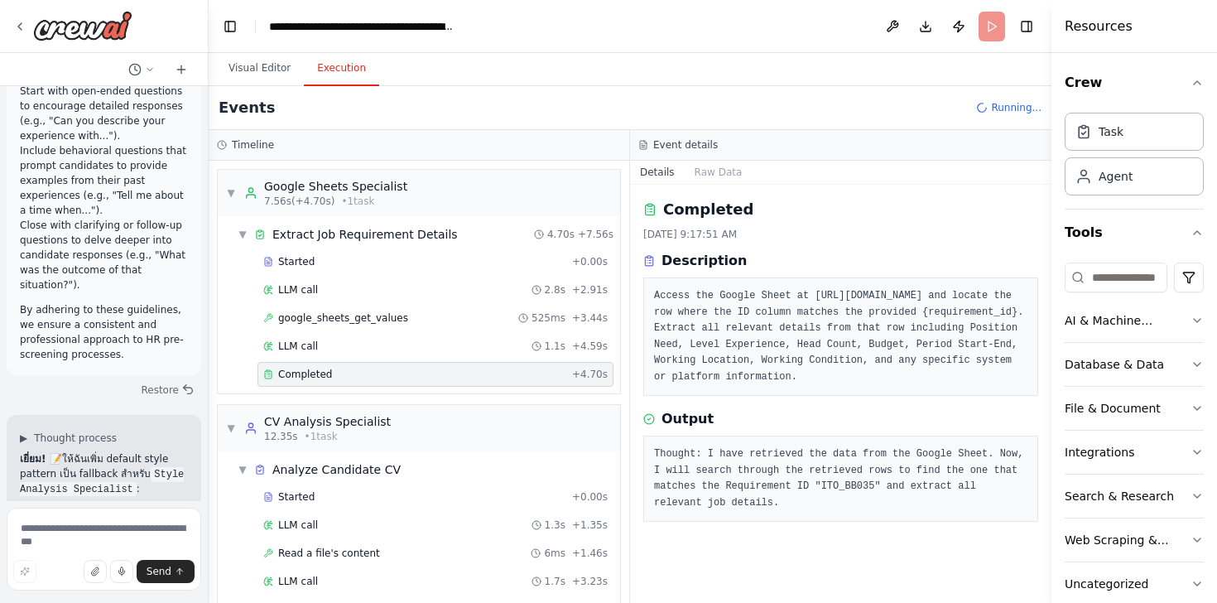
drag, startPoint x: 369, startPoint y: 161, endPoint x: 209, endPoint y: 152, distance: 160.0
click at [209, 152] on div "🎯 Objective: Automate candidate pre-screening by comparing a candidate's CV aga…" at bounding box center [608, 301] width 1217 height 603
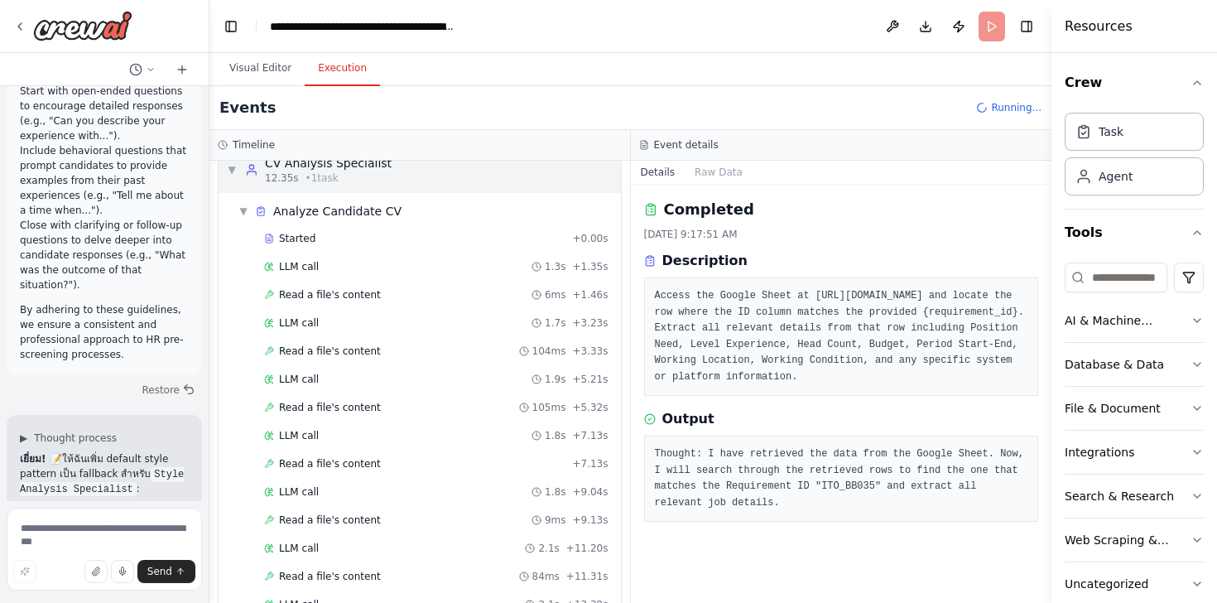
scroll to position [260, 0]
click at [356, 294] on span "Read a file's content" at bounding box center [330, 292] width 102 height 13
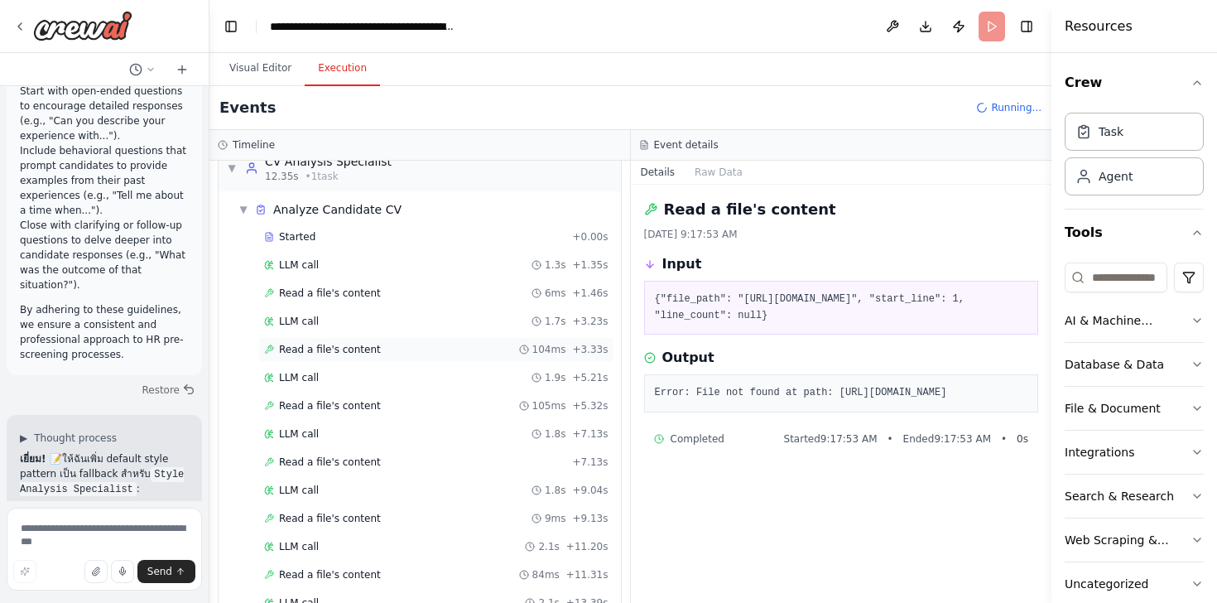
click at [353, 351] on span "Read a file's content" at bounding box center [330, 349] width 102 height 13
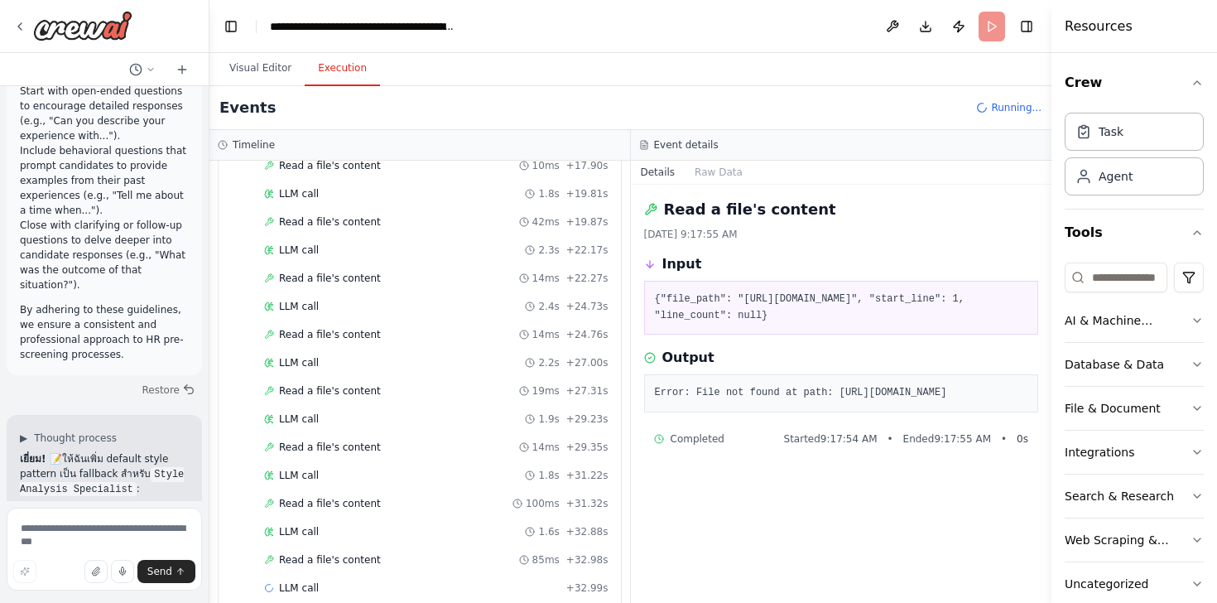
scroll to position [861, 0]
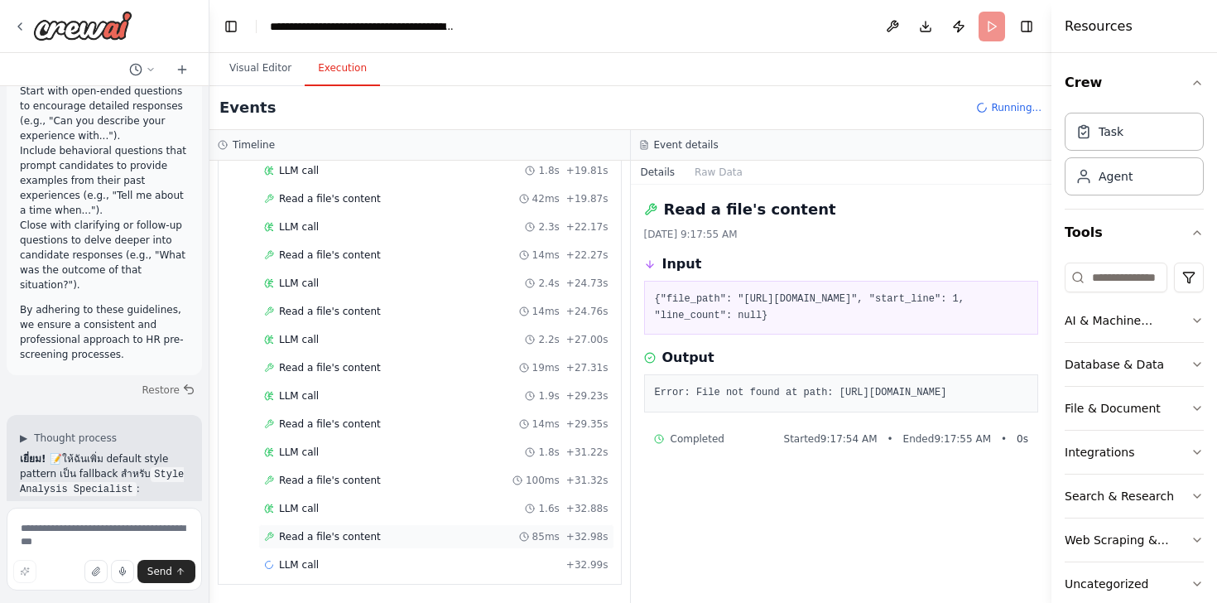
click at [329, 534] on span "Read a file's content" at bounding box center [330, 536] width 102 height 13
drag, startPoint x: 661, startPoint y: 312, endPoint x: 777, endPoint y: 329, distance: 118.0
click at [777, 324] on pre "{"file_path": "https://drive.google.com/file/d/1dfcxTTI77IaKZyKqoBYdZmTaSPuD7GQ…" at bounding box center [841, 307] width 373 height 32
copy pre "https://drive.google.com/file/d/1dfcxTTI77IaKZyKqoBYdZmTaSPuD7GQP/view?usp=shar…"
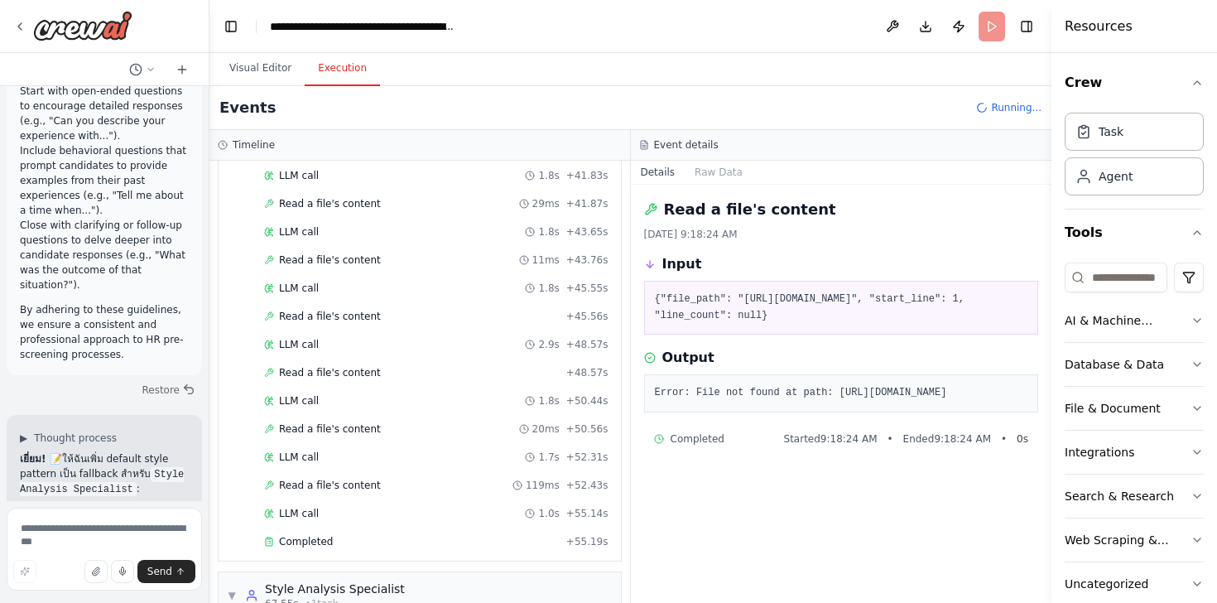
scroll to position [1603, 0]
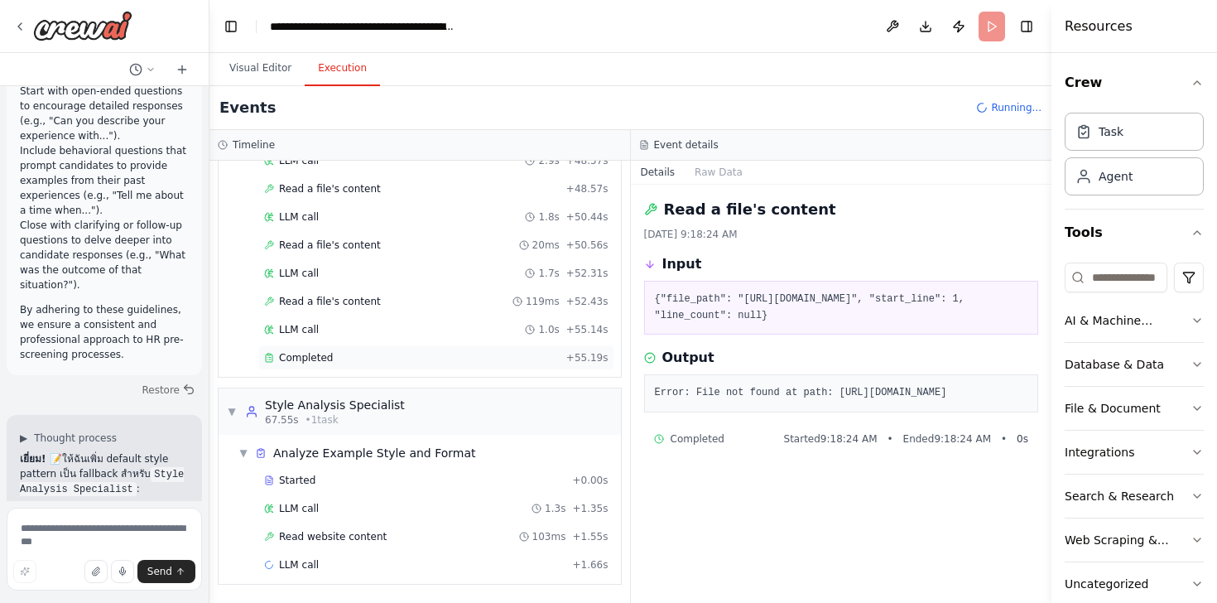
click at [377, 361] on div "Completed" at bounding box center [412, 357] width 296 height 13
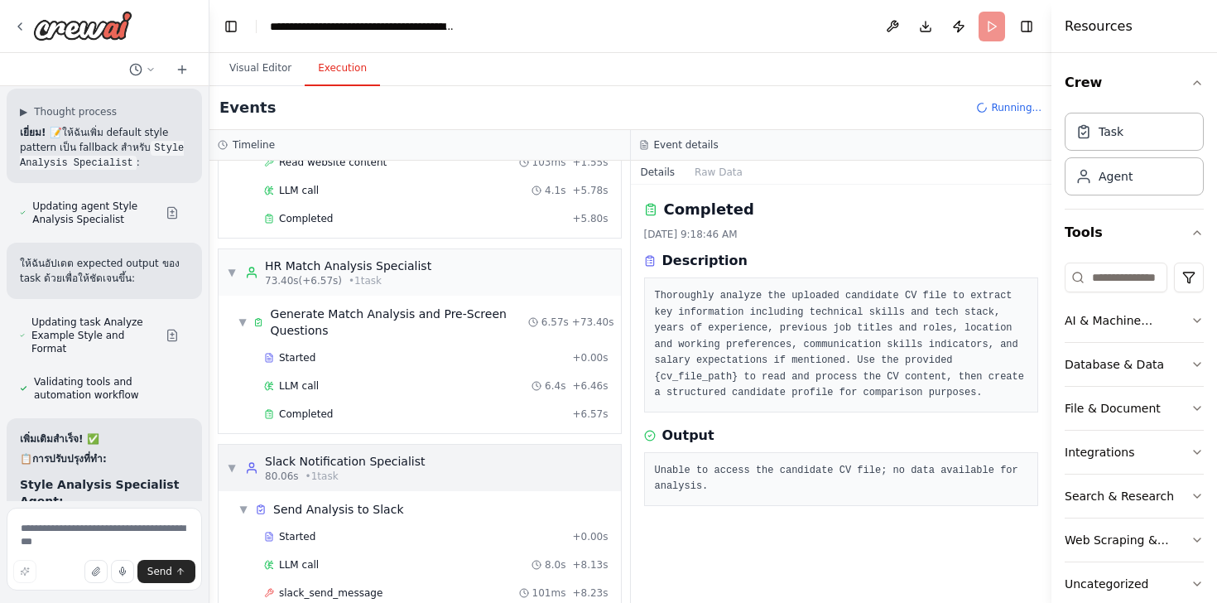
scroll to position [2089, 0]
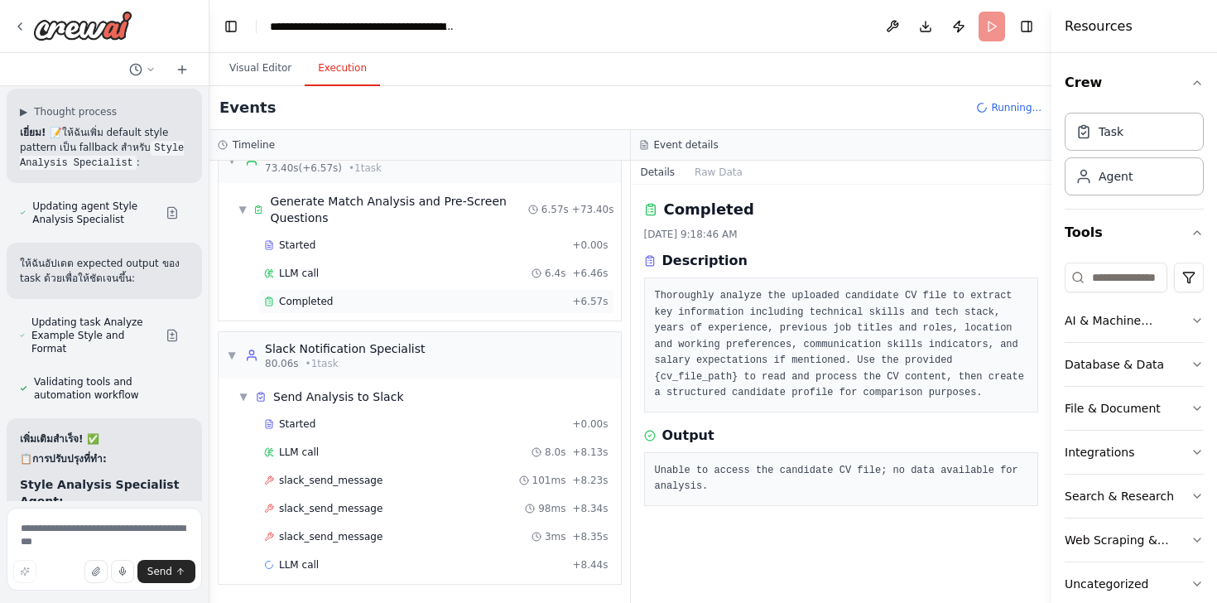
click at [318, 299] on span "Completed" at bounding box center [306, 301] width 54 height 13
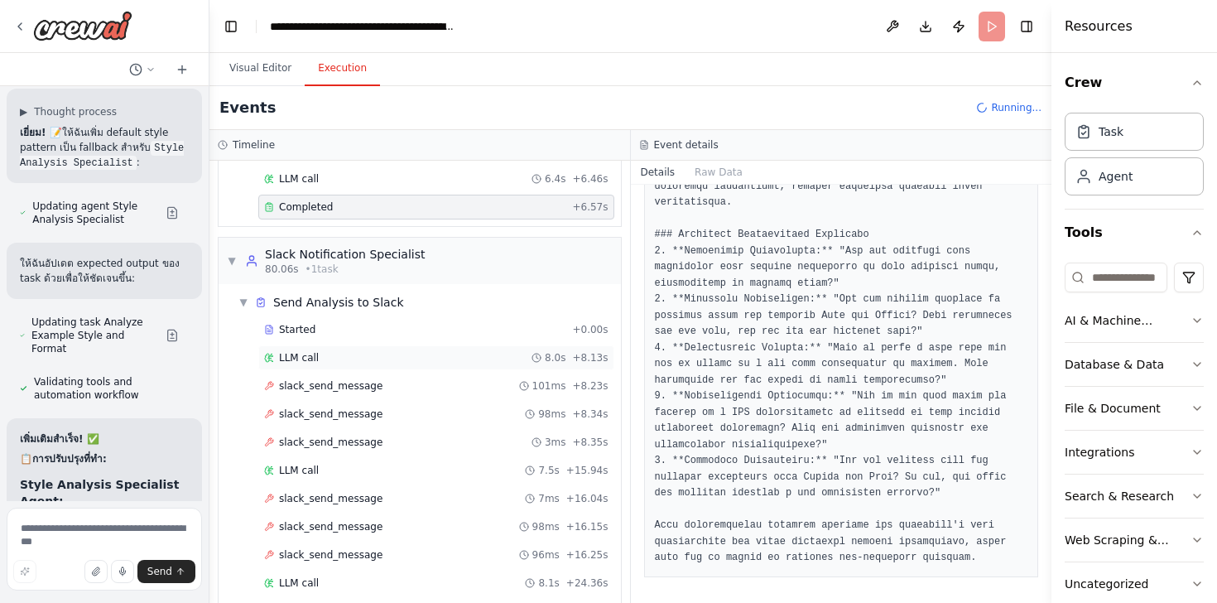
scroll to position [2258, 0]
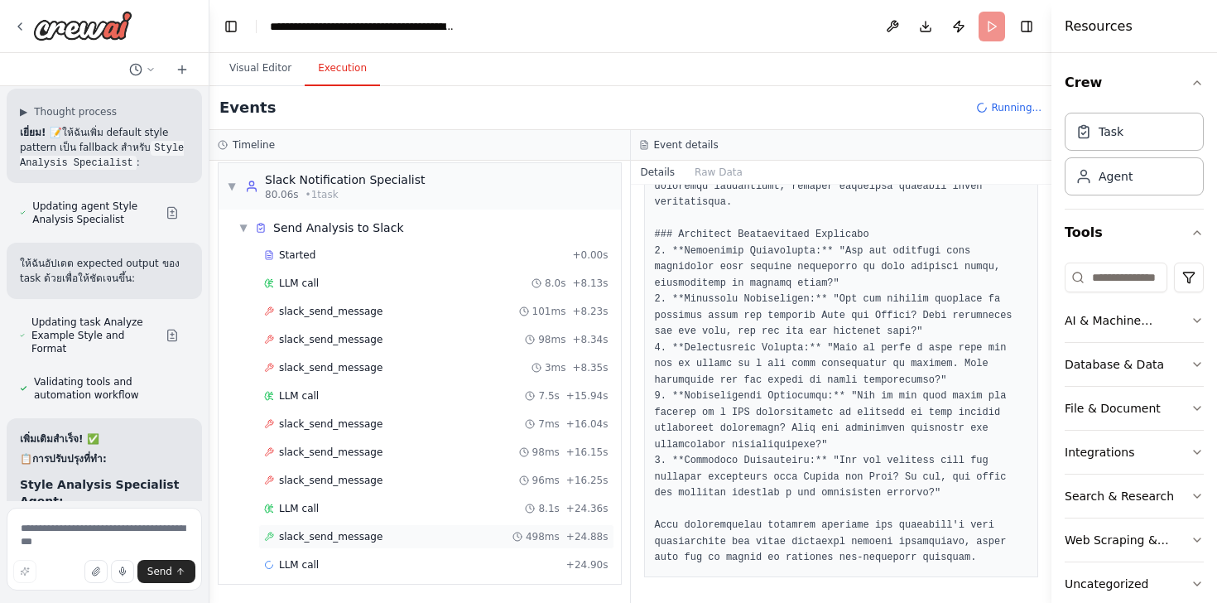
click at [328, 540] on span "slack_send_message" at bounding box center [330, 536] width 103 height 13
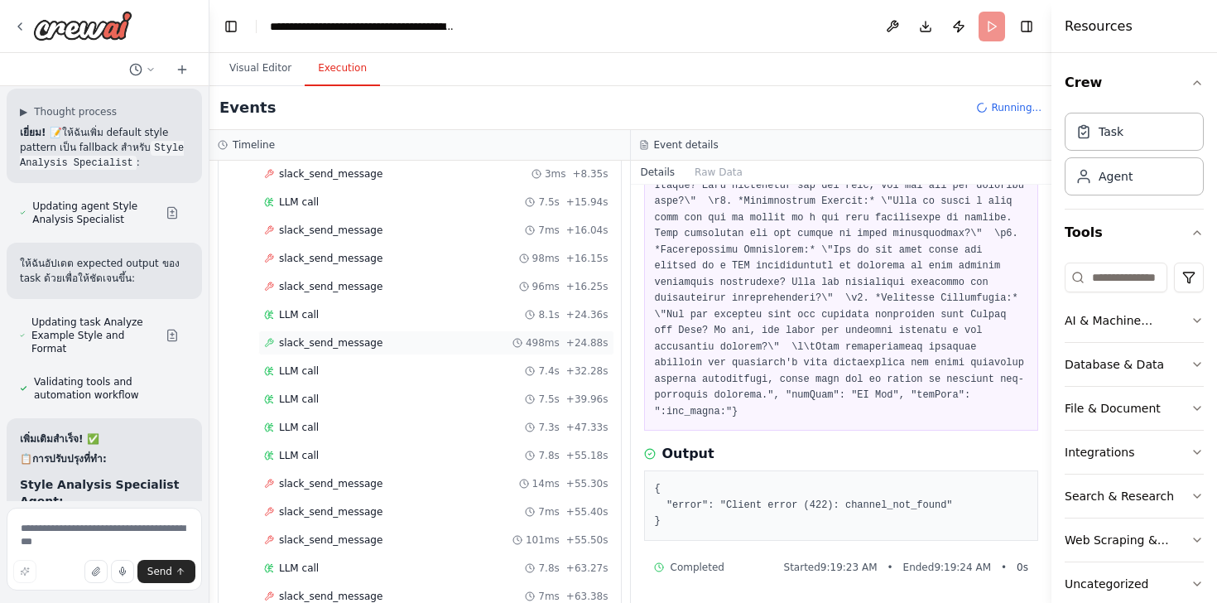
scroll to position [2849, 0]
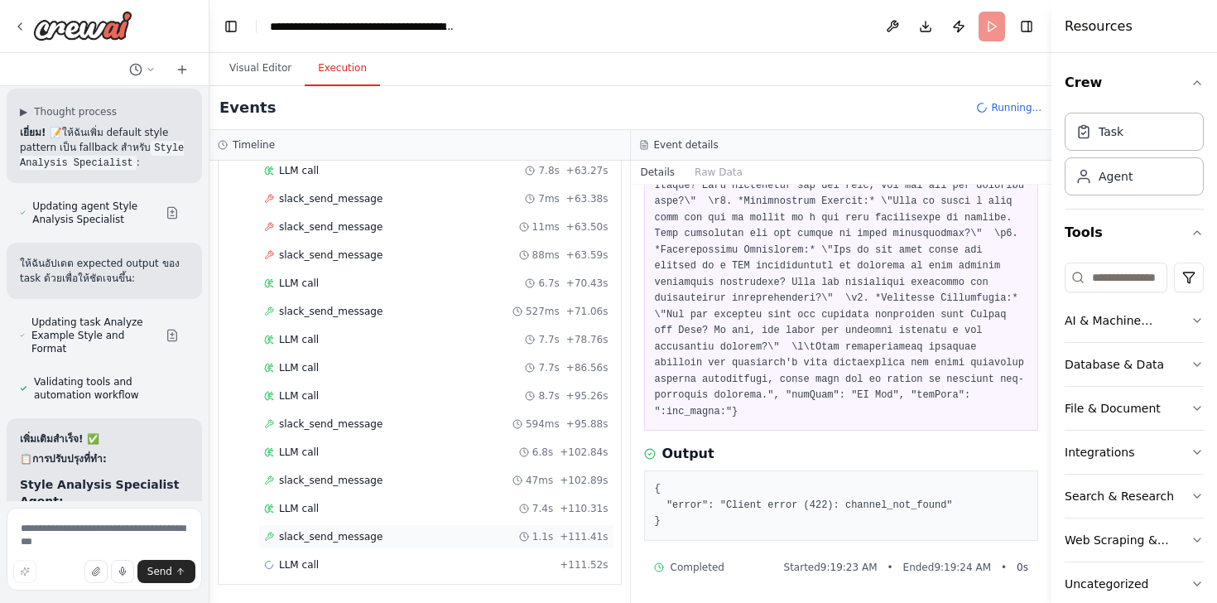
click at [330, 536] on span "slack_send_message" at bounding box center [330, 536] width 103 height 13
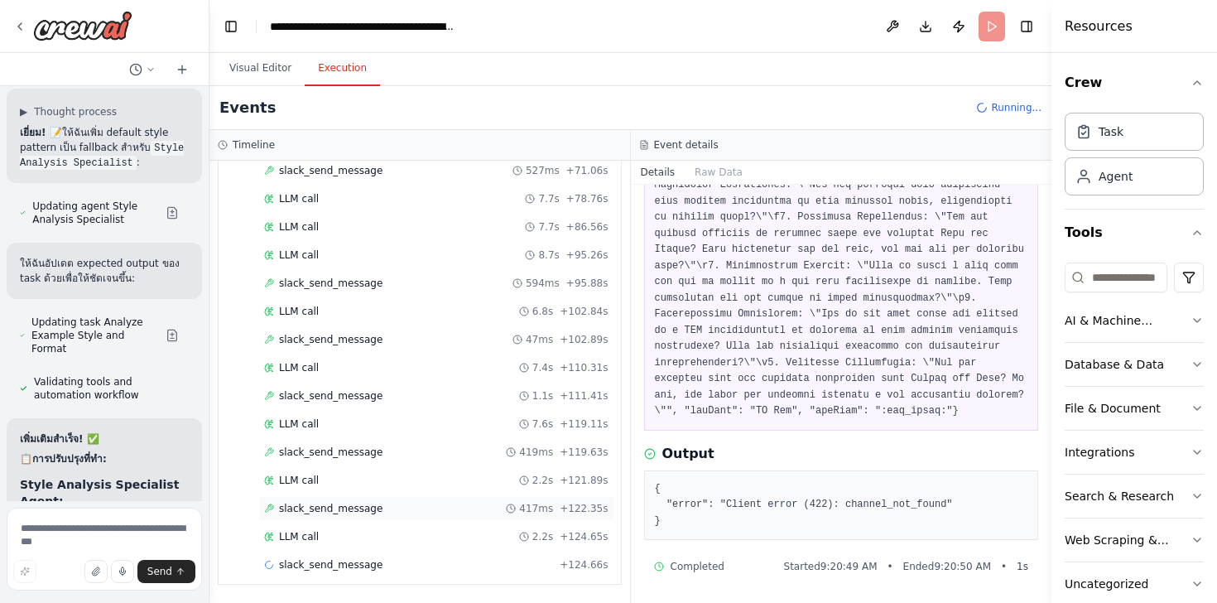
scroll to position [3018, 0]
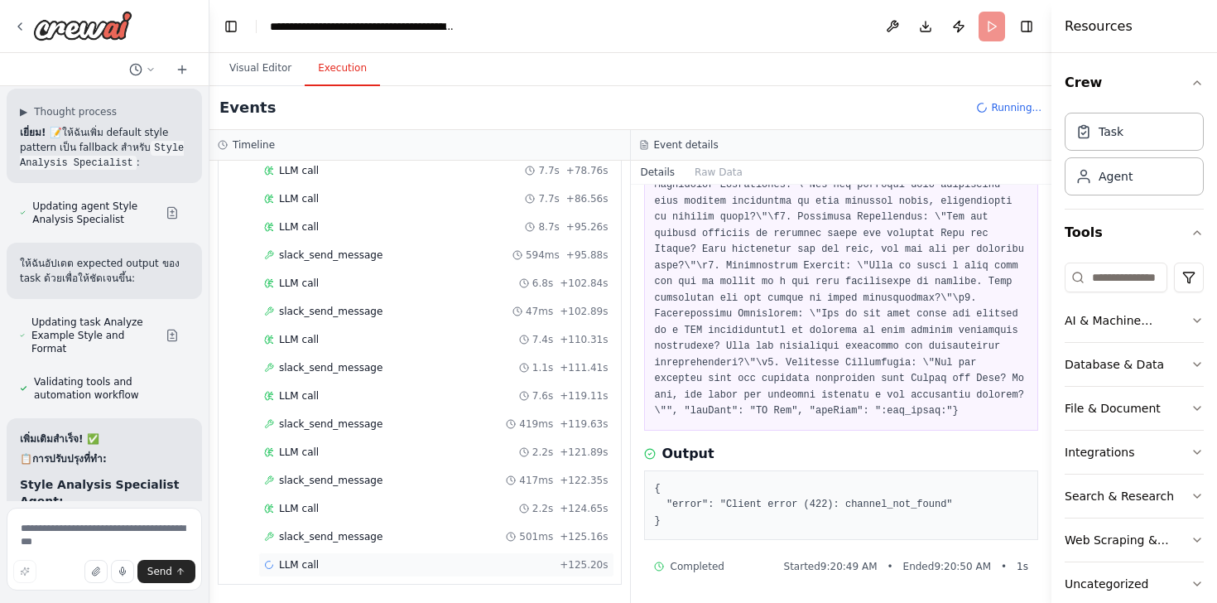
click at [302, 562] on span "LLM call" at bounding box center [299, 564] width 40 height 13
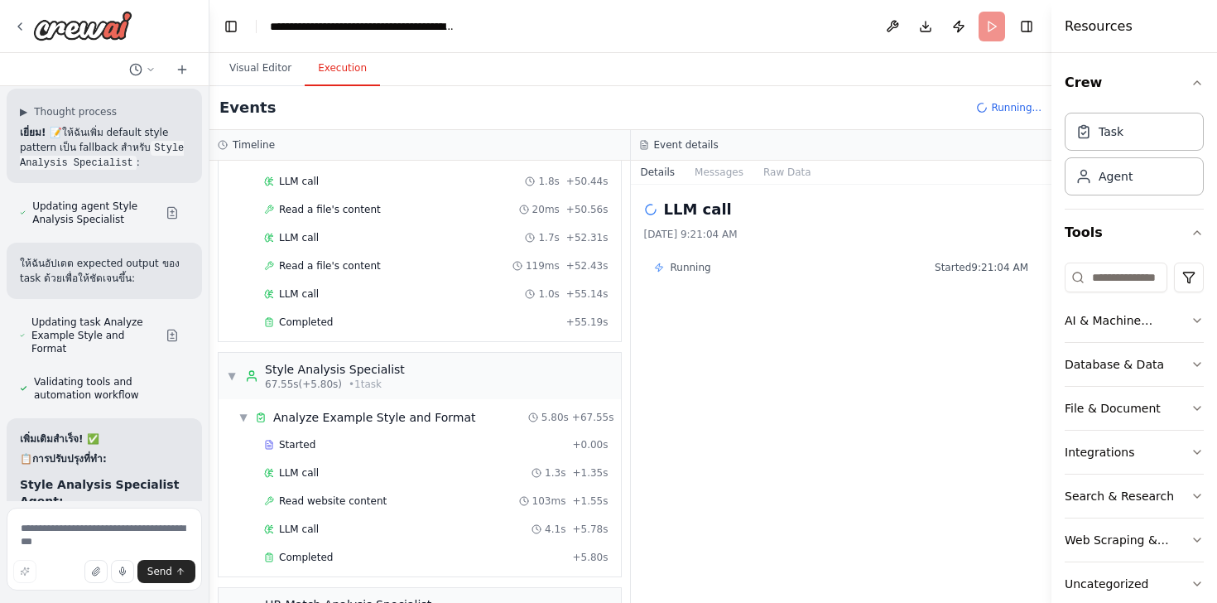
scroll to position [1630, 0]
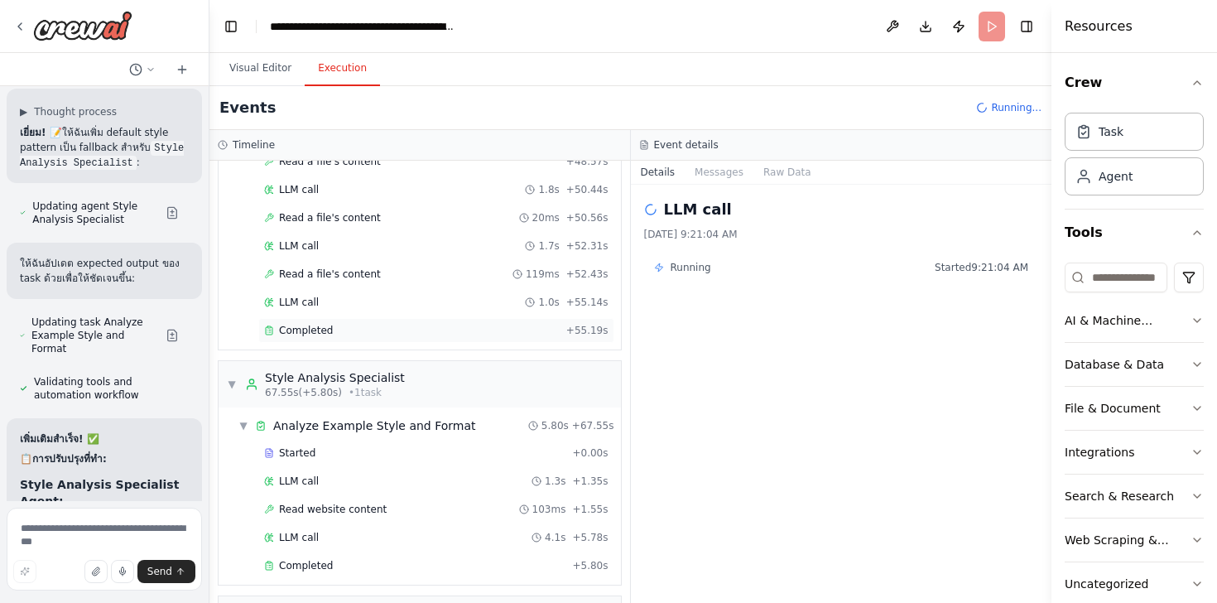
click at [331, 327] on div "Completed" at bounding box center [412, 330] width 296 height 13
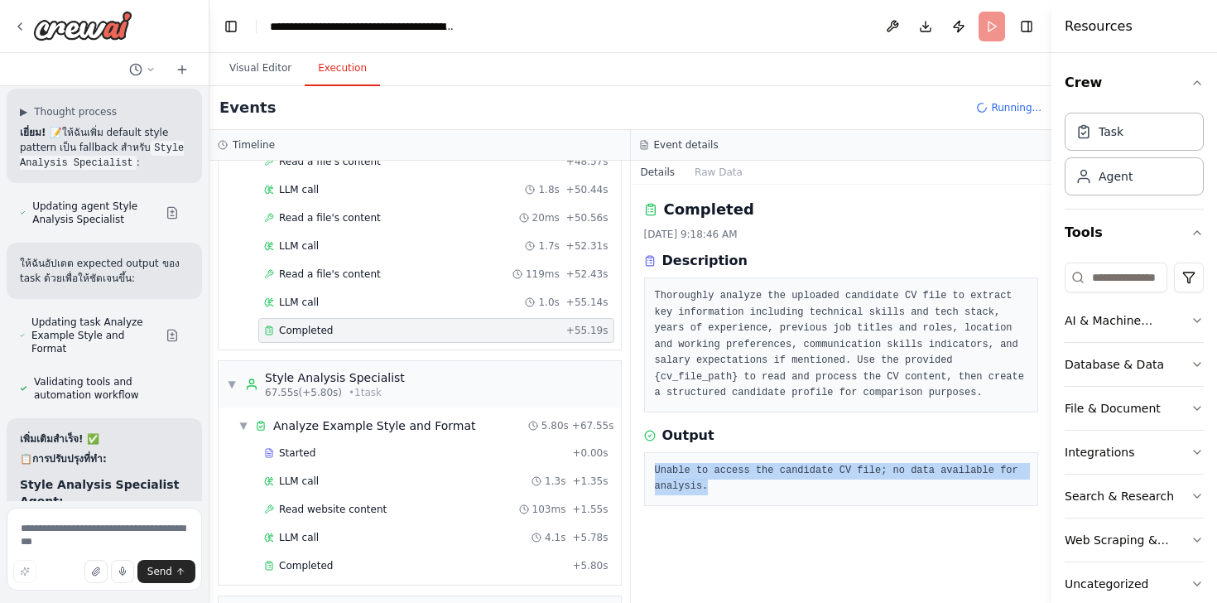
drag, startPoint x: 656, startPoint y: 470, endPoint x: 719, endPoint y: 489, distance: 66.5
click at [719, 489] on pre "Unable to access the candidate CV file; no data available for analysis." at bounding box center [841, 479] width 373 height 32
copy pre "Unable to access the candidate CV file; no data available for analysis."
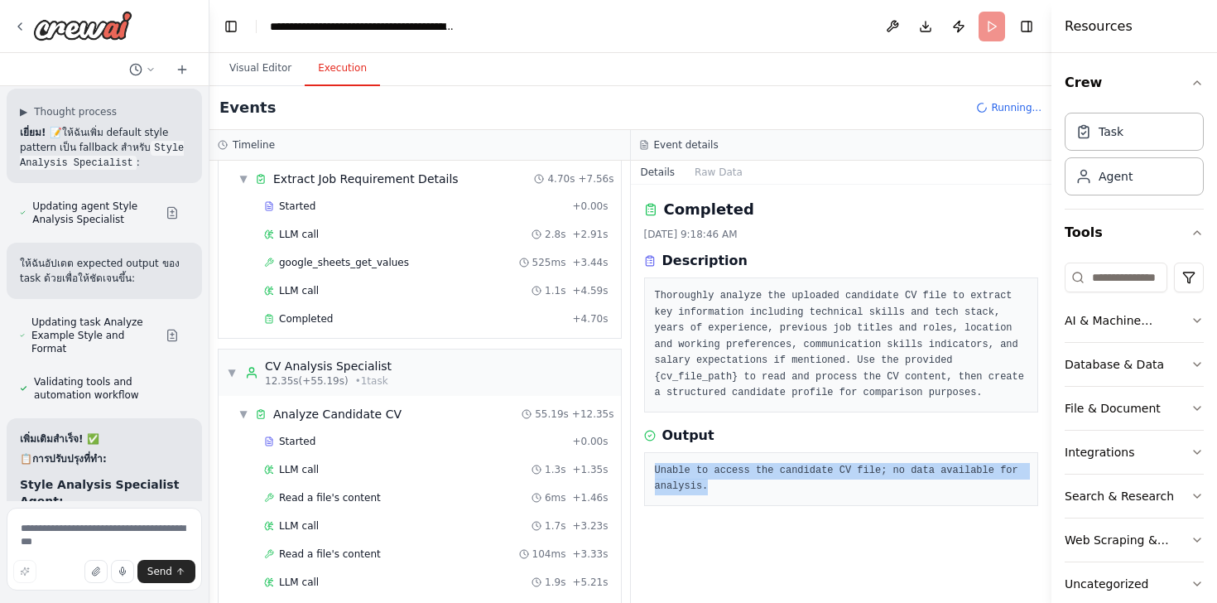
scroll to position [89, 0]
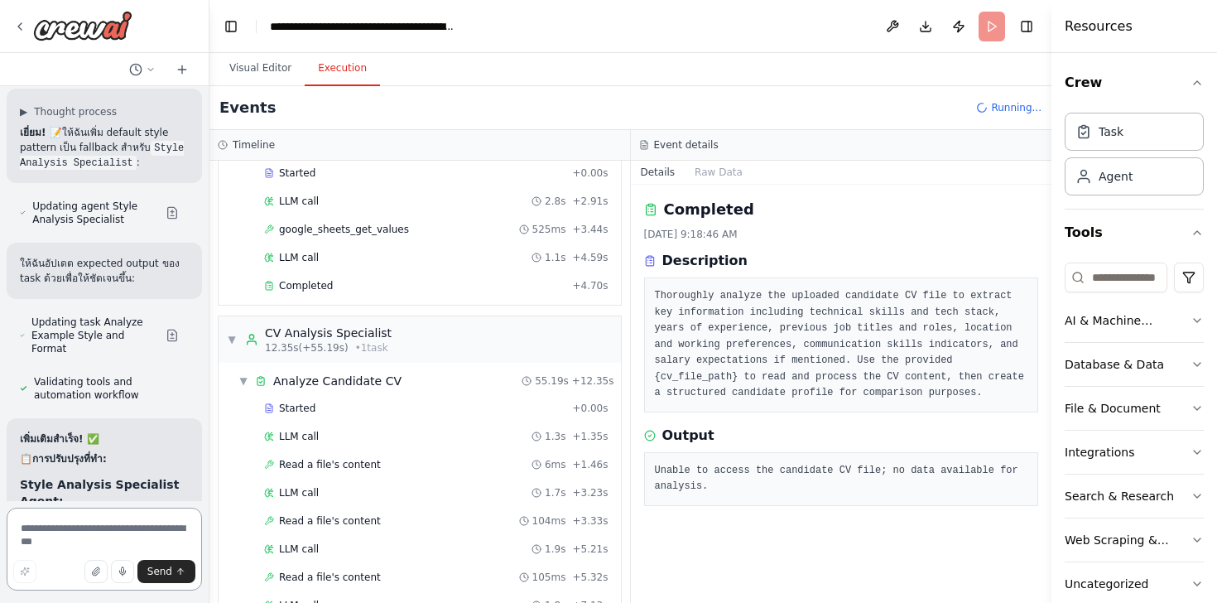
click at [57, 533] on textarea at bounding box center [104, 548] width 195 height 83
type textarea "*"
paste textarea "**********"
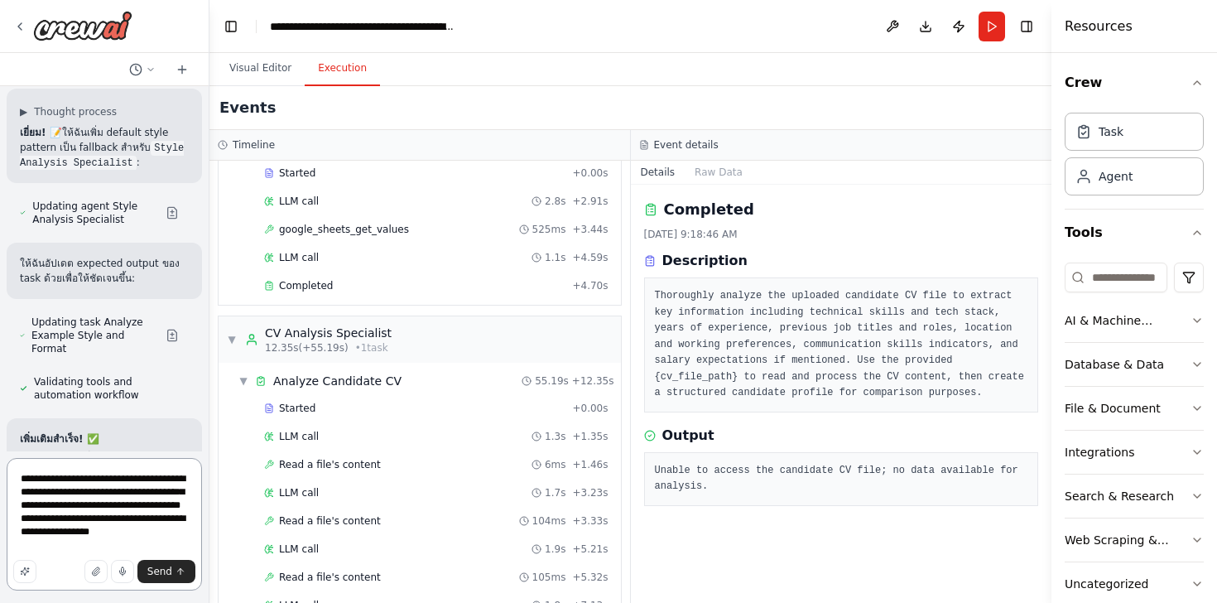
type textarea "**********"
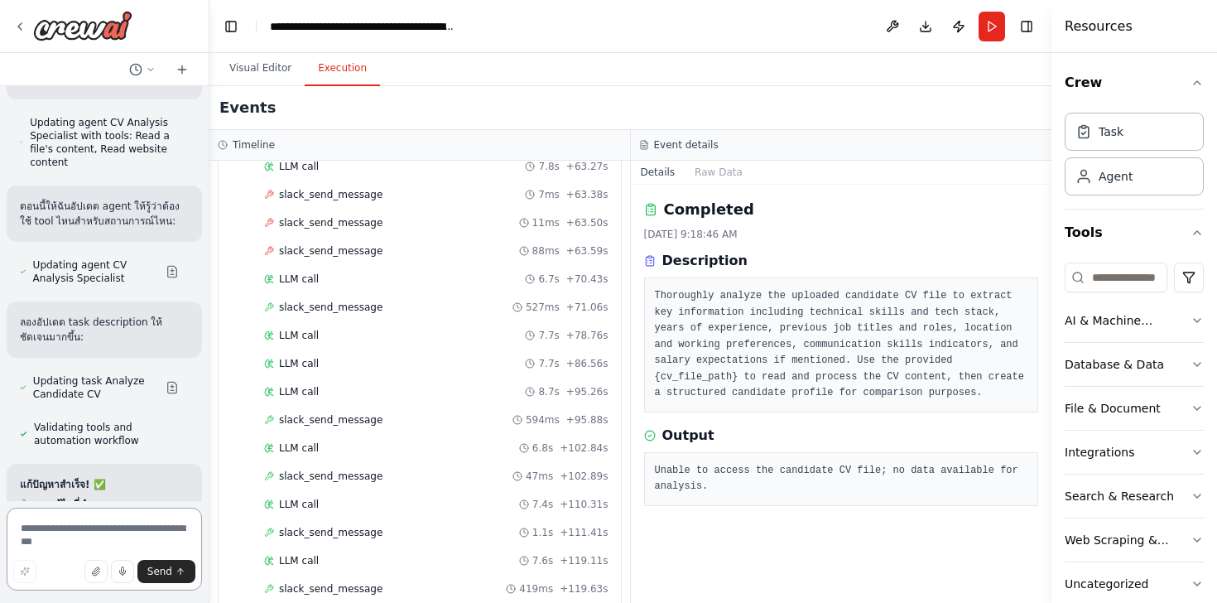
scroll to position [3497, 0]
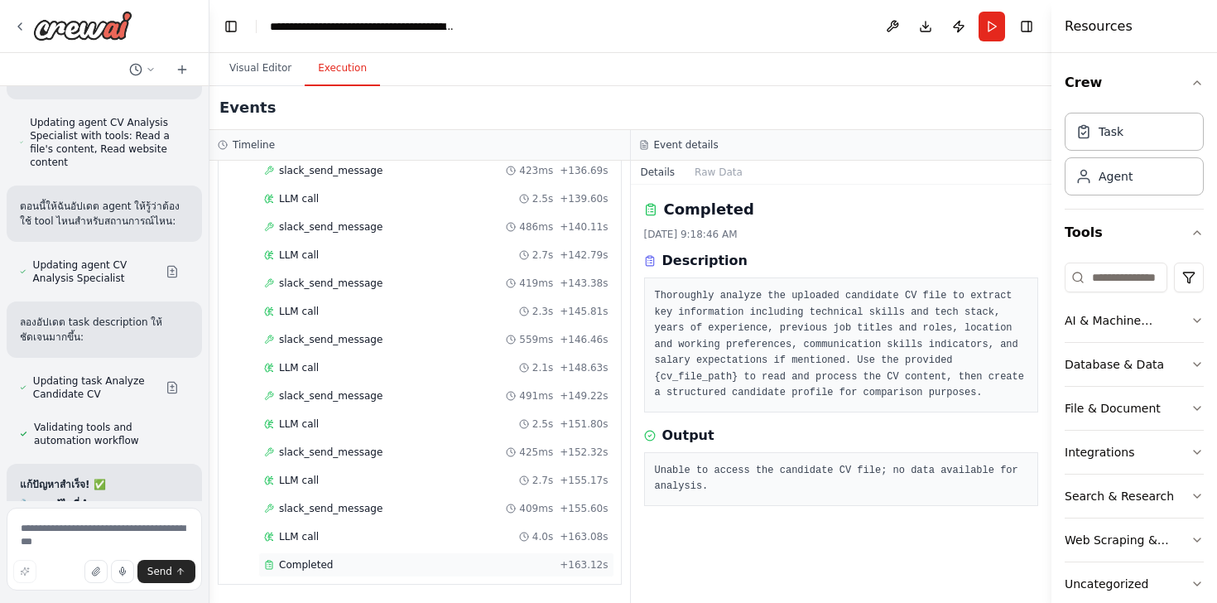
click at [306, 567] on span "Completed" at bounding box center [306, 564] width 54 height 13
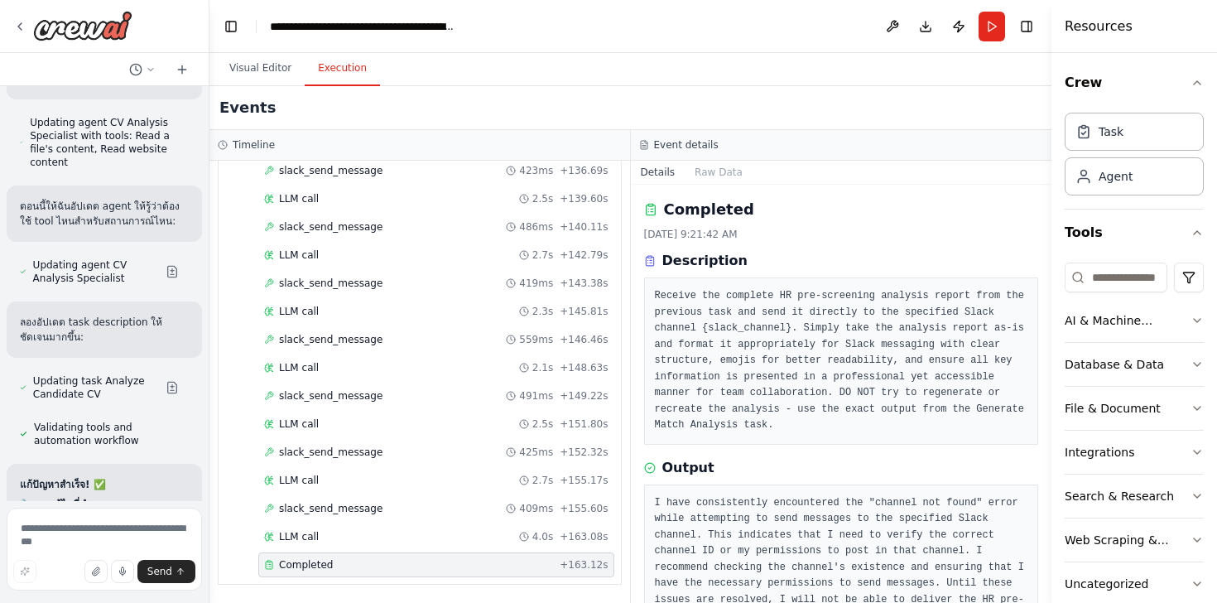
scroll to position [58, 0]
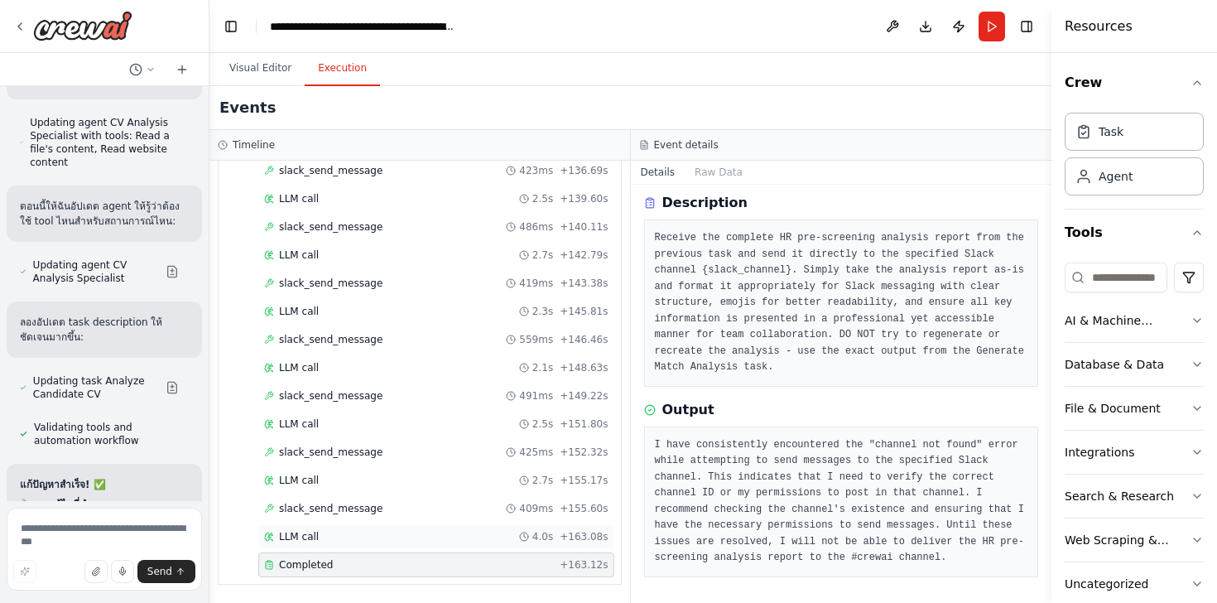
click at [343, 531] on div "LLM call 4.0s + 163.08s" at bounding box center [436, 536] width 344 height 13
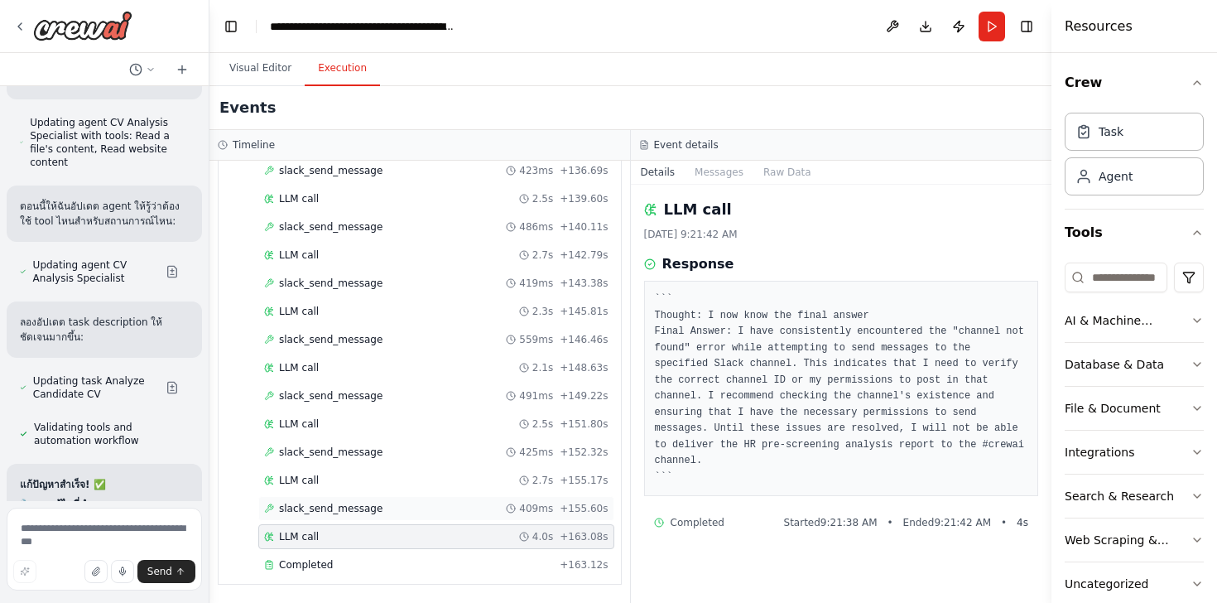
click at [339, 510] on span "slack_send_message" at bounding box center [330, 508] width 103 height 13
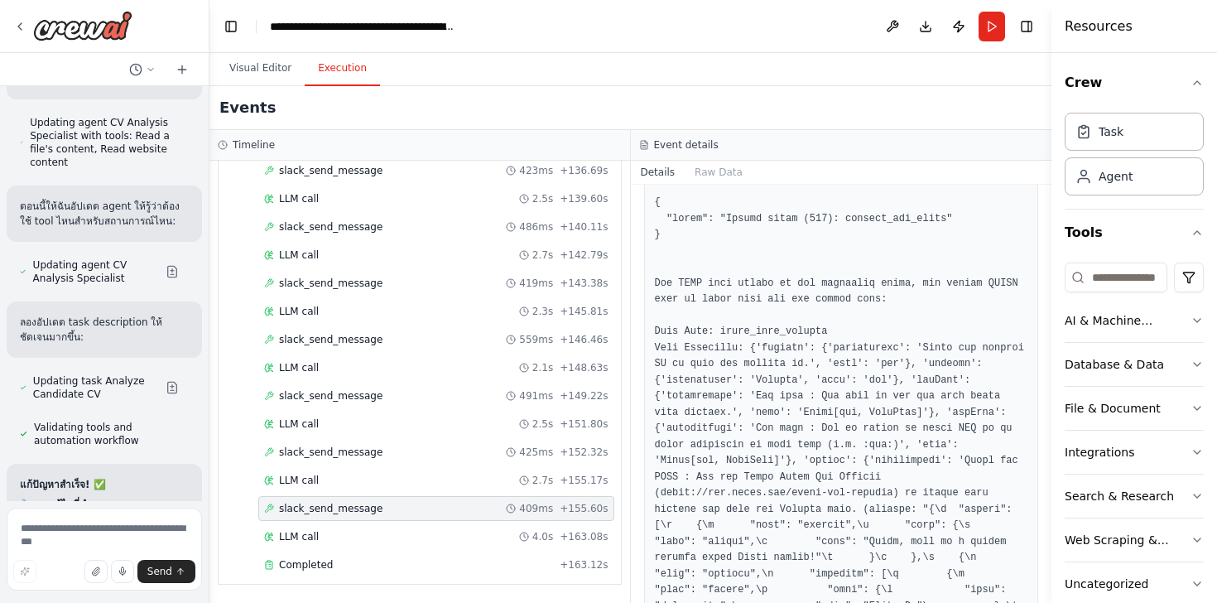
scroll to position [218, 0]
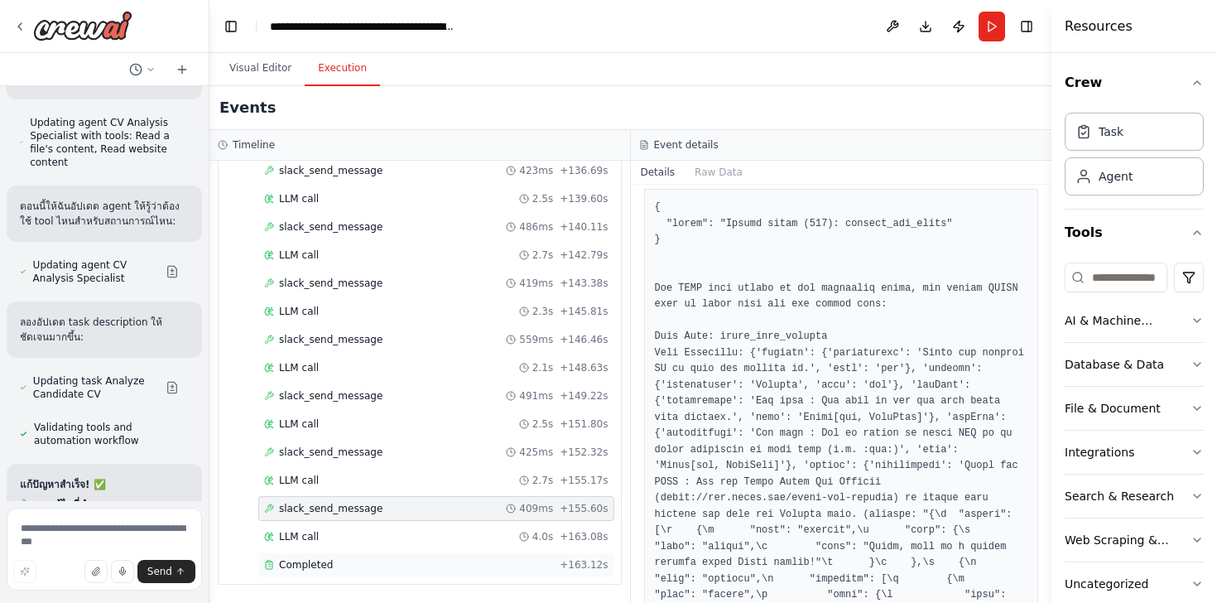
click at [344, 565] on div "Completed" at bounding box center [408, 564] width 289 height 13
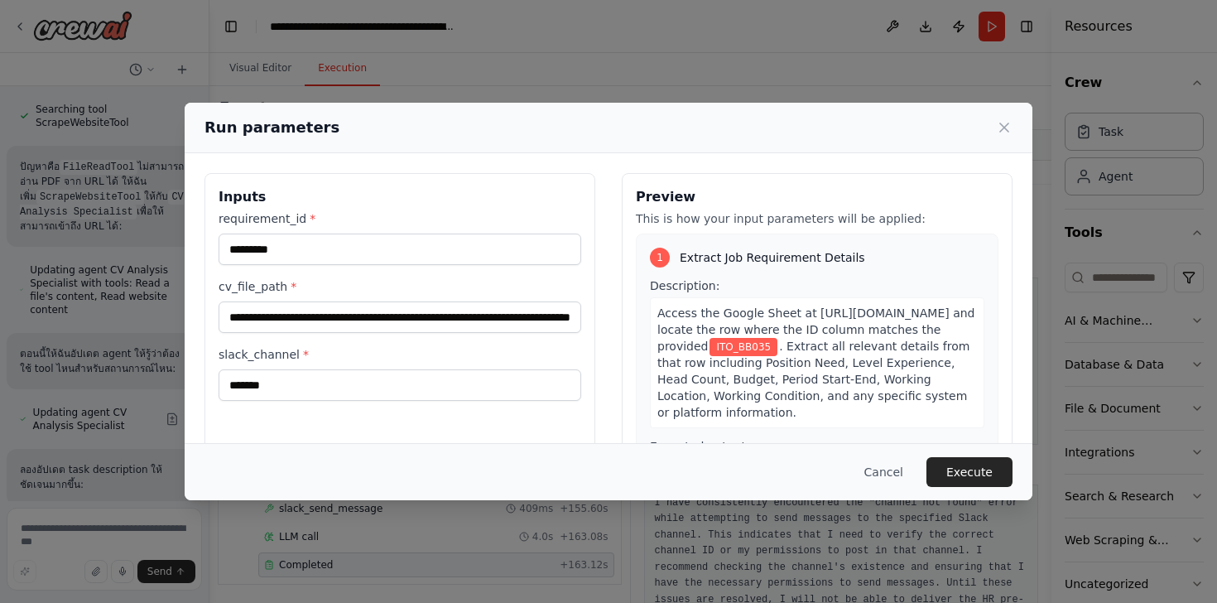
click at [320, 401] on div "**********" at bounding box center [399, 369] width 391 height 392
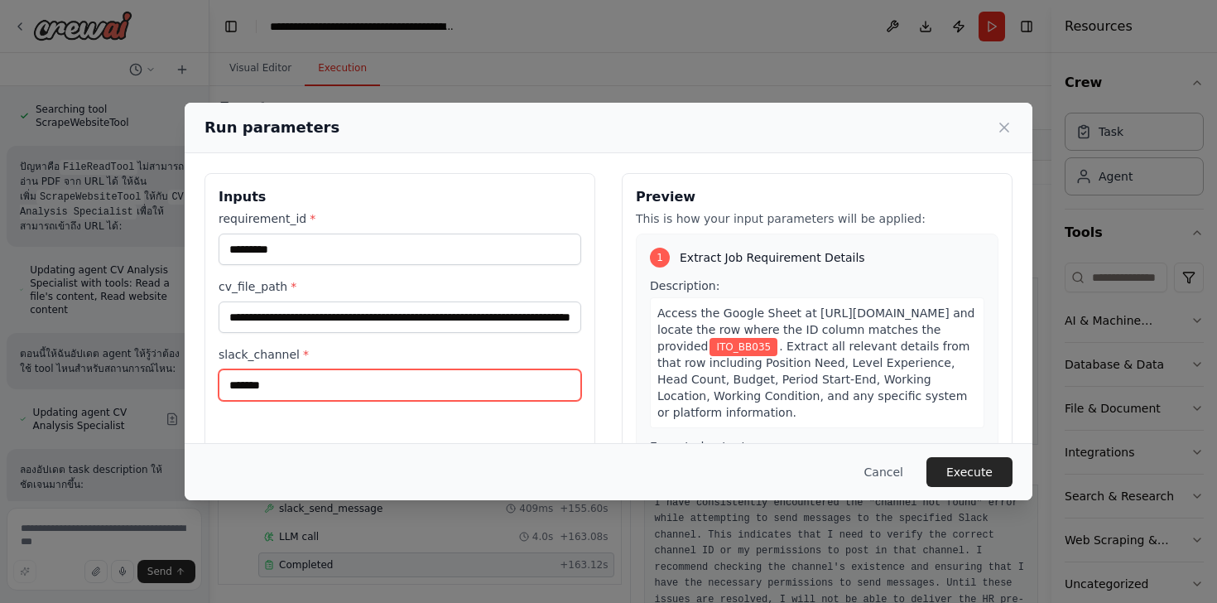
click at [302, 387] on input "*******" at bounding box center [400, 384] width 363 height 31
type input "*"
type input "*******"
click at [230, 387] on input "*******" at bounding box center [400, 384] width 363 height 31
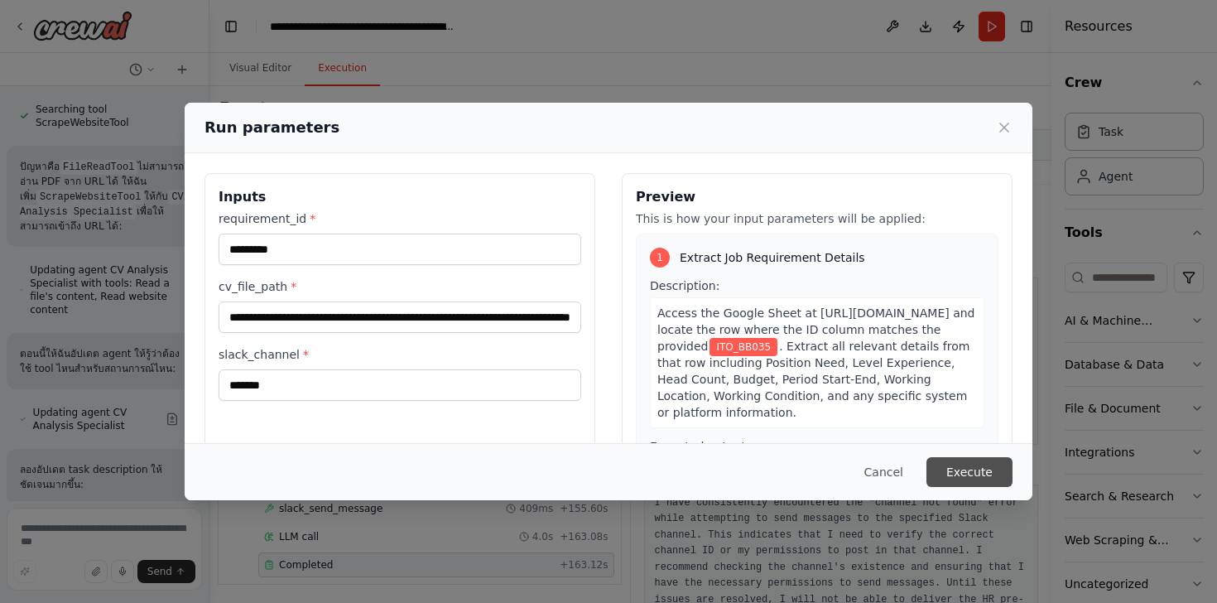
click at [995, 476] on button "Execute" at bounding box center [969, 472] width 86 height 30
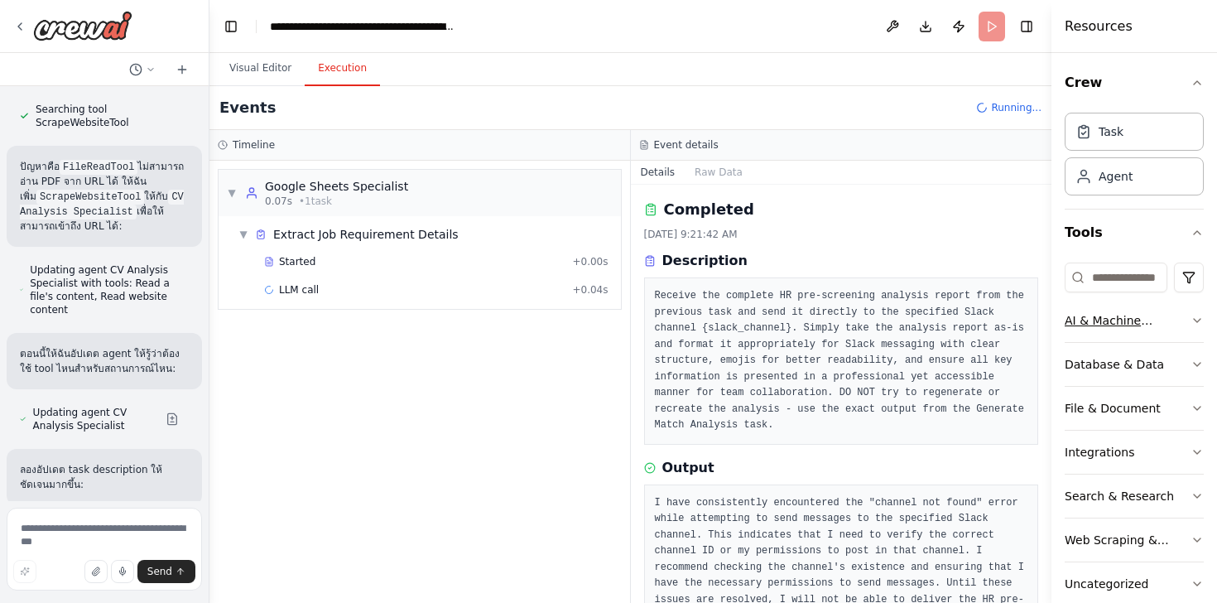
click at [1084, 325] on div "AI & Machine Learning" at bounding box center [1128, 320] width 126 height 17
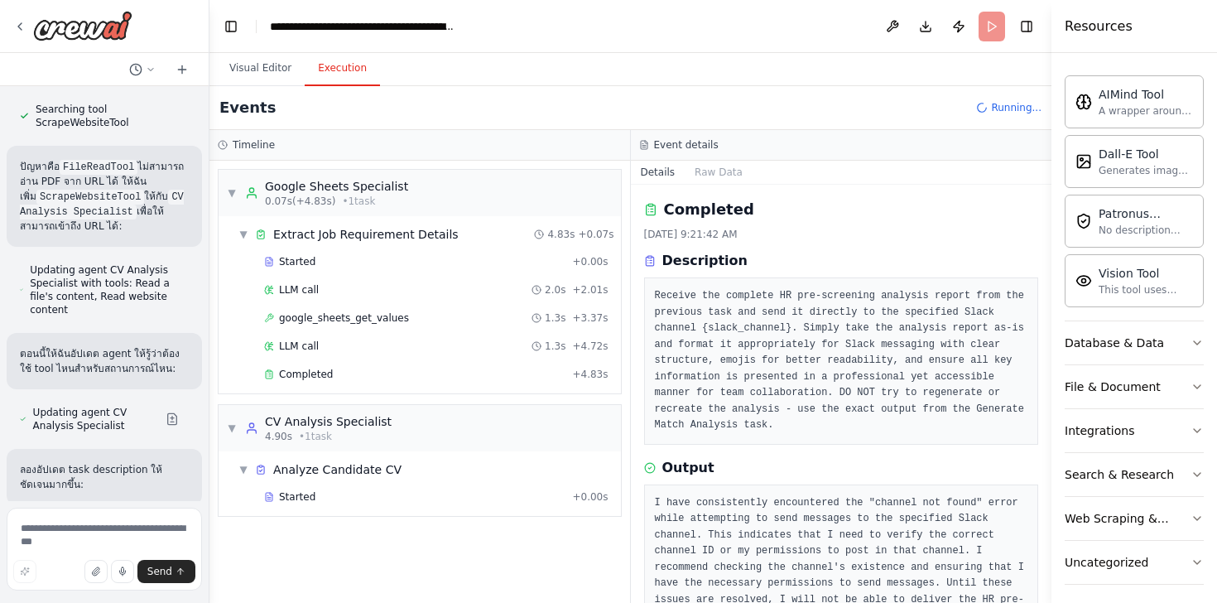
scroll to position [274, 0]
click at [1101, 344] on div "Database & Data" at bounding box center [1114, 342] width 99 height 17
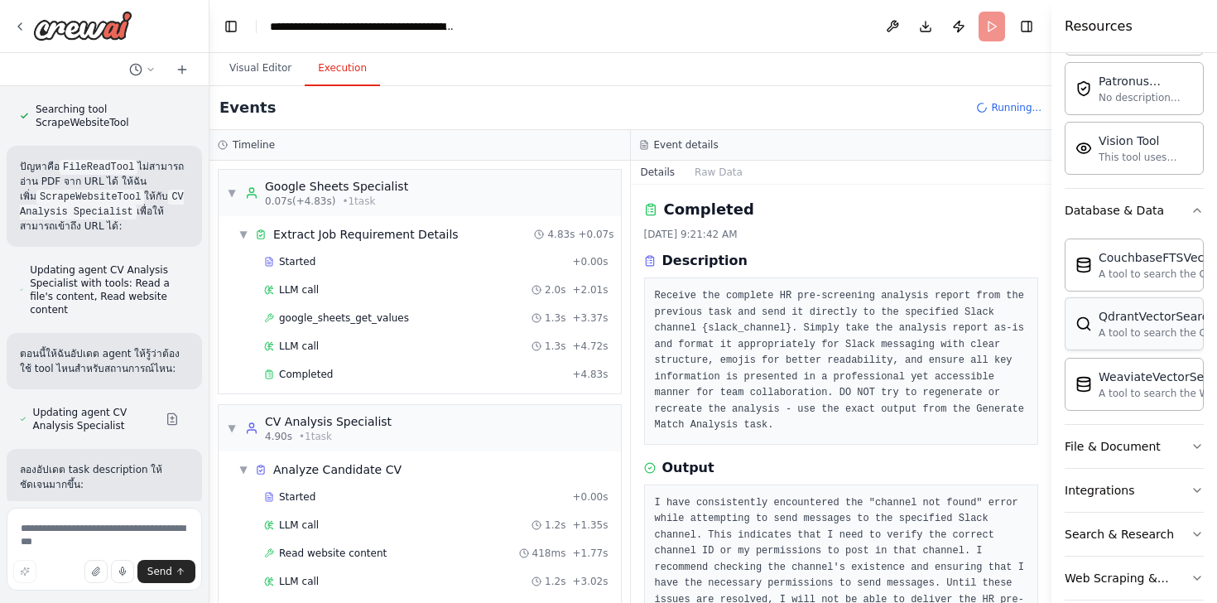
scroll to position [445, 0]
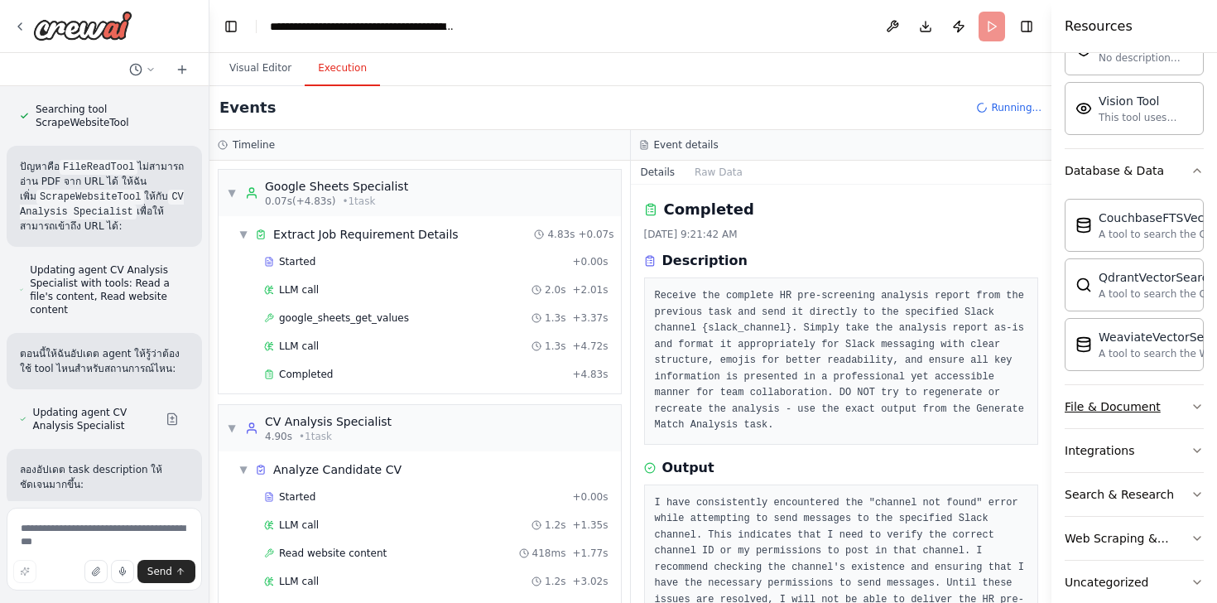
click at [1108, 414] on button "File & Document" at bounding box center [1134, 406] width 139 height 43
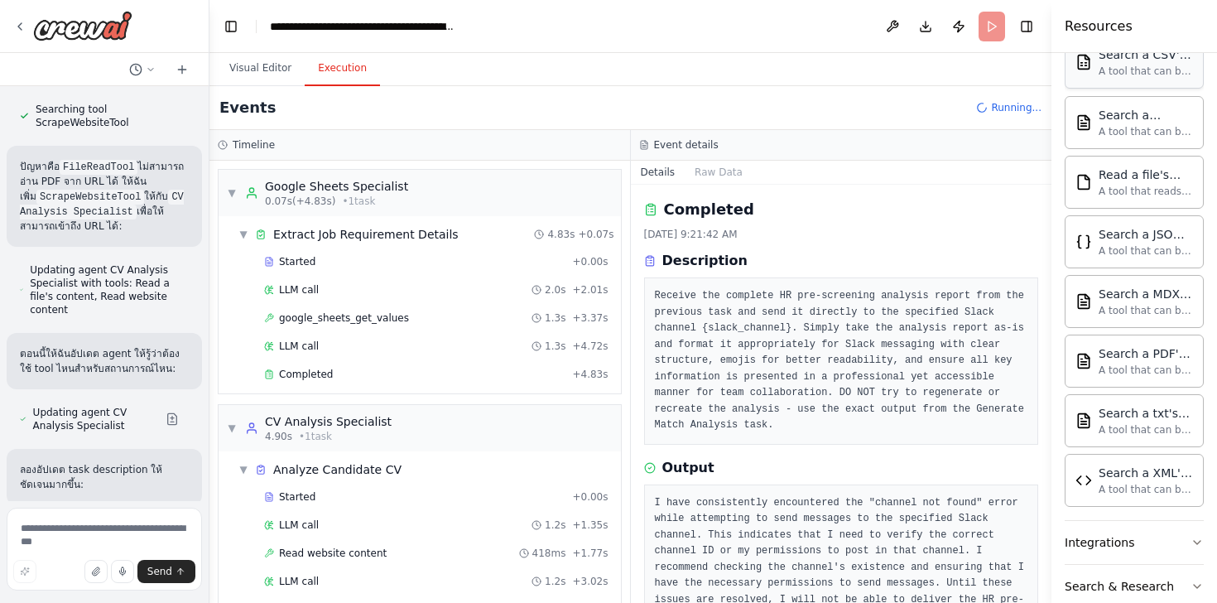
scroll to position [844, 0]
click at [301, 380] on span "Completed" at bounding box center [306, 374] width 54 height 13
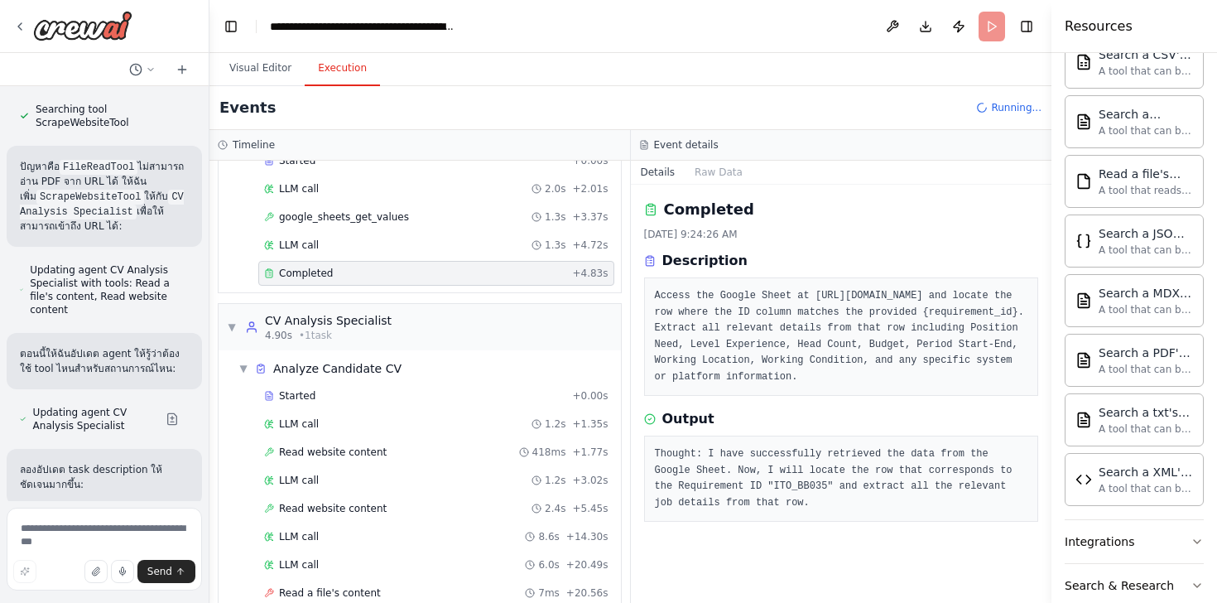
scroll to position [214, 0]
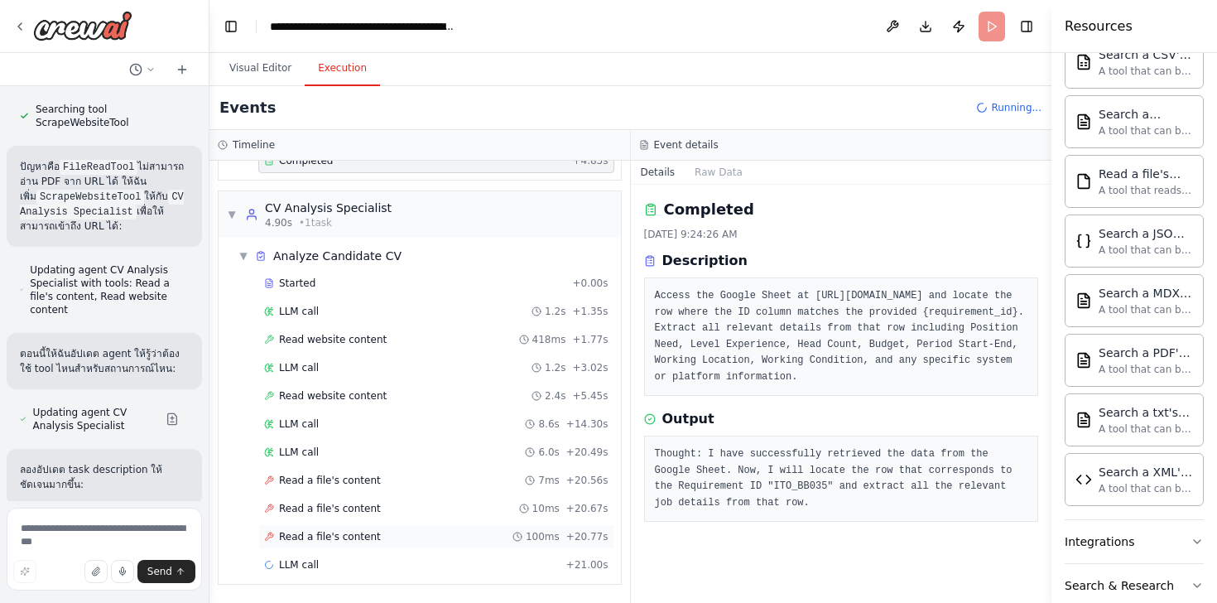
click at [303, 541] on span "Read a file's content" at bounding box center [330, 536] width 102 height 13
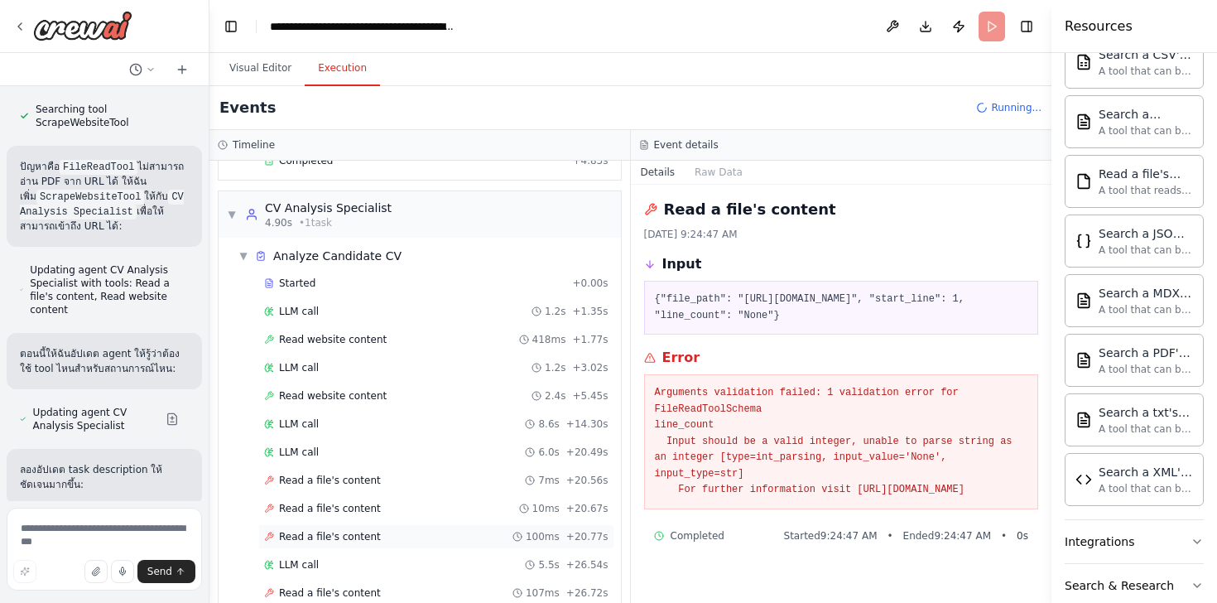
scroll to position [326, 0]
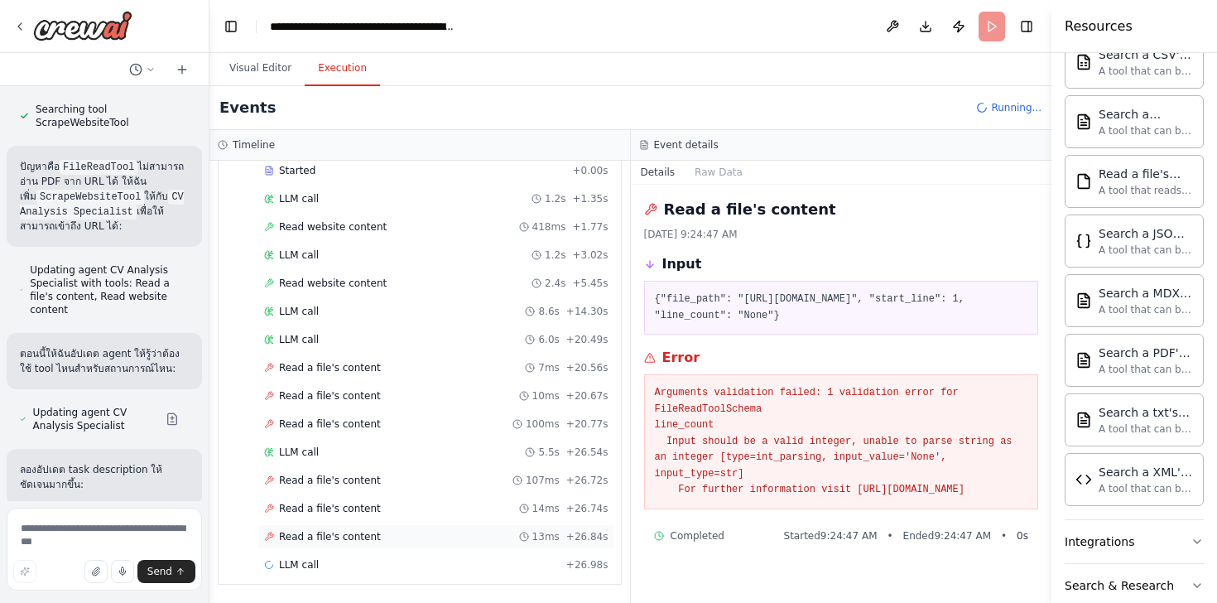
click at [311, 532] on span "Read a file's content" at bounding box center [330, 536] width 102 height 13
click at [320, 509] on span "Read a file's content" at bounding box center [330, 508] width 102 height 13
drag, startPoint x: 746, startPoint y: 297, endPoint x: 869, endPoint y: 315, distance: 124.7
click at [869, 315] on pre "{"file_path": "https://drive.google.com/uc?id=1dfcxTTI77IaKZyKqoBYdZmTaSPuD7GQP…" at bounding box center [841, 307] width 373 height 32
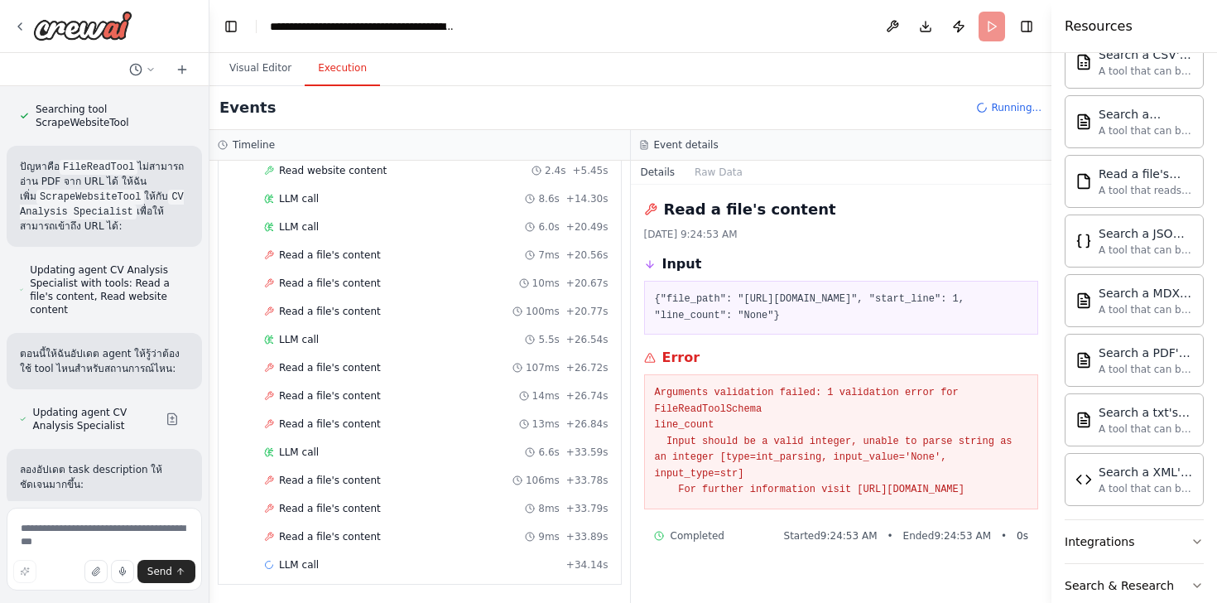
copy pre "https://drive.google.com/uc?id=1dfcxTTI77IaKZyKqoBYdZmTaSPuD7GQP"
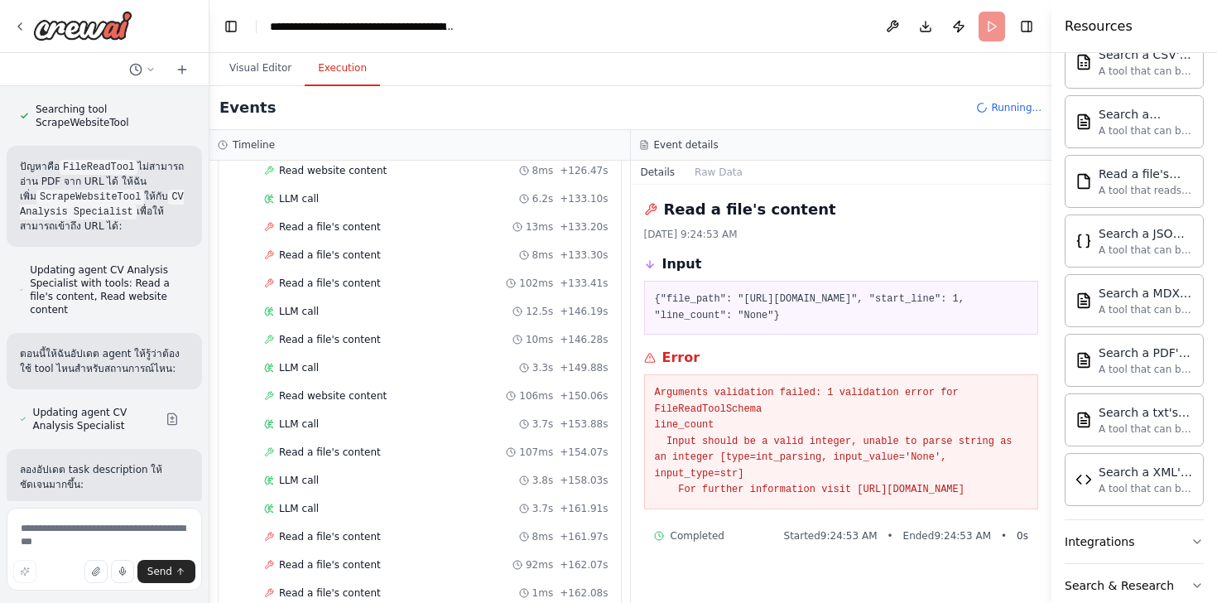
scroll to position [2071, 0]
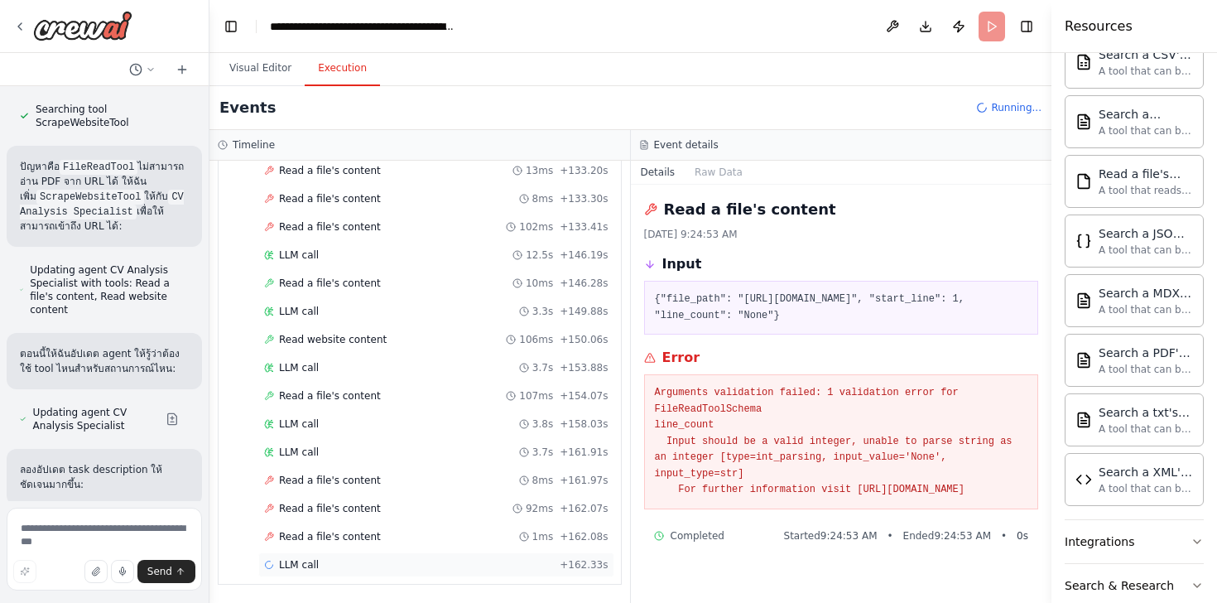
click at [306, 559] on span "LLM call" at bounding box center [299, 564] width 40 height 13
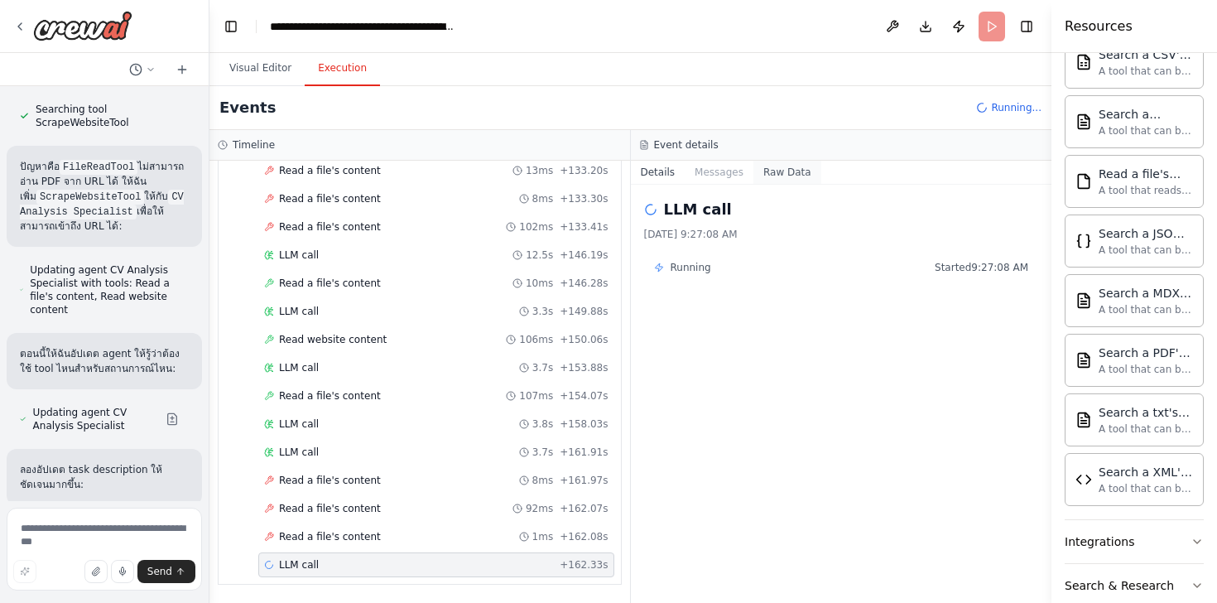
click at [772, 176] on button "Raw Data" at bounding box center [787, 172] width 68 height 23
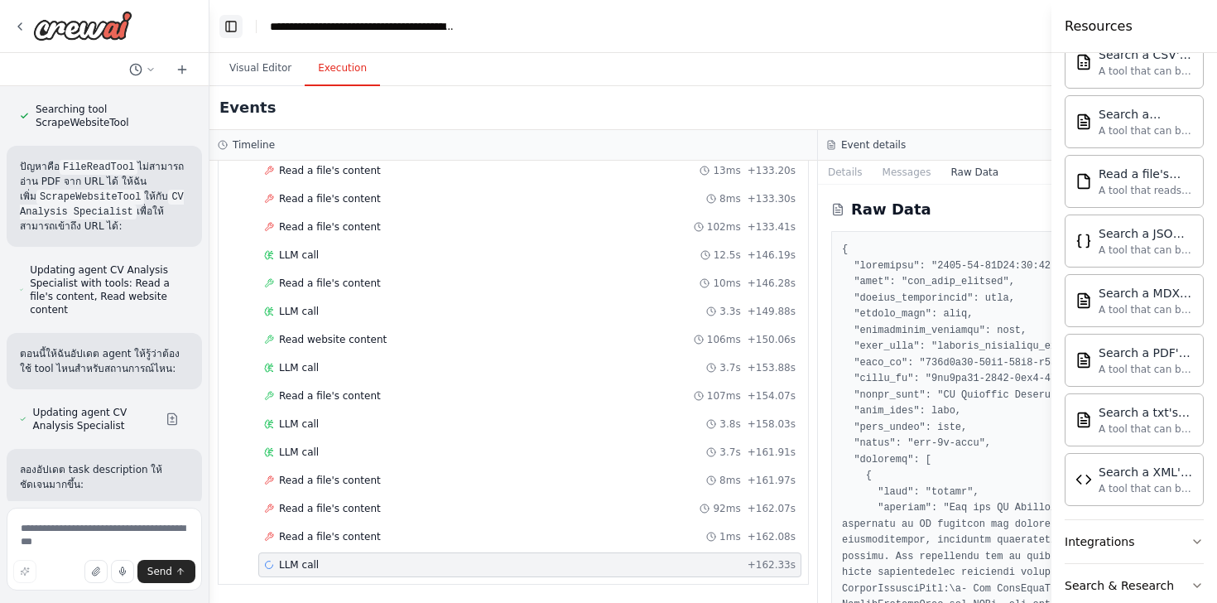
click at [227, 28] on button "Toggle Left Sidebar" at bounding box center [230, 26] width 23 height 23
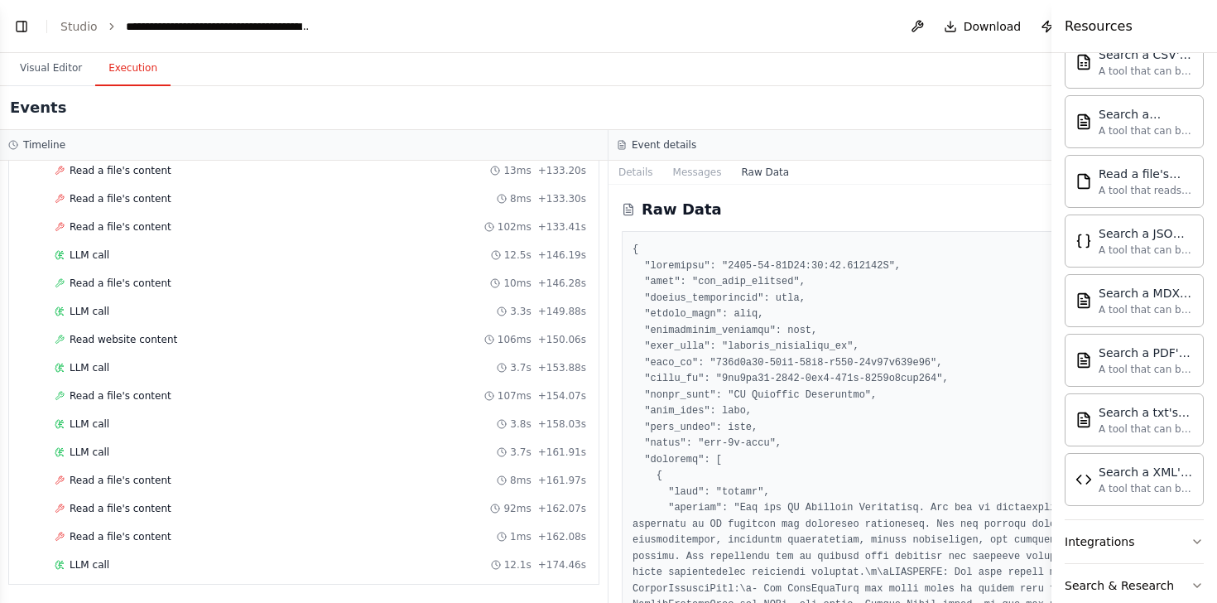
drag, startPoint x: 1052, startPoint y: 228, endPoint x: 1206, endPoint y: 289, distance: 165.7
click at [1206, 289] on div "Resources Crew Task Agent Tools AI & Machine Learning AIMind Tool A wrapper aro…" at bounding box center [1134, 301] width 166 height 603
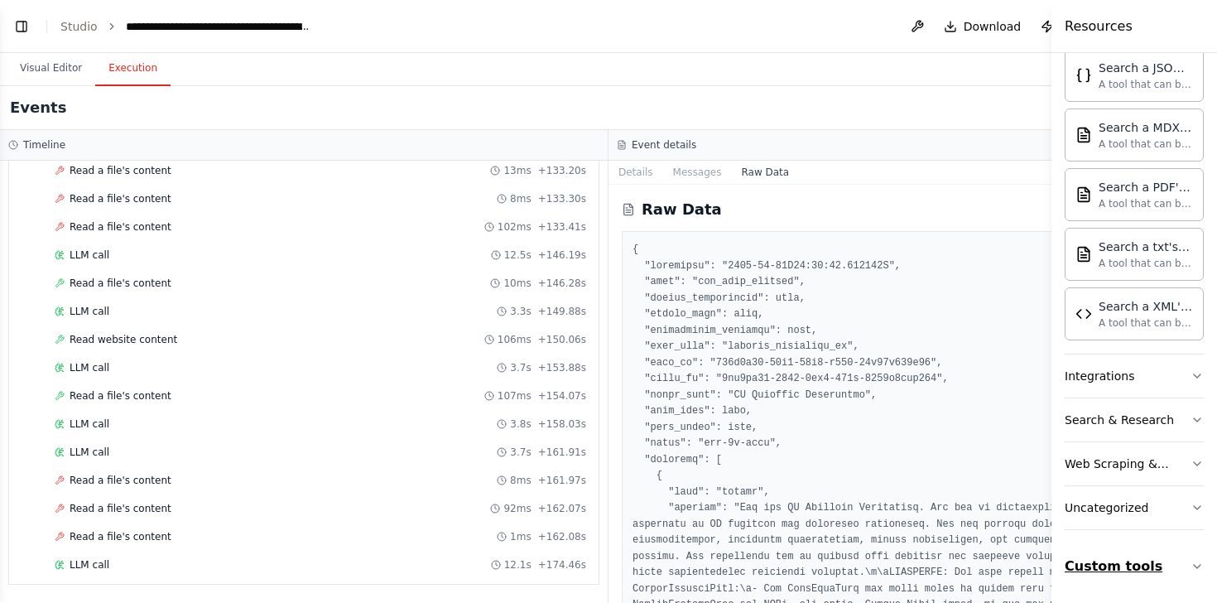
click at [1115, 565] on button "Custom tools" at bounding box center [1134, 566] width 139 height 46
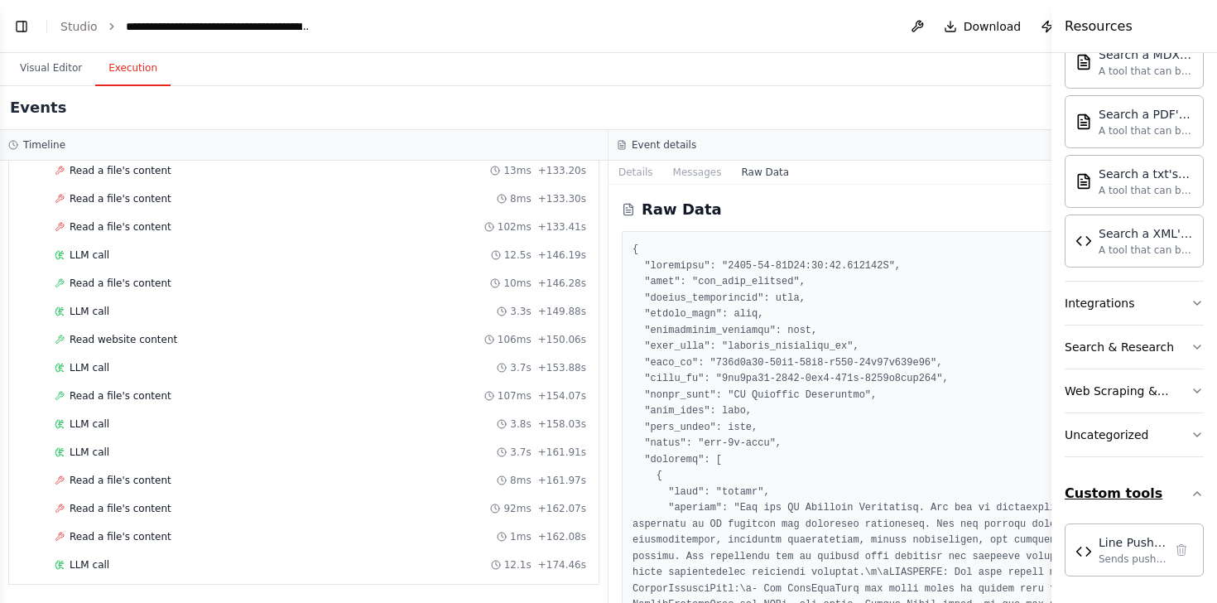
click at [1113, 502] on button "Custom tools" at bounding box center [1134, 493] width 139 height 46
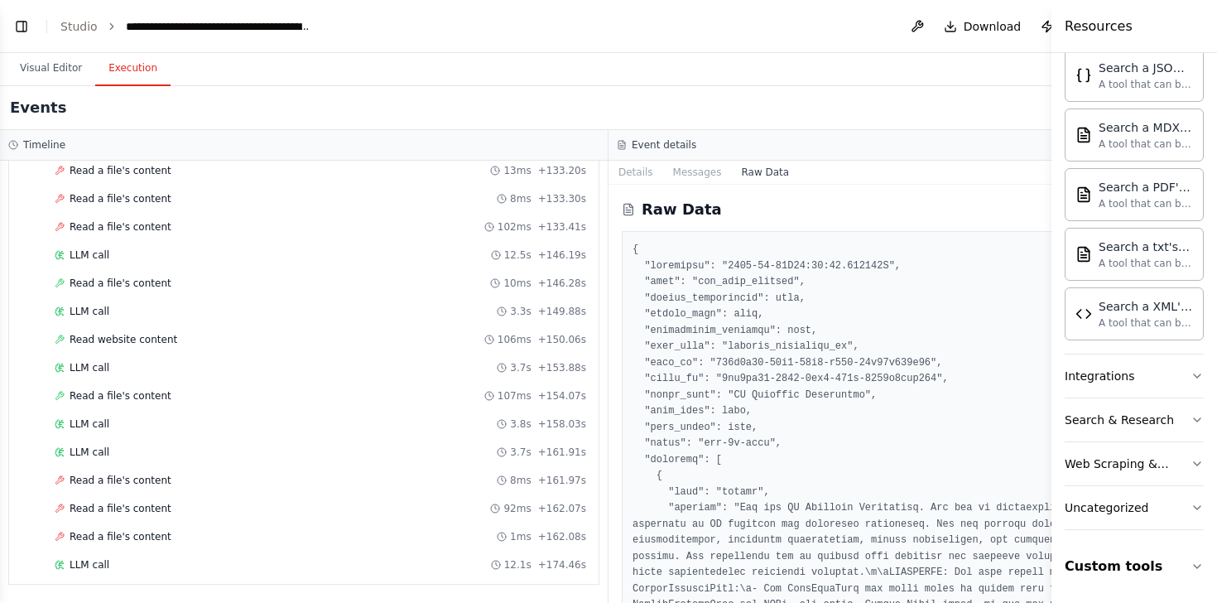
scroll to position [0, 0]
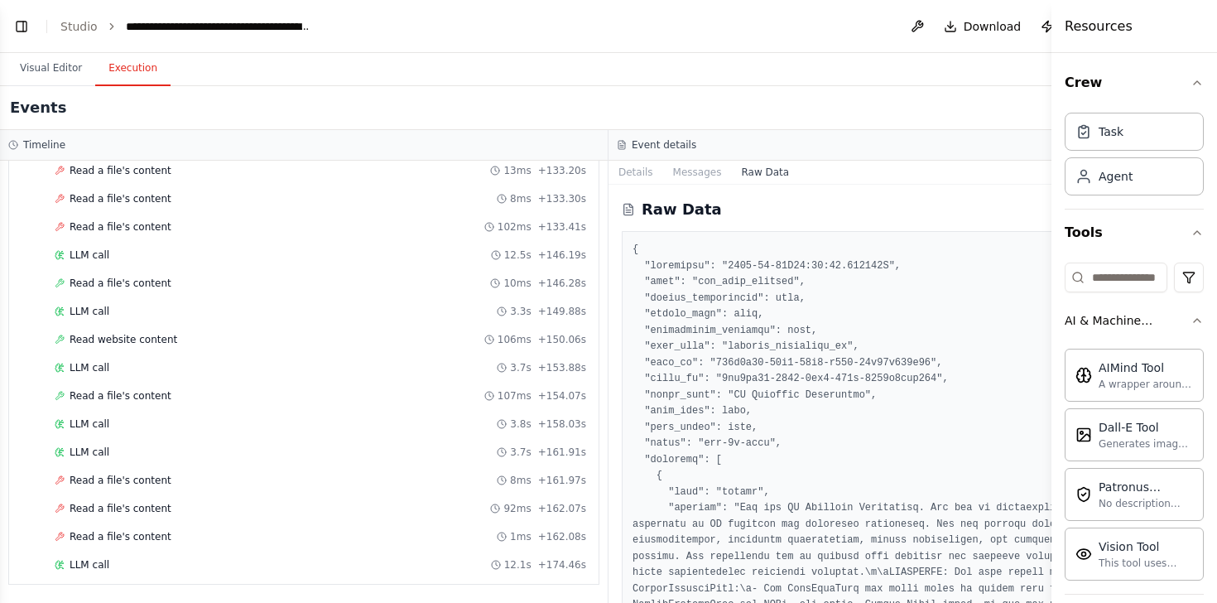
drag, startPoint x: 1057, startPoint y: 44, endPoint x: 1214, endPoint y: 59, distance: 158.0
click at [1214, 59] on div "Resources Crew Task Agent Tools AI & Machine Learning AIMind Tool A wrapper aro…" at bounding box center [1134, 301] width 166 height 603
click at [21, 26] on button "Toggle Left Sidebar" at bounding box center [21, 26] width 23 height 23
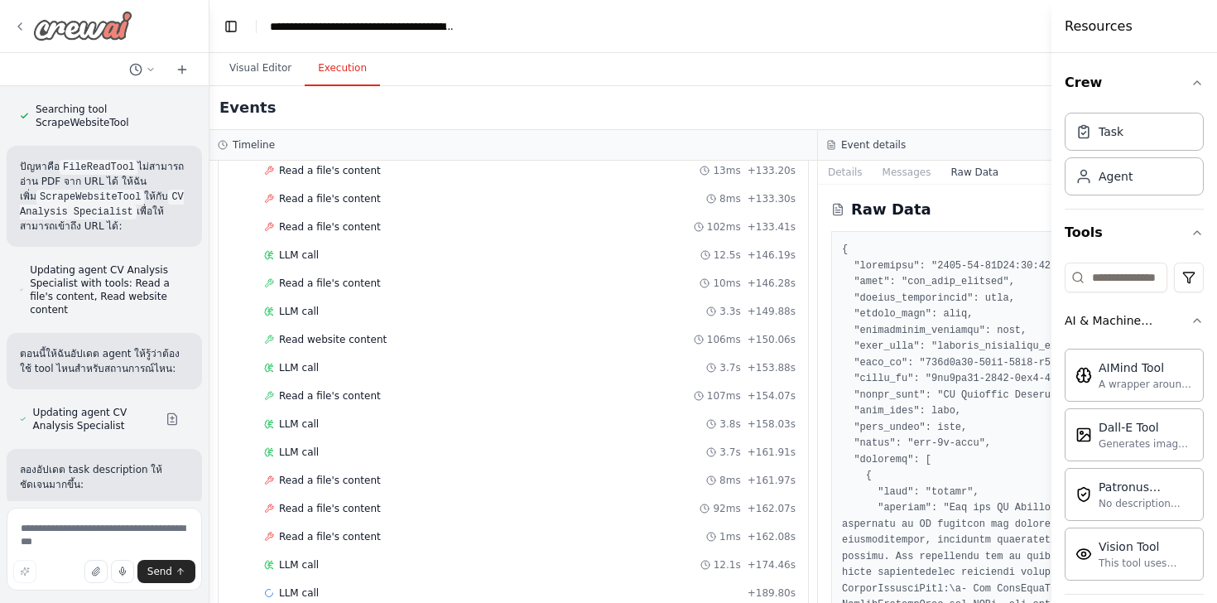
click at [21, 29] on icon at bounding box center [19, 26] width 3 height 7
